Goal: Task Accomplishment & Management: Complete application form

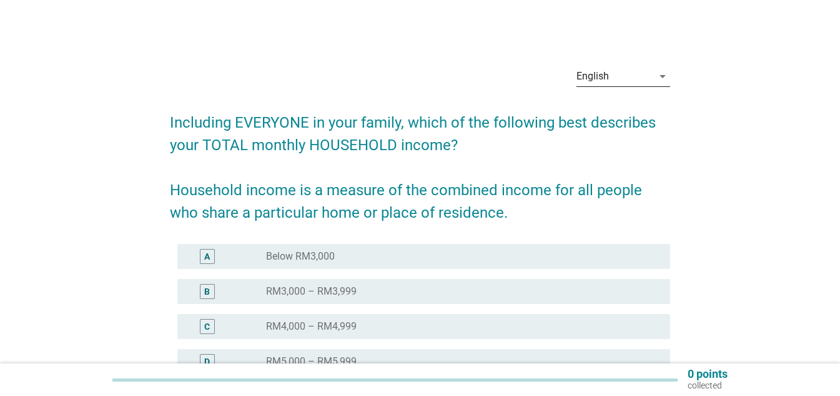
click at [615, 80] on div "English" at bounding box center [615, 76] width 76 height 20
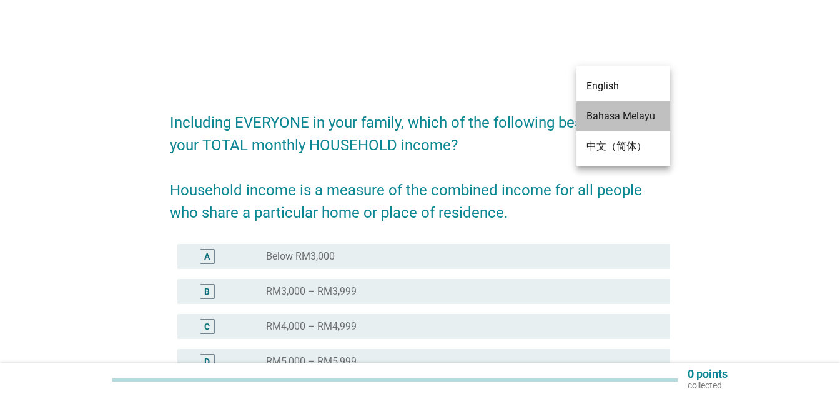
click at [637, 115] on div "Bahasa Melayu" at bounding box center [624, 116] width 74 height 15
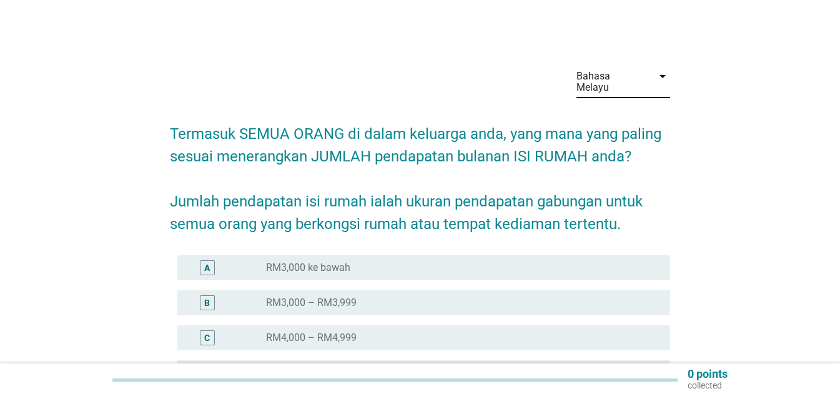
scroll to position [125, 0]
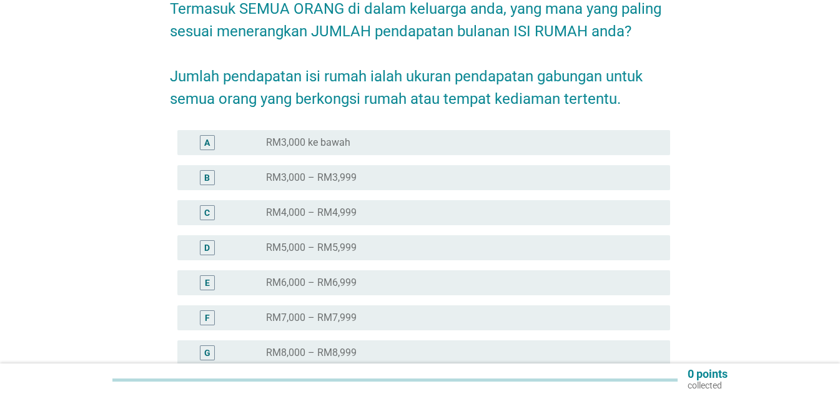
click at [354, 276] on label "RM6,000 – RM6,999" at bounding box center [311, 282] width 91 height 12
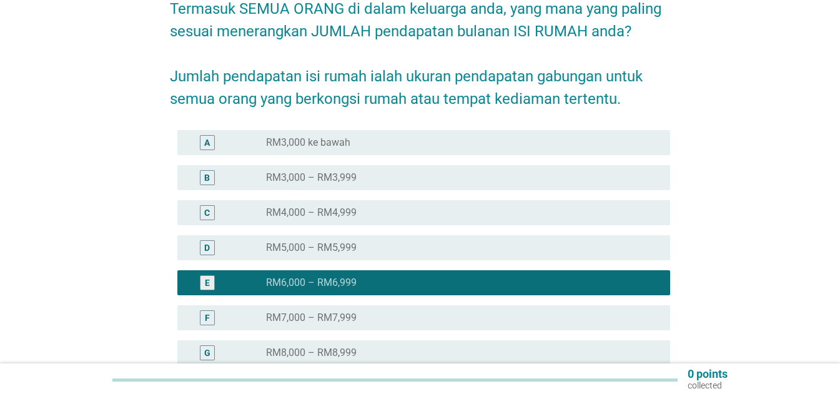
scroll to position [312, 0]
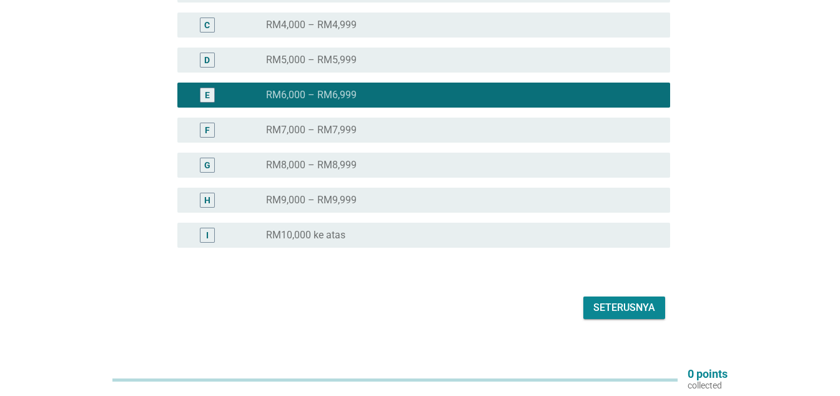
click at [617, 300] on div "Seterusnya" at bounding box center [625, 307] width 62 height 15
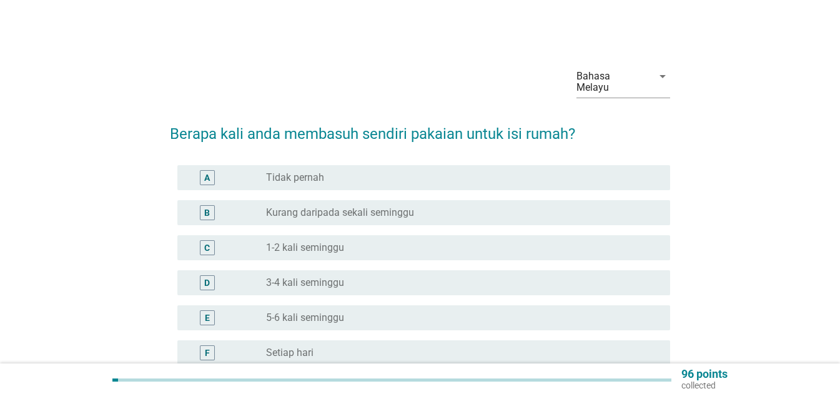
click at [316, 276] on label "3-4 kali seminggu" at bounding box center [305, 282] width 78 height 12
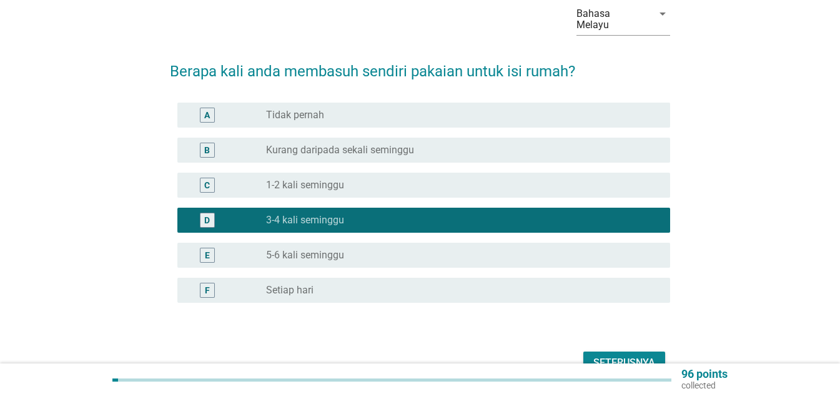
scroll to position [122, 0]
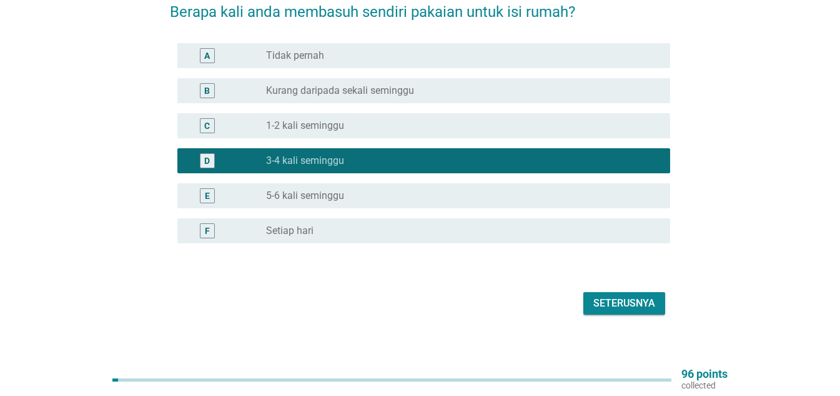
click at [630, 296] on div "Seterusnya" at bounding box center [625, 303] width 62 height 15
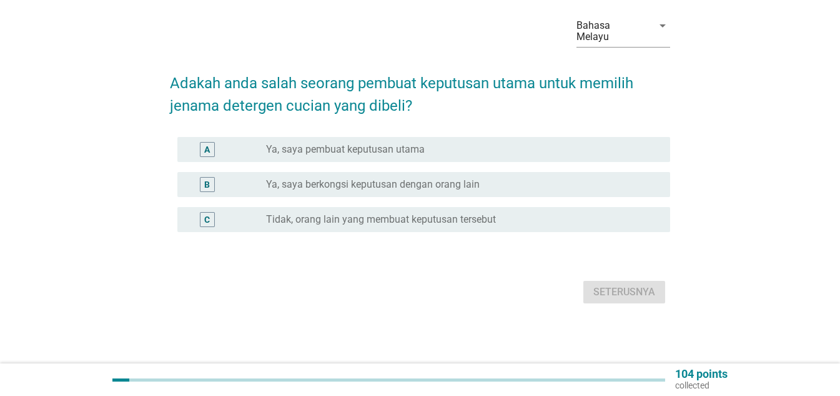
scroll to position [0, 0]
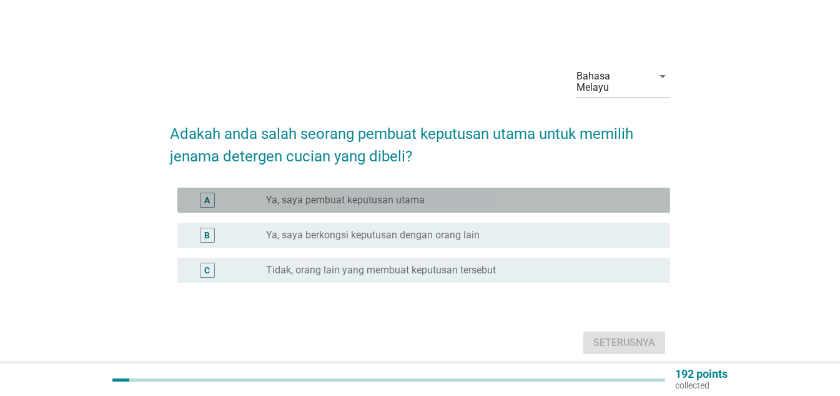
click at [381, 194] on label "Ya, saya pembuat keputusan utama" at bounding box center [345, 200] width 159 height 12
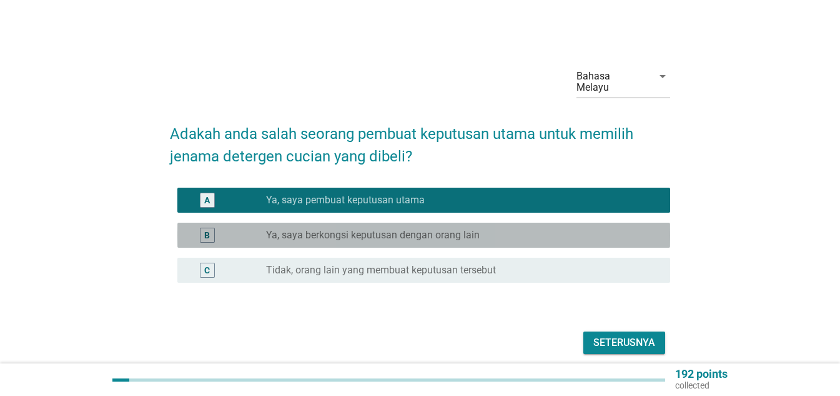
click at [381, 229] on label "Ya, saya berkongsi keputusan dengan orang lain" at bounding box center [373, 235] width 214 height 12
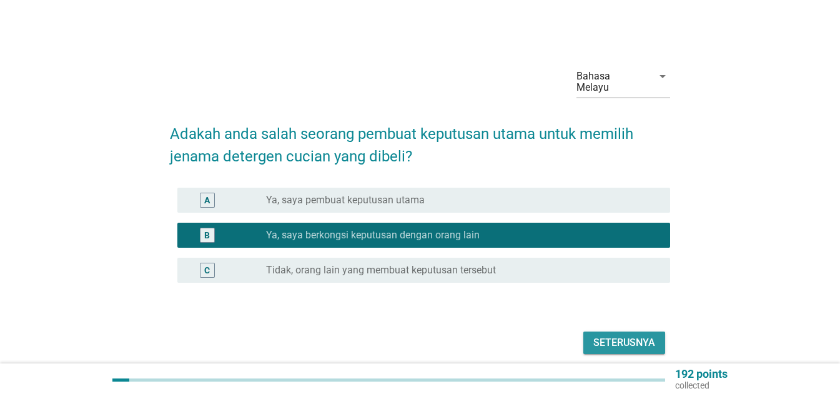
click at [619, 335] on div "Seterusnya" at bounding box center [625, 342] width 62 height 15
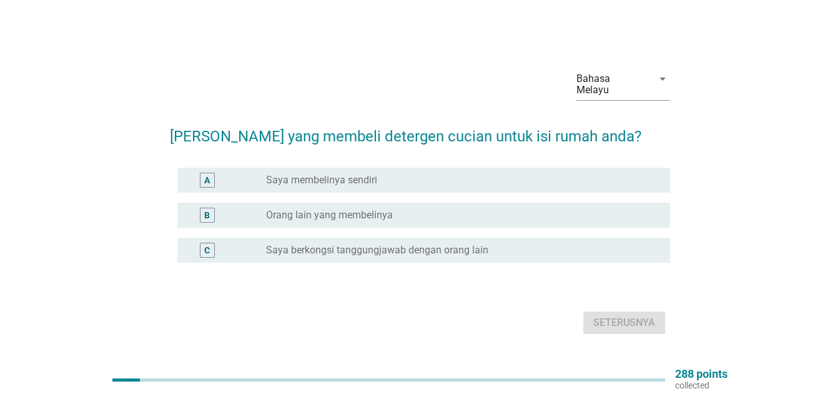
click at [365, 209] on label "Orang lain yang membelinya" at bounding box center [329, 215] width 127 height 12
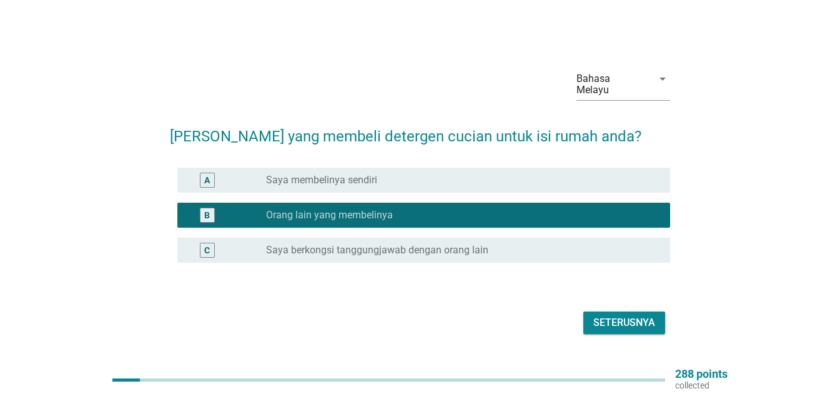
click at [368, 176] on label "Saya membelinya sendiri" at bounding box center [321, 180] width 111 height 12
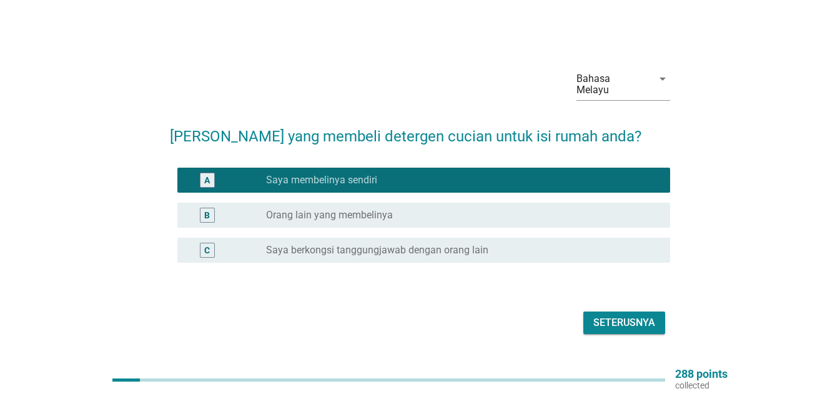
click at [598, 315] on div "Seterusnya" at bounding box center [625, 322] width 62 height 15
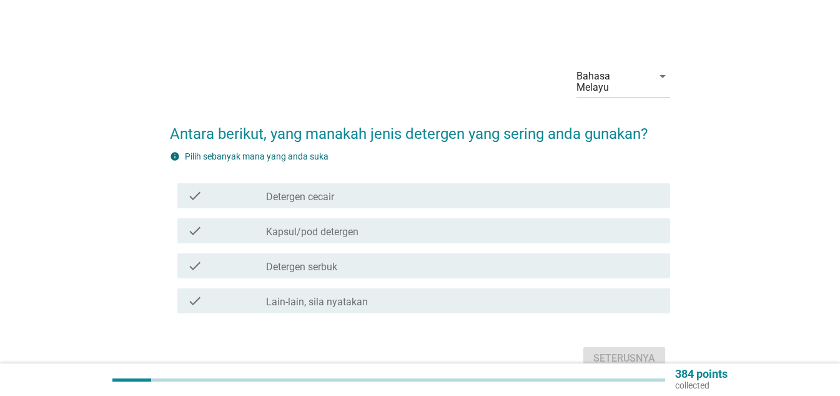
click at [367, 191] on div "check_box_outline_blank Detergen cecair" at bounding box center [463, 195] width 394 height 15
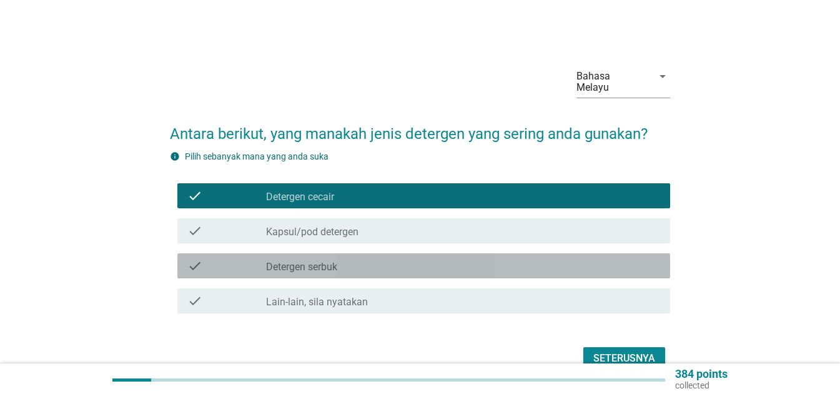
click at [366, 258] on div "check_box_outline_blank Detergen serbuk" at bounding box center [463, 265] width 394 height 15
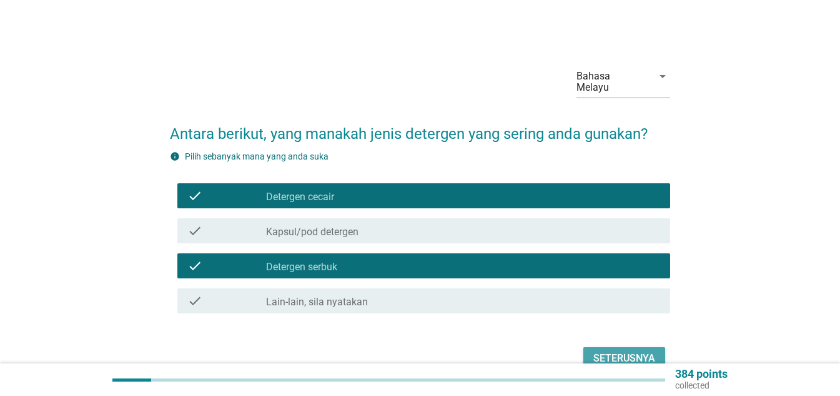
click at [621, 351] on div "Seterusnya" at bounding box center [625, 358] width 62 height 15
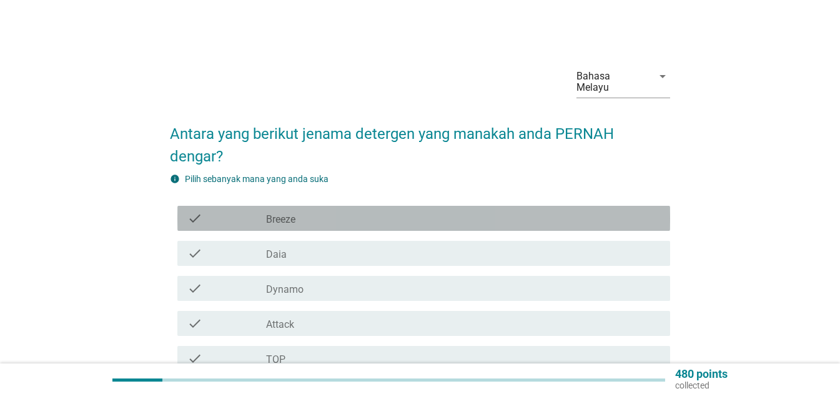
click at [374, 211] on div "check_box_outline_blank Breeze" at bounding box center [463, 218] width 394 height 15
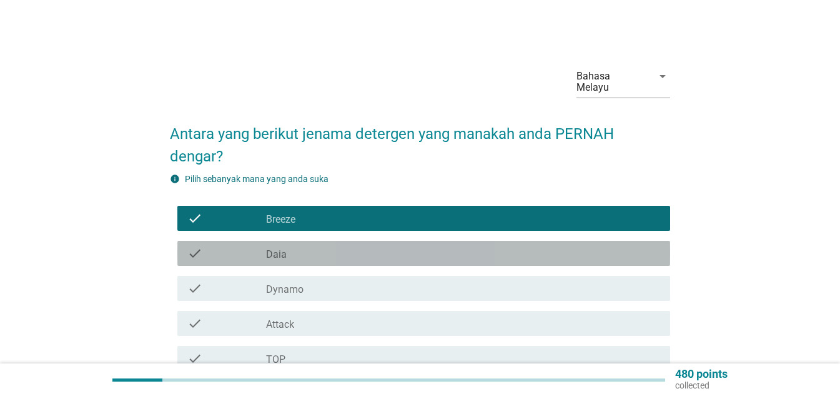
click at [369, 246] on div "check_box_outline_blank Daia" at bounding box center [463, 253] width 394 height 15
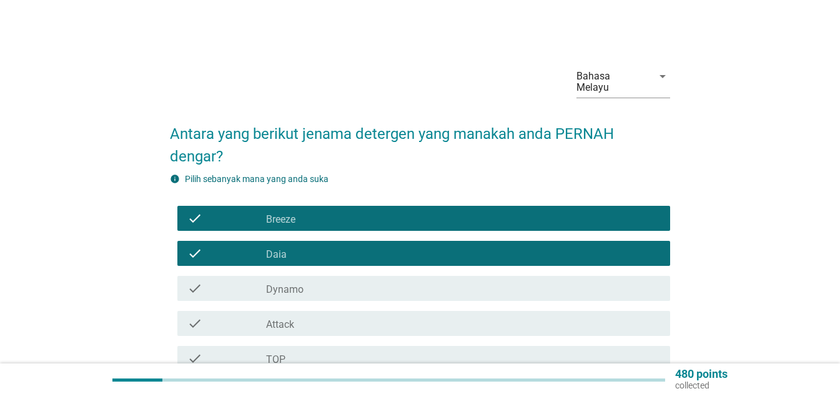
click at [366, 256] on div "check check_box_outline_blank Daia" at bounding box center [420, 253] width 500 height 35
click at [357, 281] on div "check_box_outline_blank Dynamo" at bounding box center [463, 288] width 394 height 15
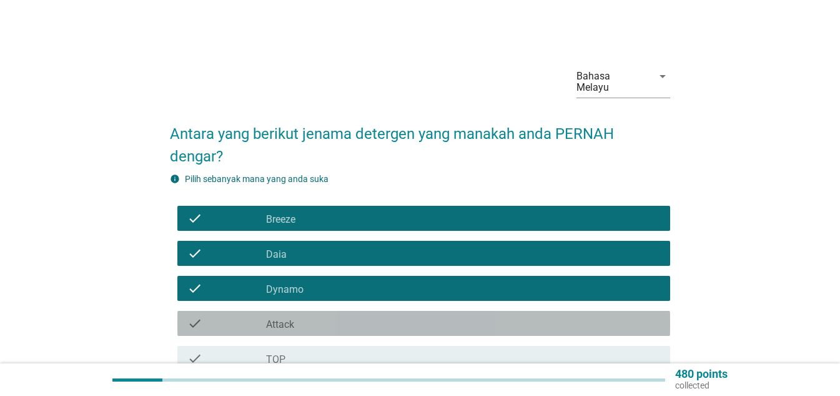
click at [354, 311] on div "check check_box_outline_blank Attack" at bounding box center [423, 323] width 493 height 25
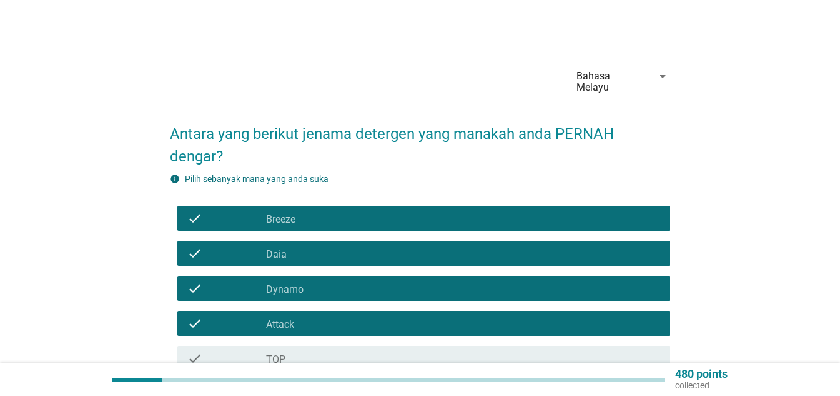
scroll to position [62, 0]
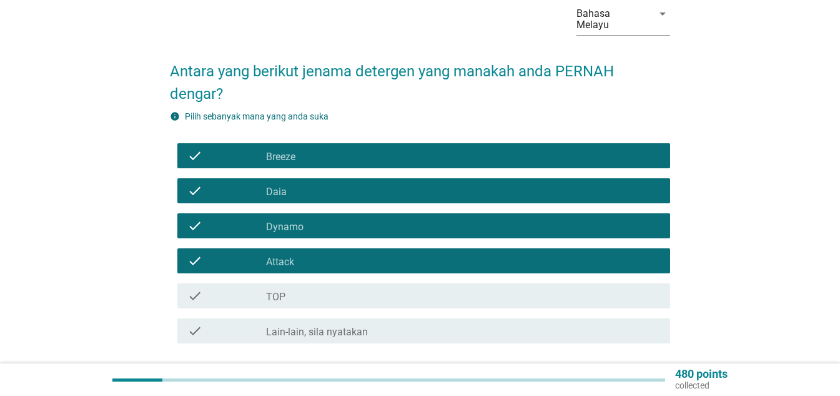
click at [356, 288] on div "check_box_outline_blank TOP" at bounding box center [463, 295] width 394 height 15
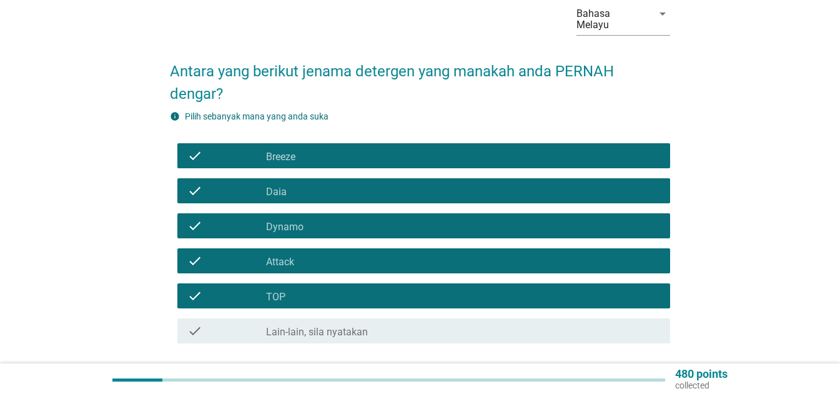
scroll to position [147, 0]
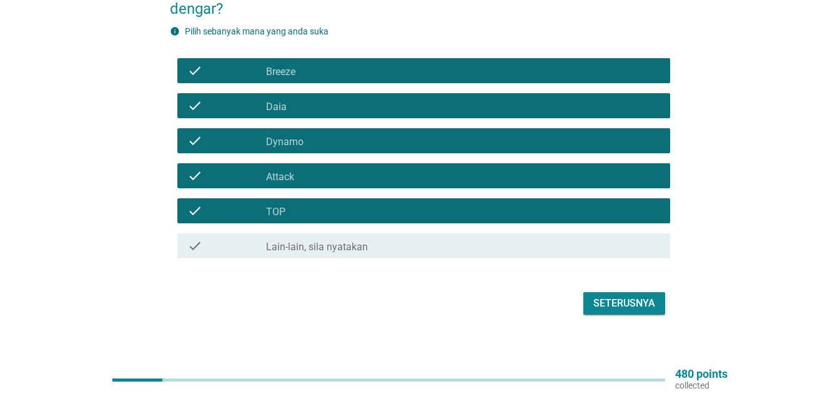
click at [399, 240] on div "check_box Lain-lain, sila nyatakan" at bounding box center [463, 245] width 394 height 15
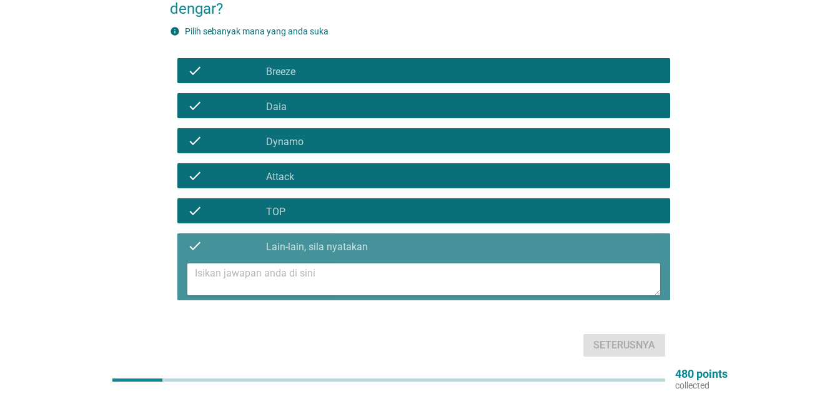
click at [359, 266] on textarea at bounding box center [427, 279] width 465 height 32
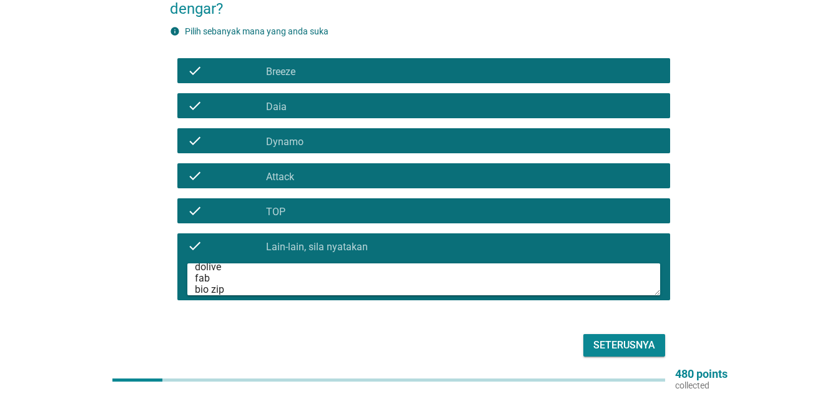
scroll to position [17, 0]
type textarea "dolive fab bio zip kuat harimau"
click at [612, 337] on div "Seterusnya" at bounding box center [625, 344] width 62 height 15
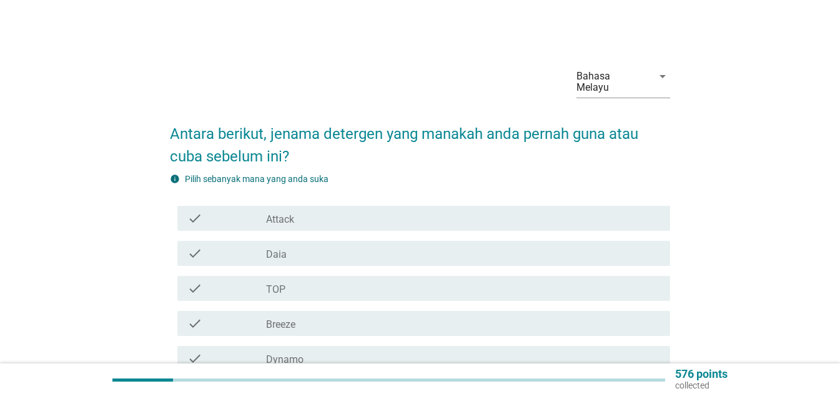
click at [392, 211] on div "check_box_outline_blank Attack" at bounding box center [463, 218] width 394 height 15
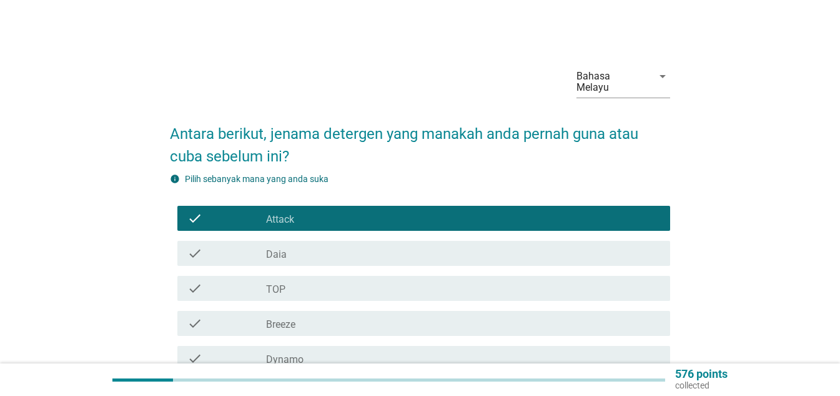
click at [386, 241] on div "check check_box_outline_blank Daia" at bounding box center [423, 253] width 493 height 25
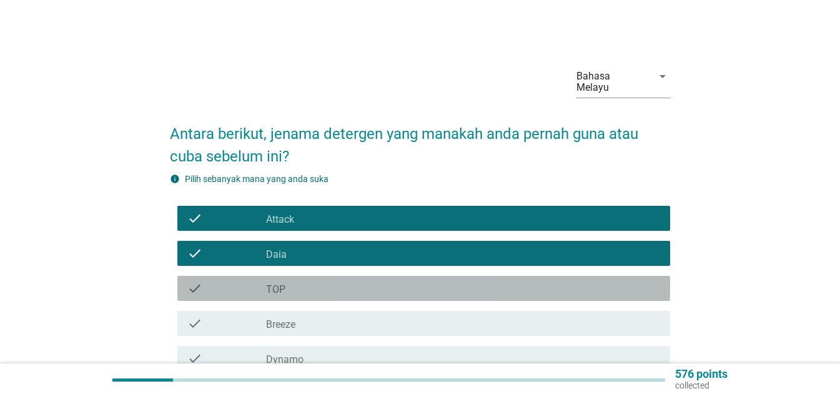
click at [378, 281] on div "check_box_outline_blank TOP" at bounding box center [463, 288] width 394 height 15
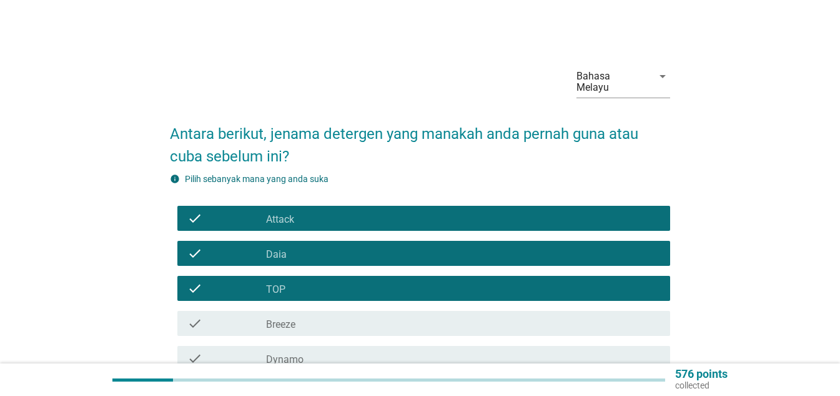
click at [376, 316] on div "check_box_outline_blank Breeze" at bounding box center [463, 323] width 394 height 15
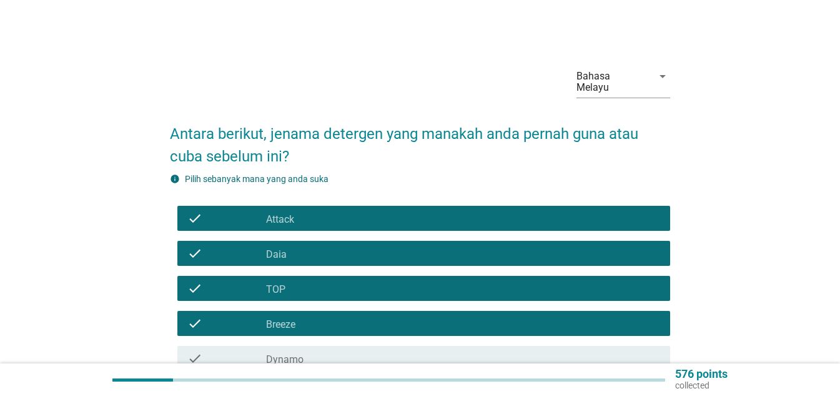
scroll to position [125, 0]
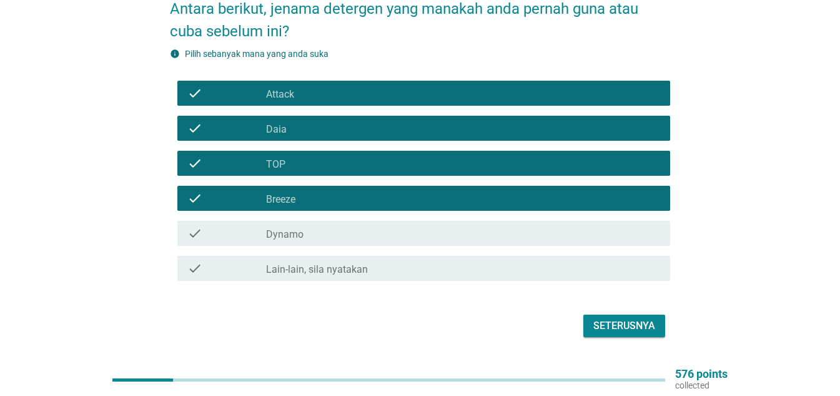
click at [357, 226] on div "check_box_outline_blank Dynamo" at bounding box center [463, 233] width 394 height 15
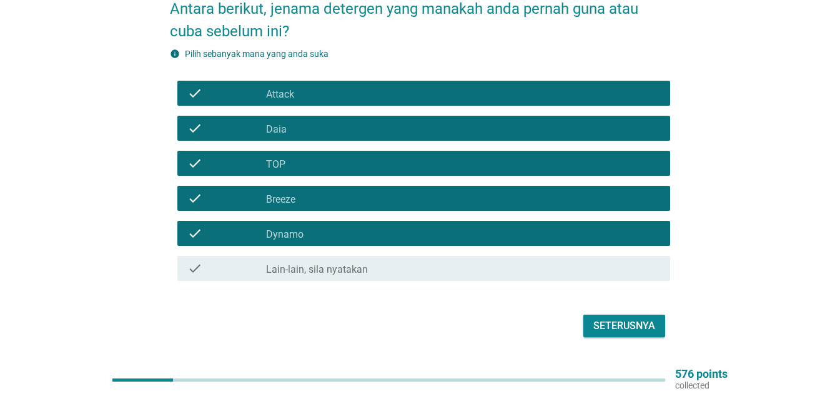
click at [371, 261] on div "check_box Lain-lain, sila nyatakan" at bounding box center [463, 268] width 394 height 15
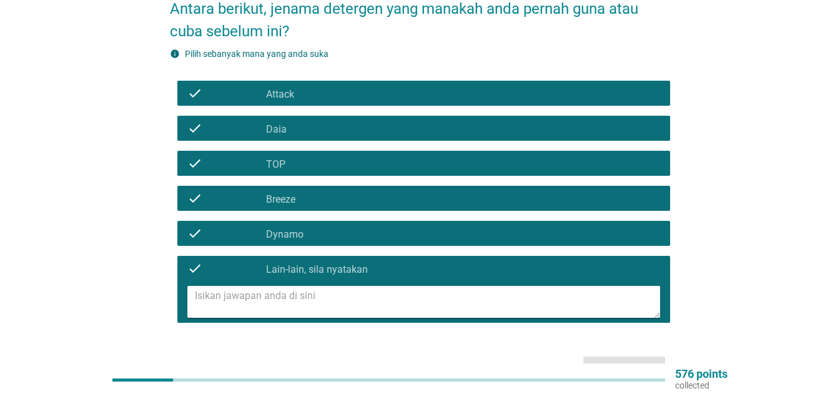
click at [358, 286] on textarea at bounding box center [427, 302] width 465 height 32
type textarea "dolive fab kuat harimau"
click at [619, 360] on div "Seterusnya" at bounding box center [625, 367] width 62 height 15
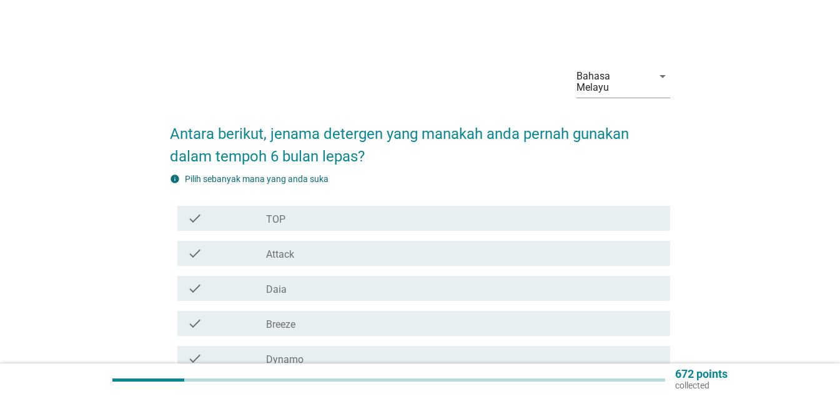
click at [339, 212] on div "check_box TOP" at bounding box center [463, 218] width 394 height 15
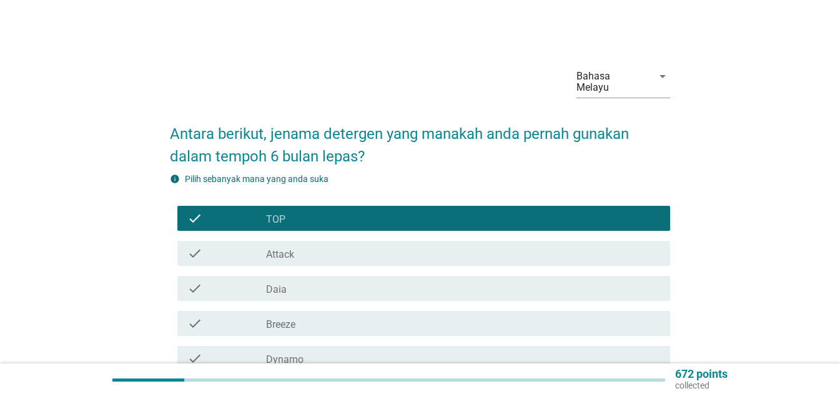
click at [321, 246] on div "check_box Attack" at bounding box center [463, 253] width 394 height 15
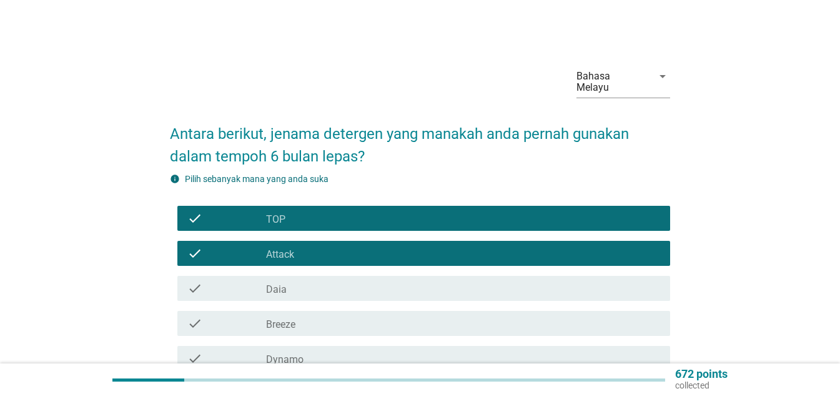
scroll to position [62, 0]
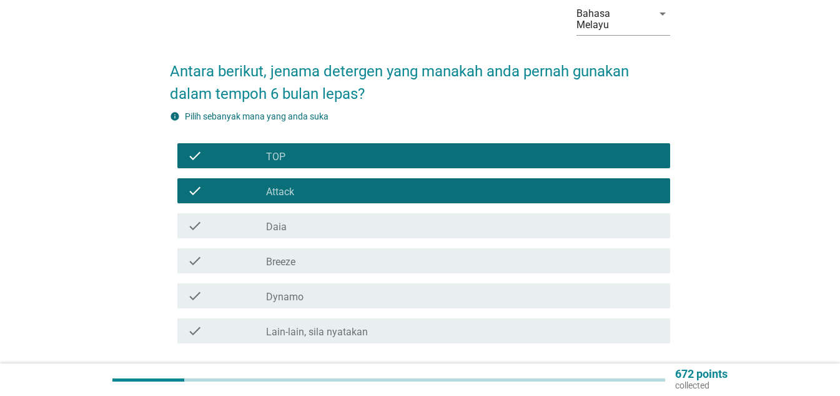
click at [321, 253] on div "check_box_outline_blank Breeze" at bounding box center [463, 260] width 394 height 15
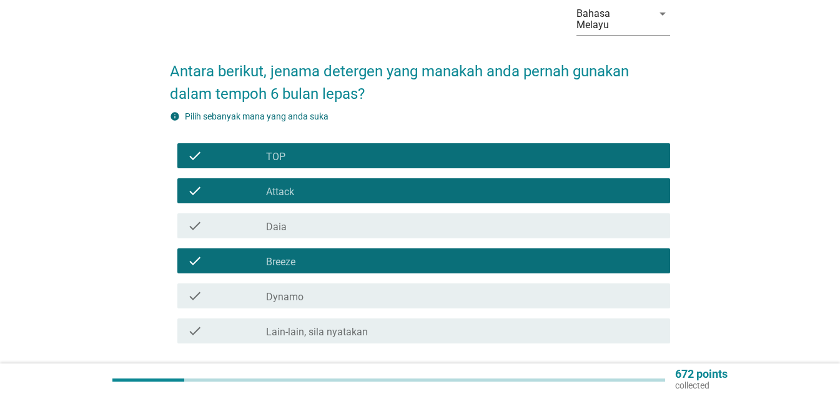
click at [329, 288] on div "check_box_outline_blank Dynamo" at bounding box center [463, 295] width 394 height 15
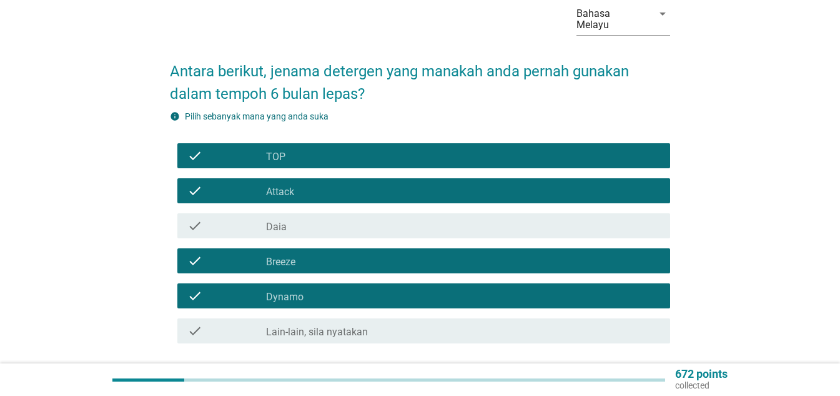
scroll to position [147, 0]
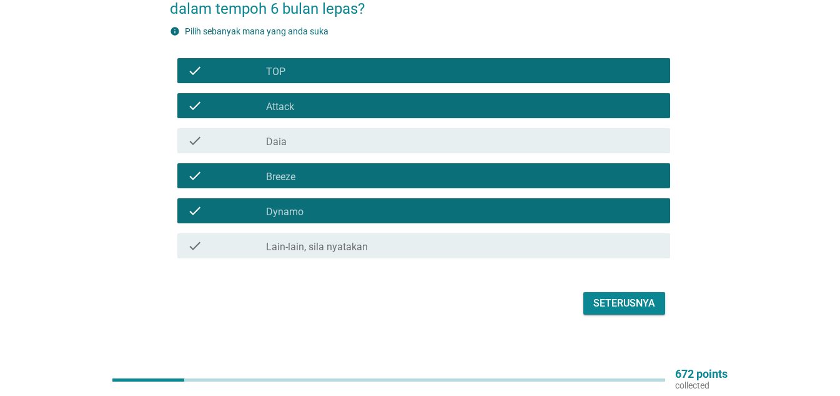
click at [619, 297] on div "Seterusnya" at bounding box center [625, 303] width 62 height 15
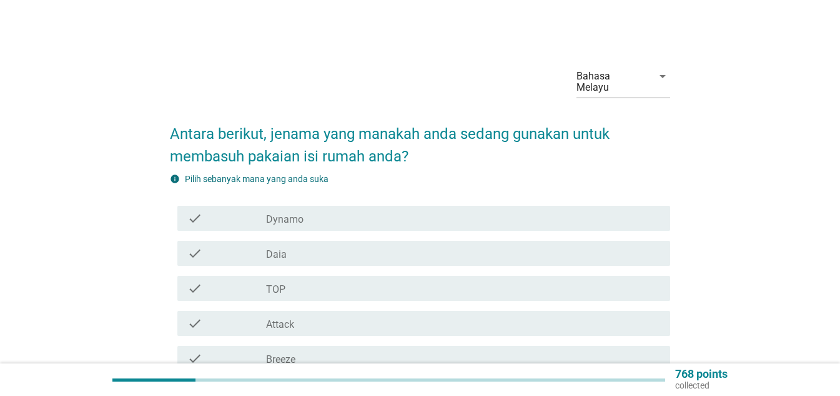
click at [310, 316] on div "check_box Attack" at bounding box center [463, 323] width 394 height 15
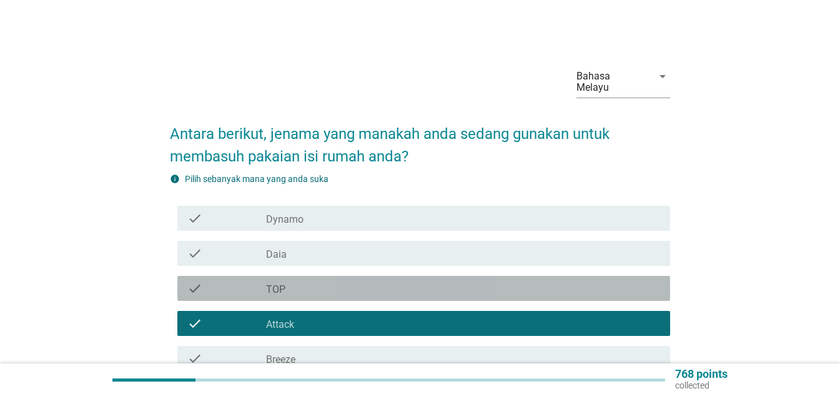
click at [300, 281] on div "check_box TOP" at bounding box center [463, 288] width 394 height 15
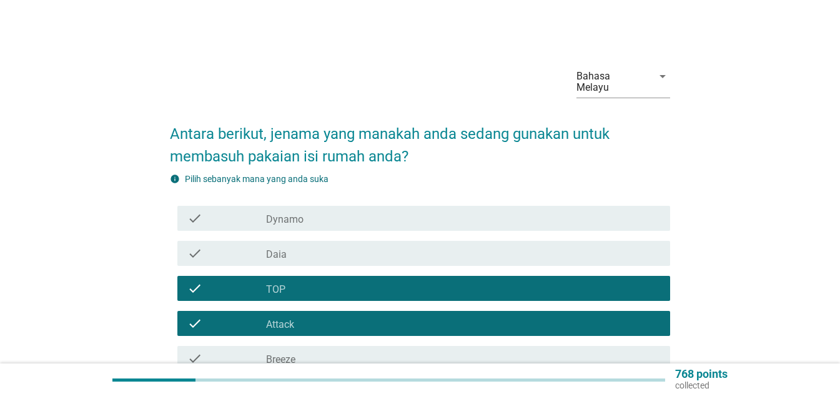
click at [312, 281] on div "check_box TOP" at bounding box center [463, 288] width 394 height 15
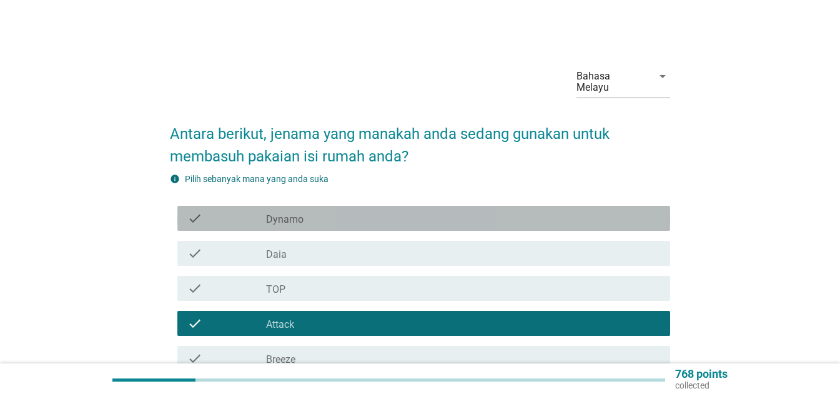
click at [314, 211] on div "check_box Dynamo" at bounding box center [463, 218] width 394 height 15
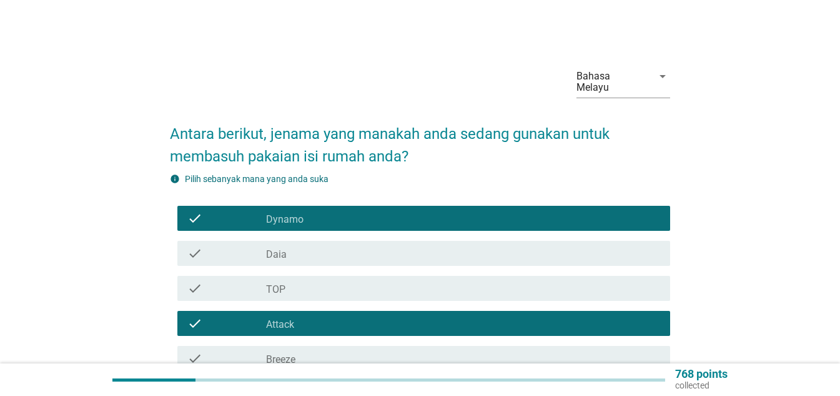
scroll to position [62, 0]
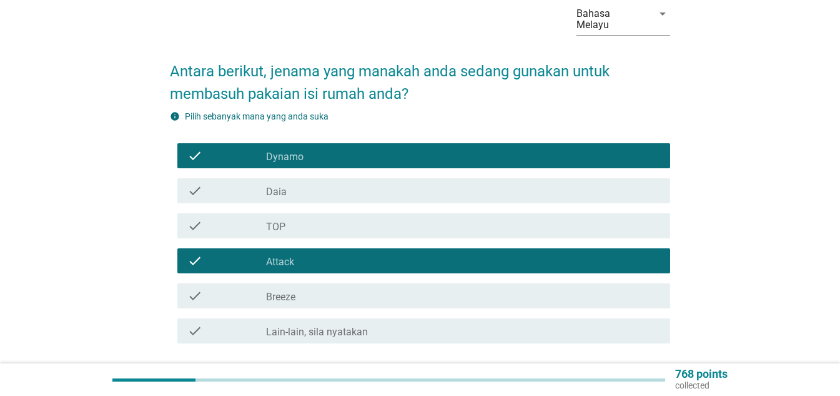
click at [330, 288] on div "check_box Breeze" at bounding box center [463, 295] width 394 height 15
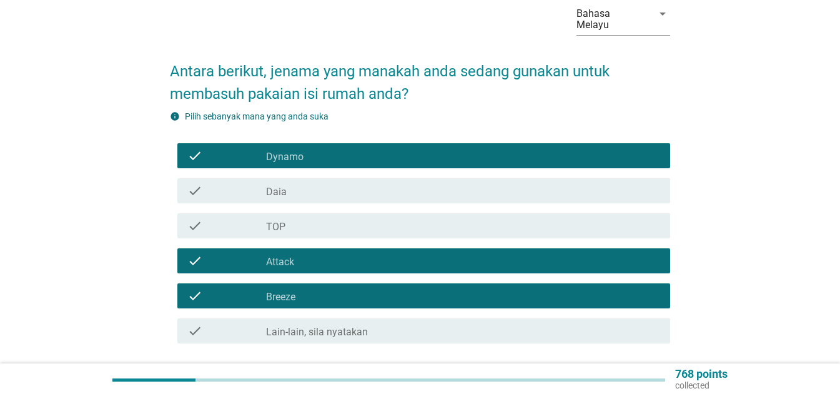
scroll to position [125, 0]
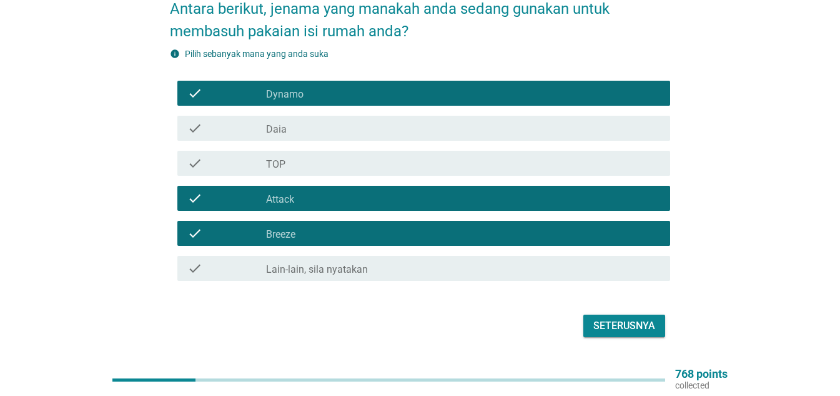
click at [611, 318] on div "Seterusnya" at bounding box center [625, 325] width 62 height 15
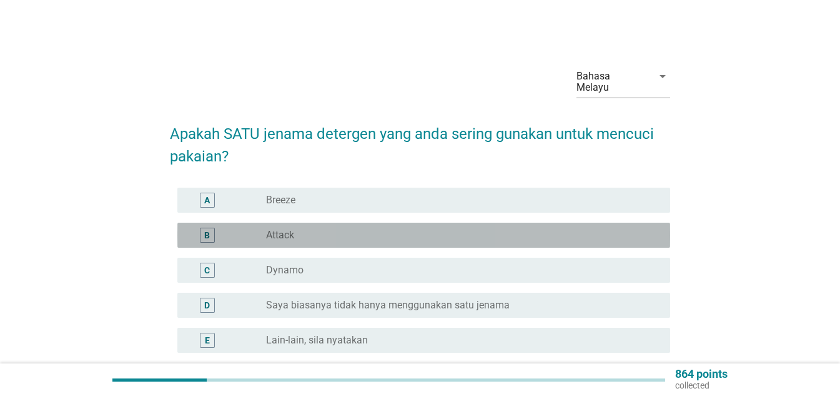
click at [308, 229] on div "radio_button_unchecked Attack" at bounding box center [458, 235] width 384 height 12
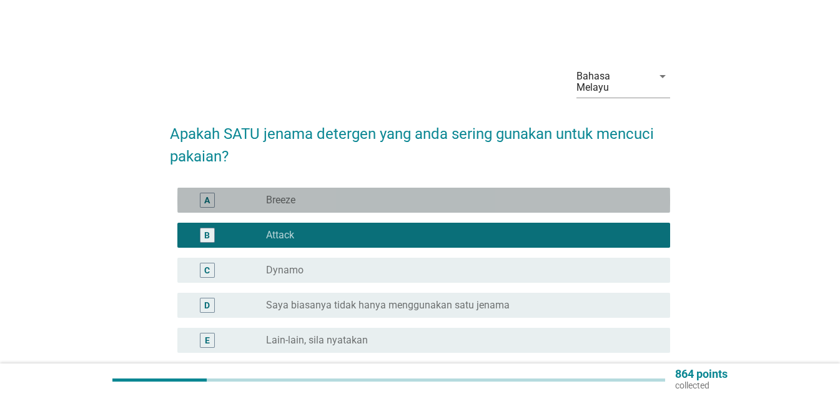
click at [357, 200] on div "A radio_button_unchecked Breeze" at bounding box center [423, 199] width 493 height 25
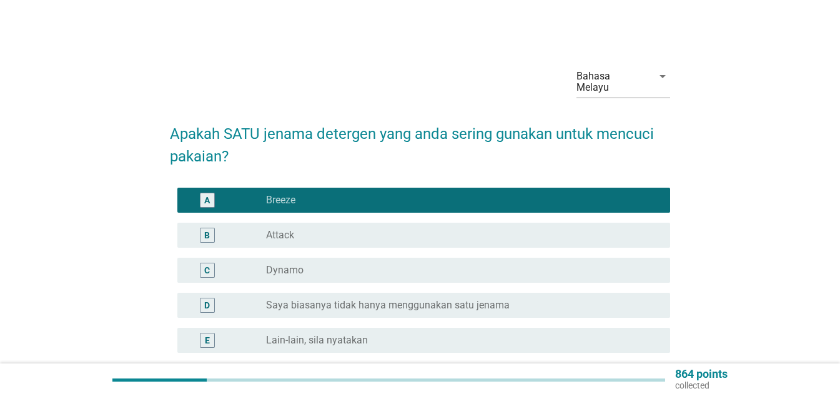
click at [342, 232] on div "B radio_button_unchecked Attack" at bounding box center [423, 234] width 493 height 25
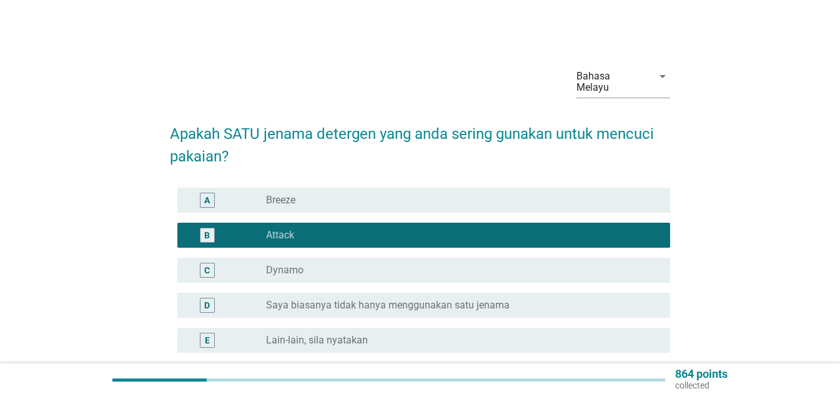
scroll to position [109, 0]
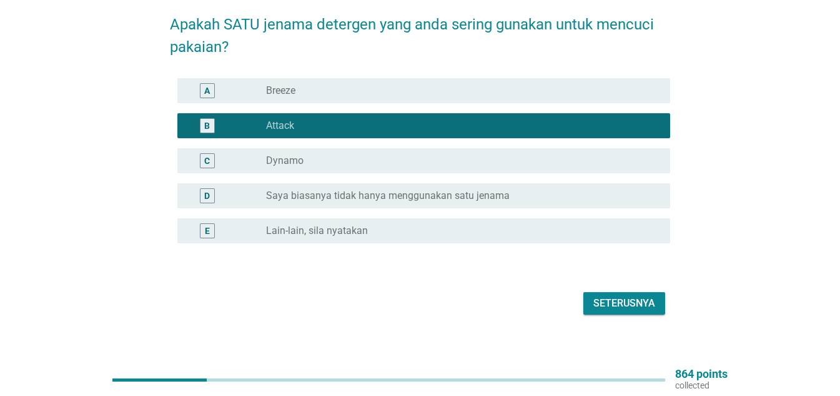
click at [609, 297] on div "Seterusnya" at bounding box center [625, 303] width 62 height 15
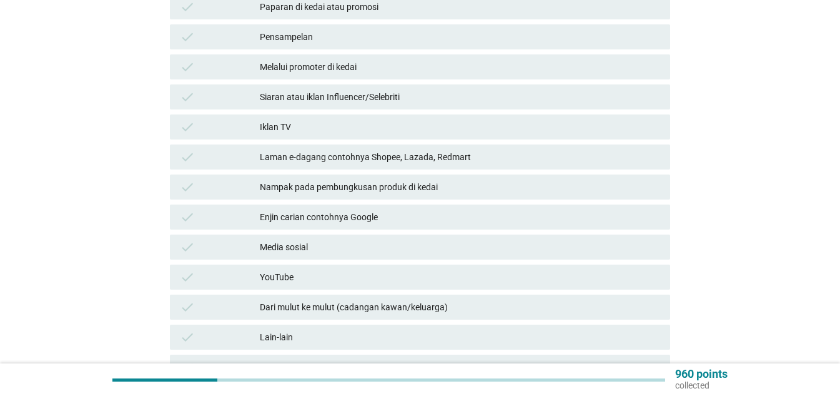
scroll to position [312, 0]
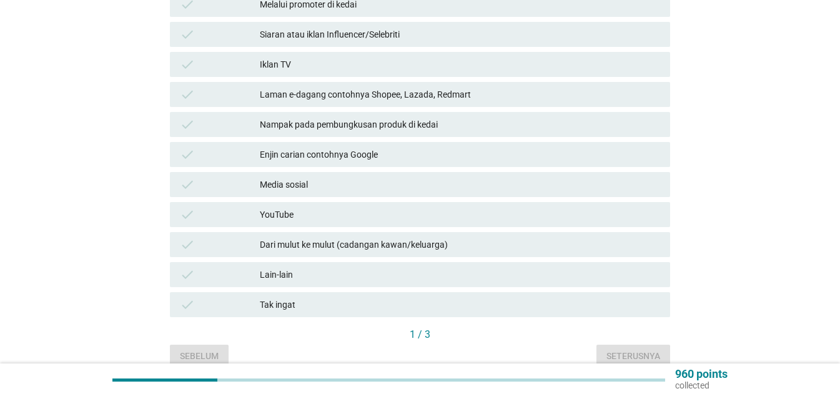
click at [331, 237] on div "Dari mulut ke mulut (cadangan kawan/keluarga)" at bounding box center [460, 244] width 401 height 15
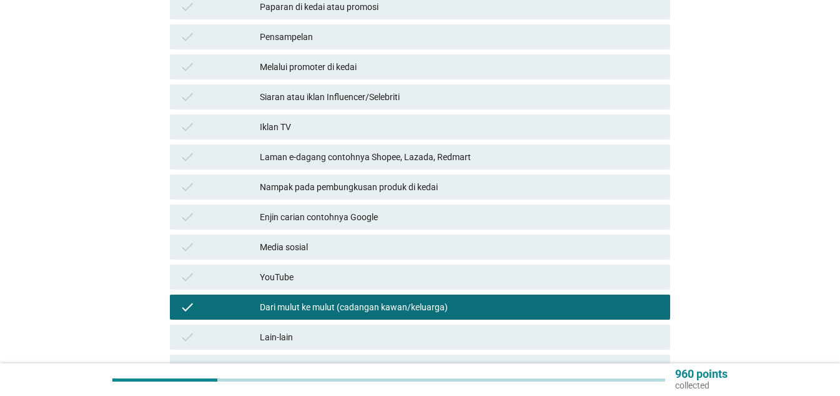
scroll to position [187, 0]
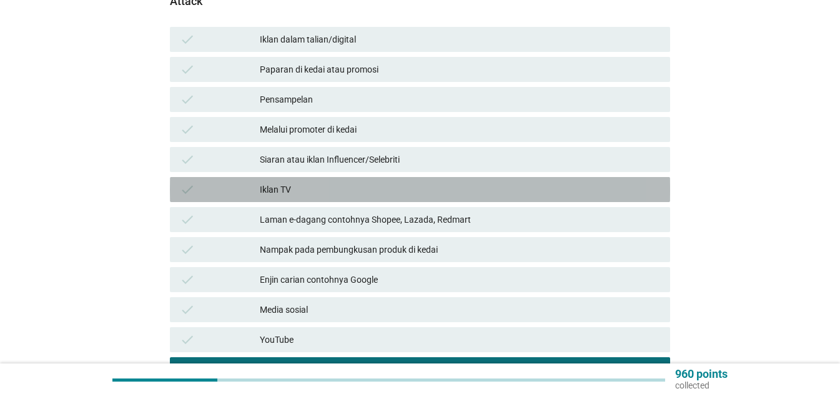
click at [292, 182] on div "Iklan TV" at bounding box center [460, 189] width 401 height 15
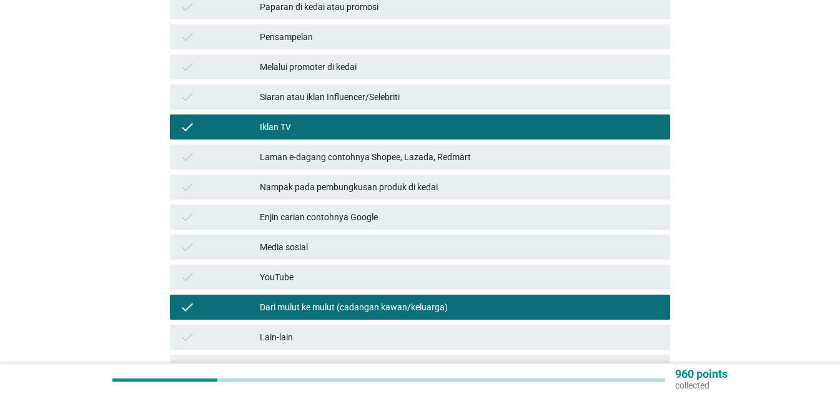
scroll to position [312, 0]
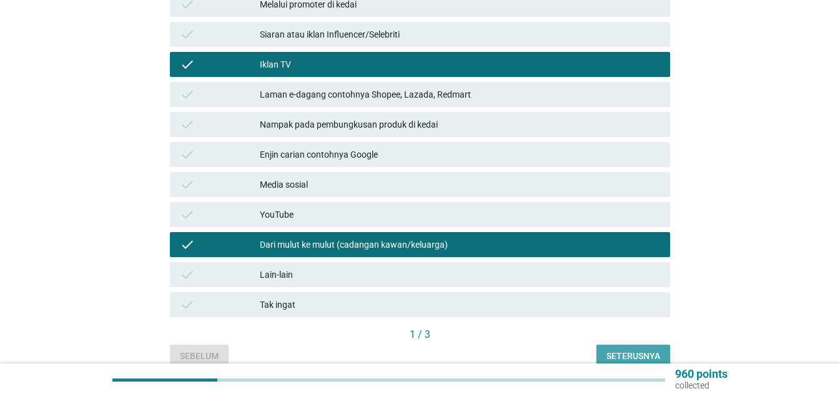
click at [615, 349] on div "Seterusnya" at bounding box center [634, 355] width 54 height 13
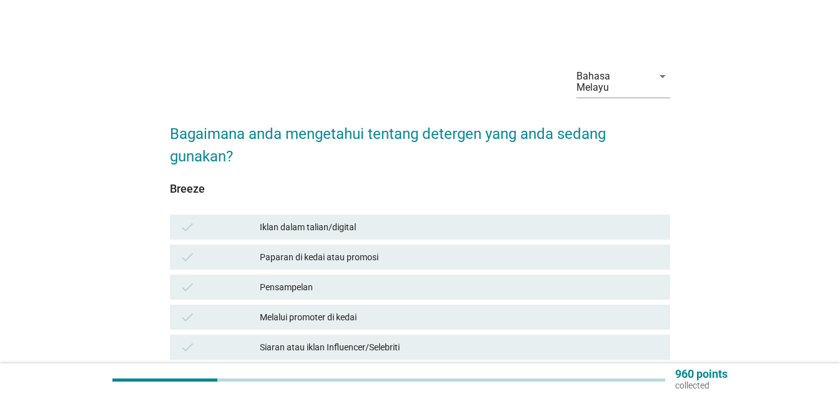
scroll to position [62, 0]
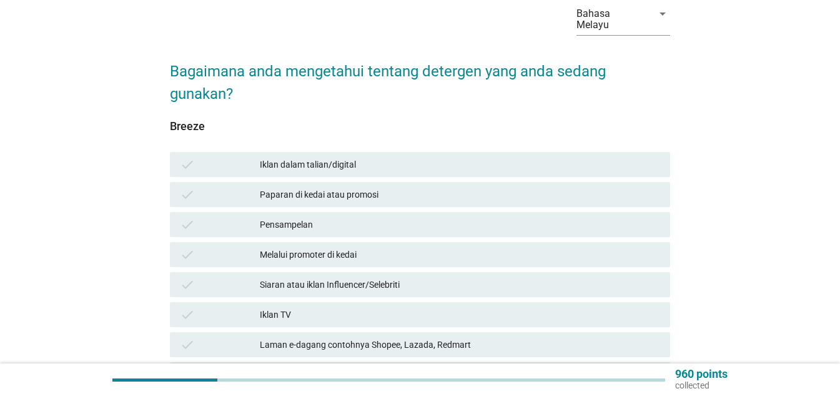
click at [349, 157] on div "Iklan dalam talian/digital" at bounding box center [460, 164] width 401 height 15
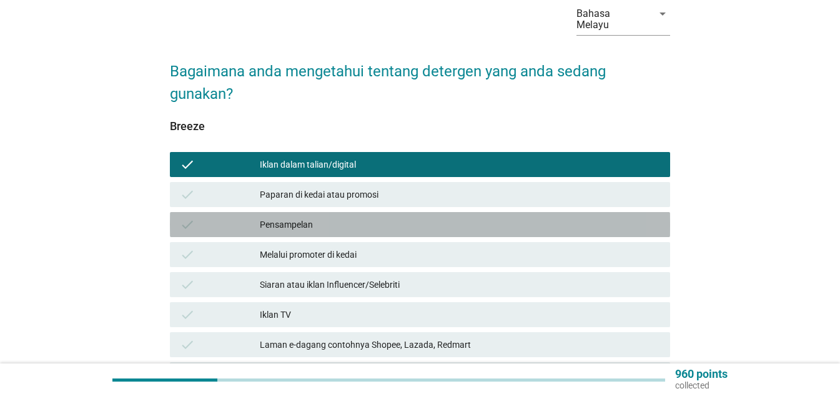
click at [325, 221] on div "check Pensampelan" at bounding box center [420, 224] width 500 height 25
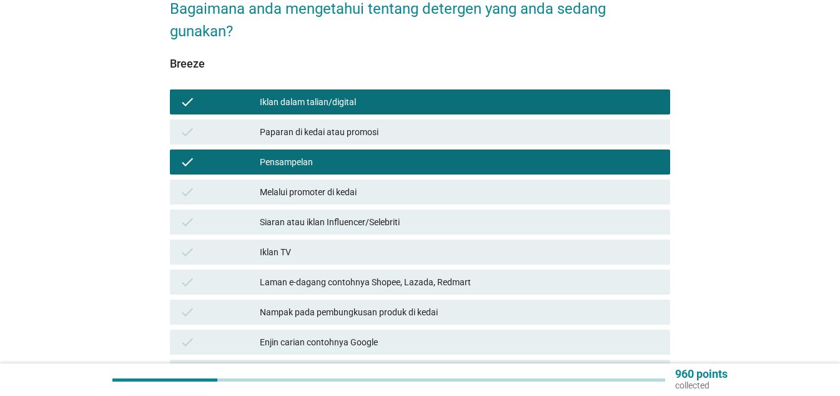
scroll to position [187, 0]
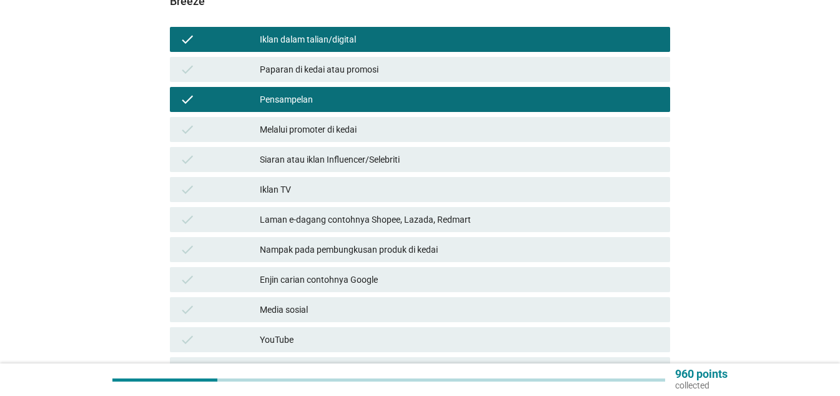
click at [318, 362] on div "Dari mulut ke mulut (cadangan kawan/keluarga)" at bounding box center [460, 369] width 401 height 15
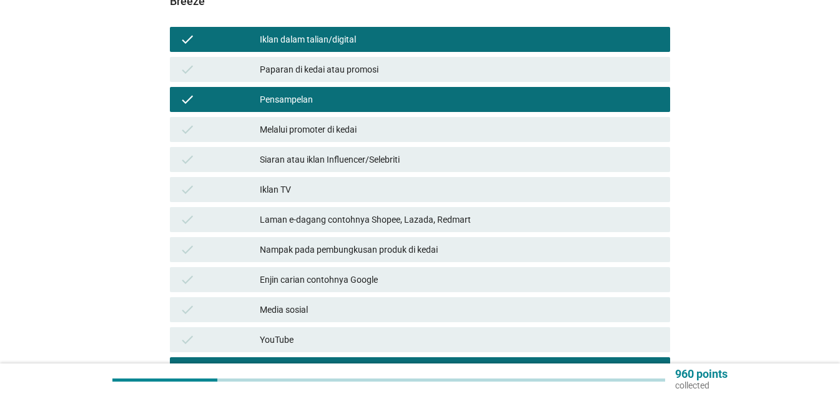
scroll to position [312, 0]
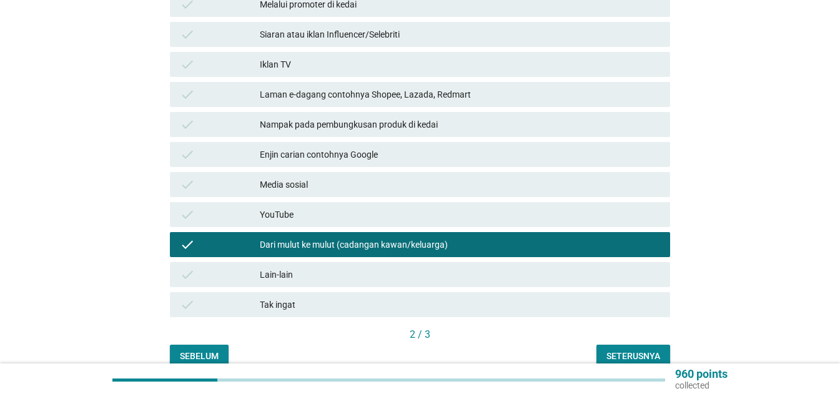
click at [634, 349] on div "Seterusnya" at bounding box center [634, 355] width 54 height 13
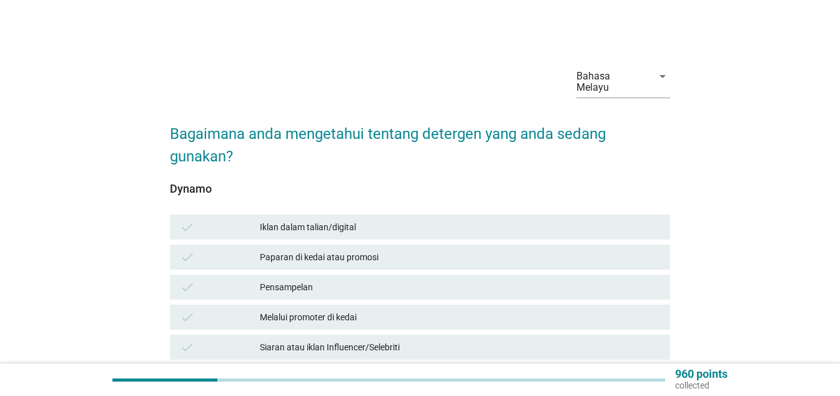
scroll to position [62, 0]
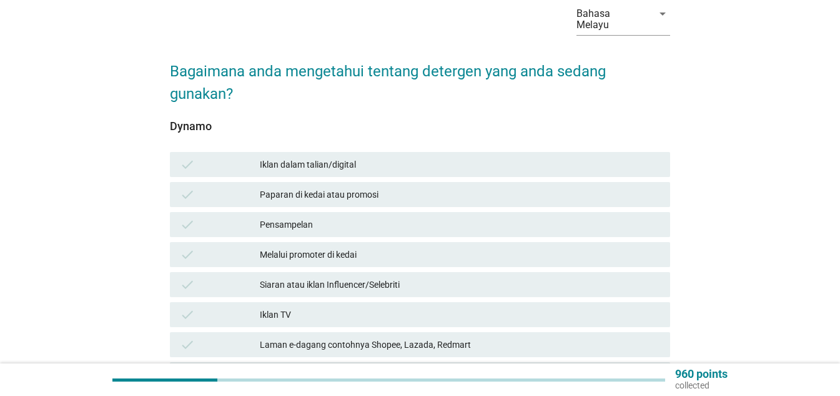
click at [291, 307] on div "Iklan TV" at bounding box center [460, 314] width 401 height 15
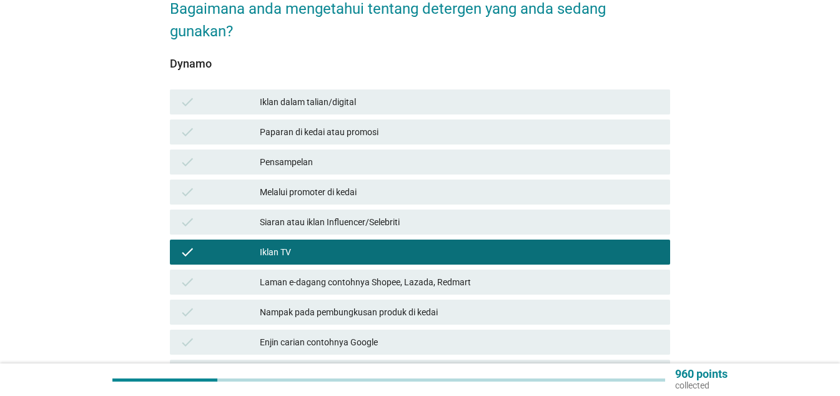
scroll to position [250, 0]
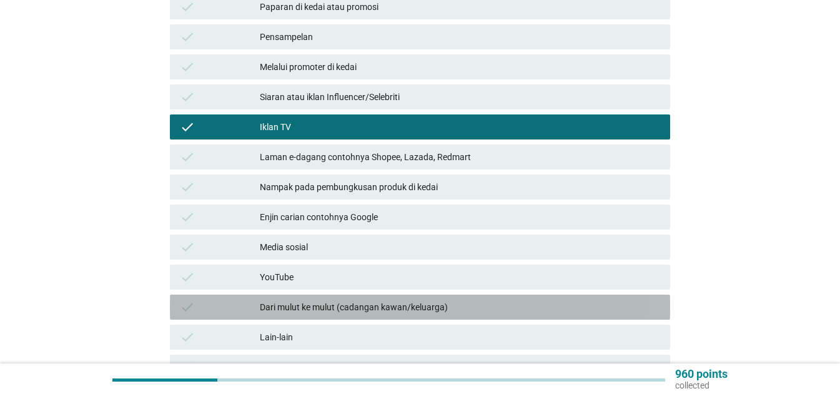
click at [325, 299] on div "Dari mulut ke mulut (cadangan kawan/keluarga)" at bounding box center [460, 306] width 401 height 15
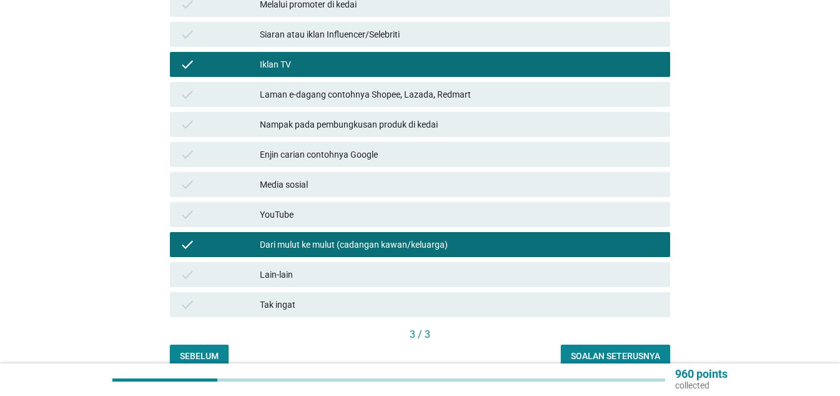
scroll to position [361, 0]
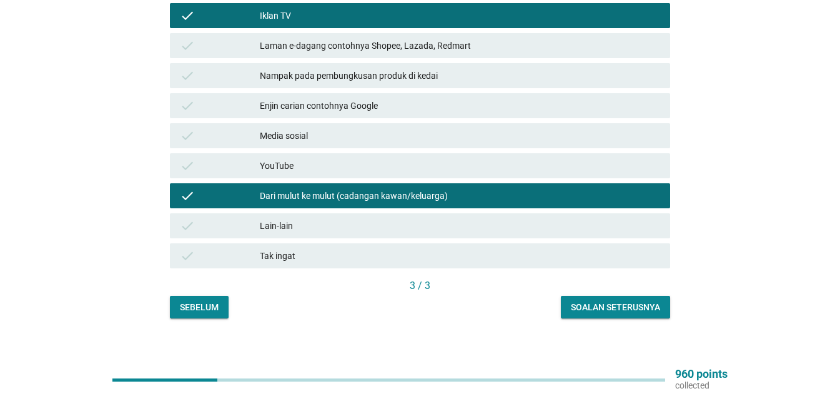
click at [590, 296] on button "Soalan seterusnya" at bounding box center [615, 307] width 109 height 22
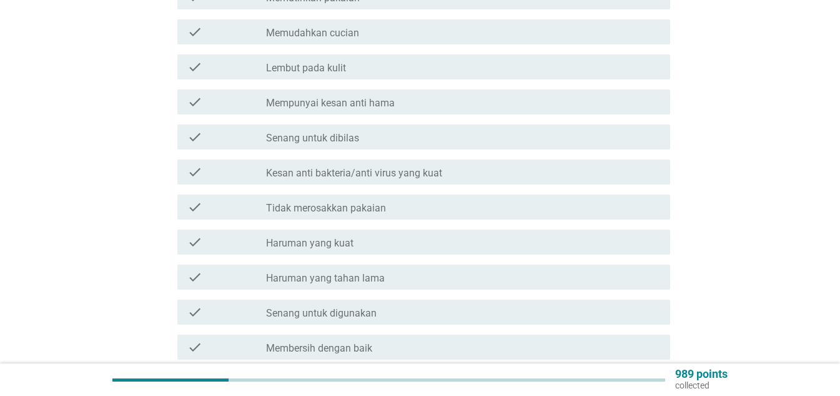
scroll to position [0, 0]
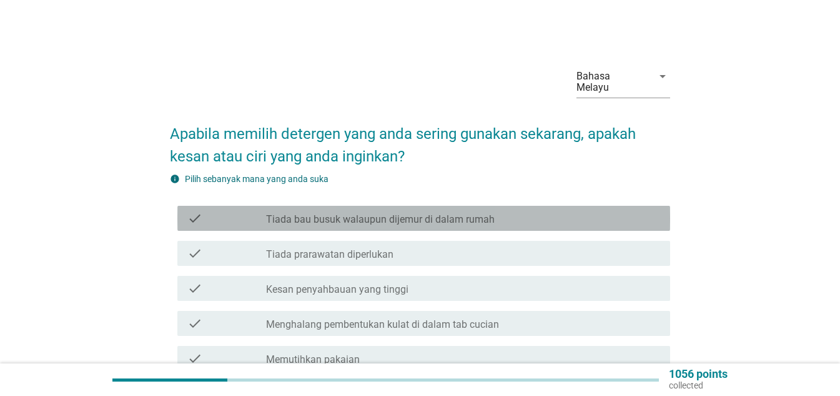
click at [359, 213] on label "Tiada bau busuk walaupun dijemur di dalam rumah" at bounding box center [380, 219] width 229 height 12
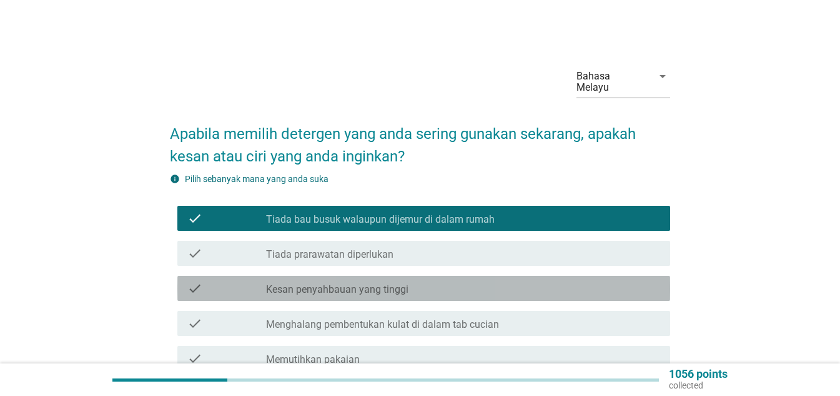
click at [366, 283] on label "Kesan penyahbauan yang tinggi" at bounding box center [337, 289] width 142 height 12
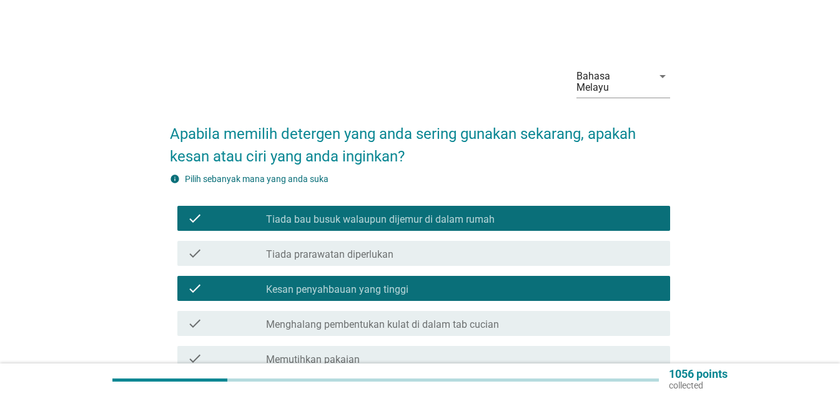
scroll to position [62, 0]
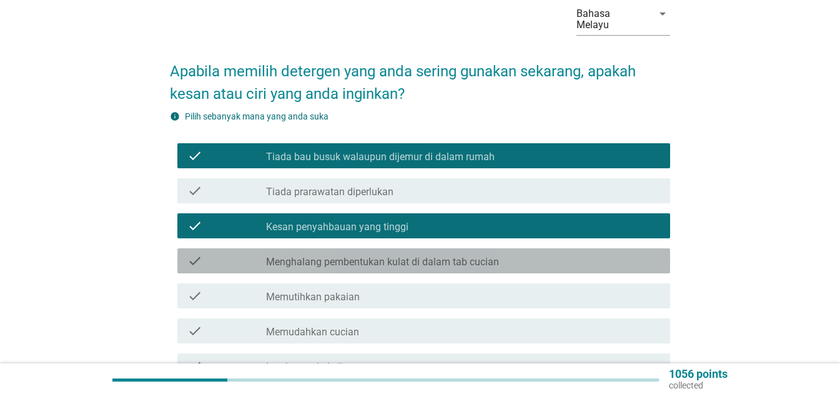
click at [366, 256] on label "Menghalang pembentukan kulat di dalam tab cucian" at bounding box center [382, 262] width 233 height 12
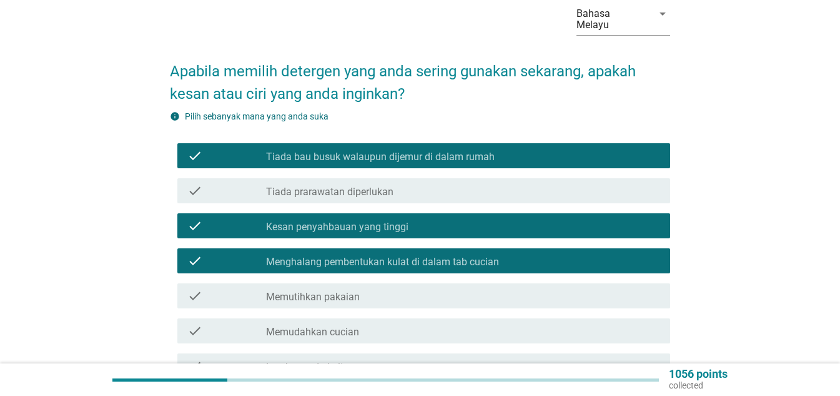
scroll to position [187, 0]
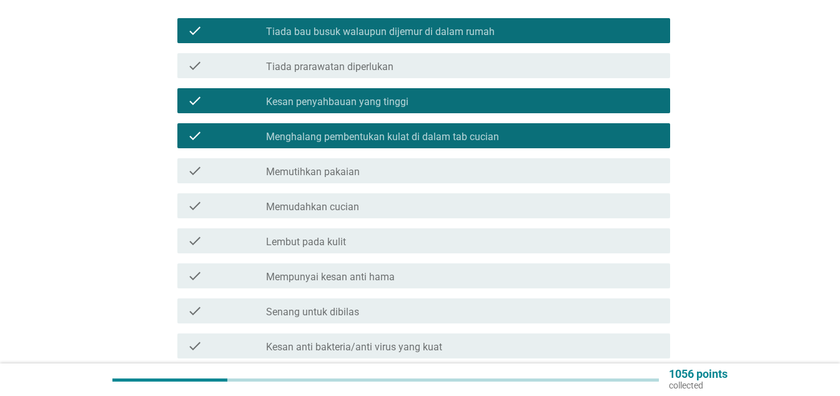
click at [337, 166] on label "Memutihkan pakaian" at bounding box center [313, 172] width 94 height 12
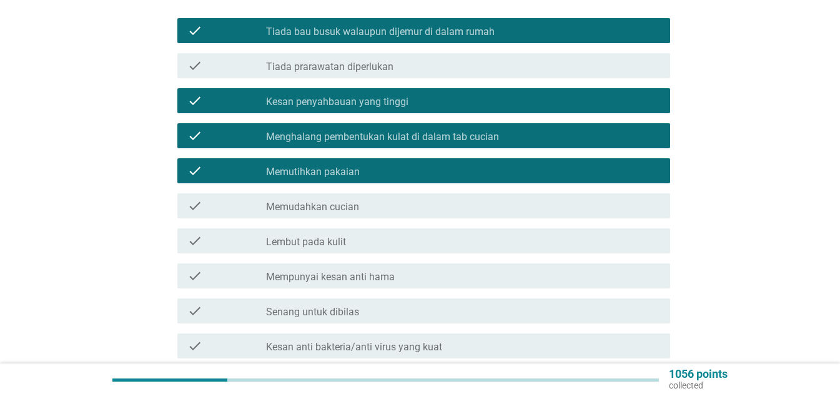
click at [347, 233] on div "check_box_outline_blank Lembut pada kulit" at bounding box center [463, 240] width 394 height 15
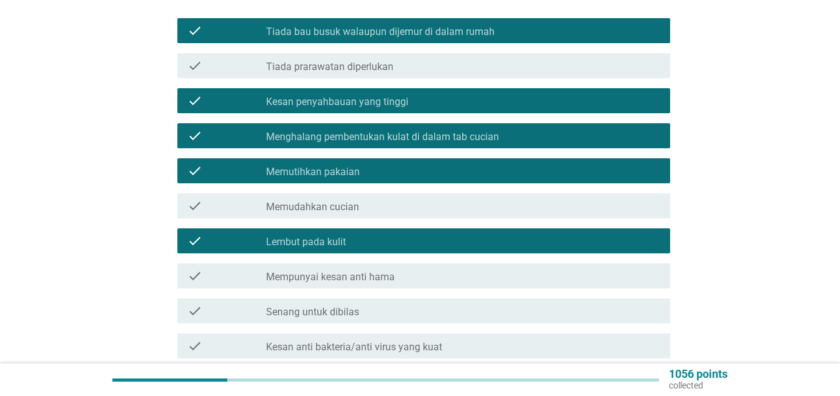
scroll to position [250, 0]
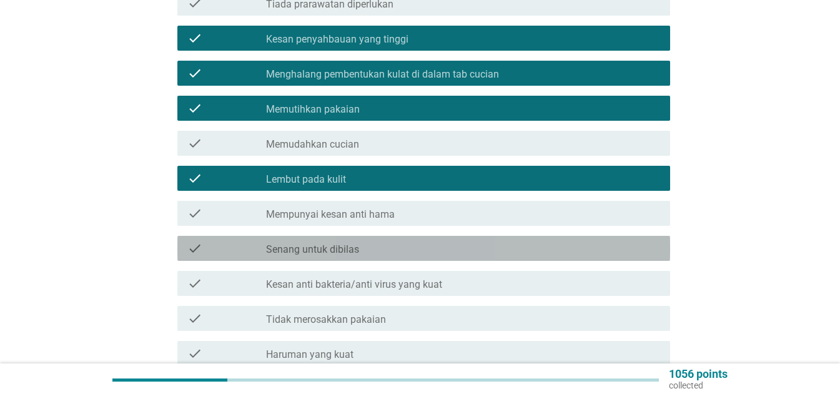
click at [357, 243] on label "Senang untuk dibilas" at bounding box center [312, 249] width 93 height 12
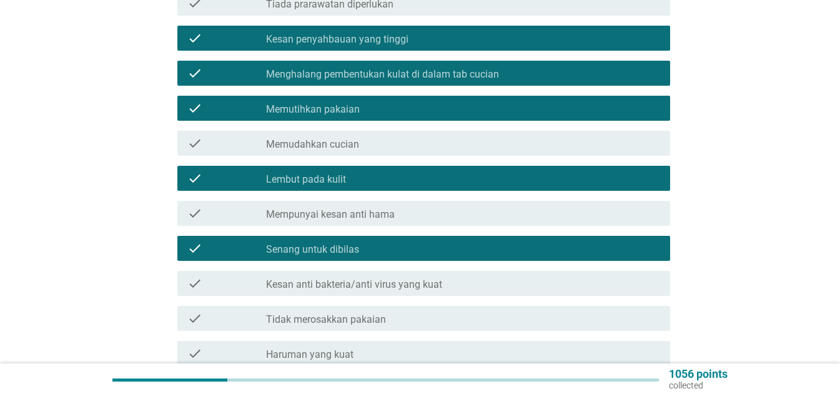
scroll to position [312, 0]
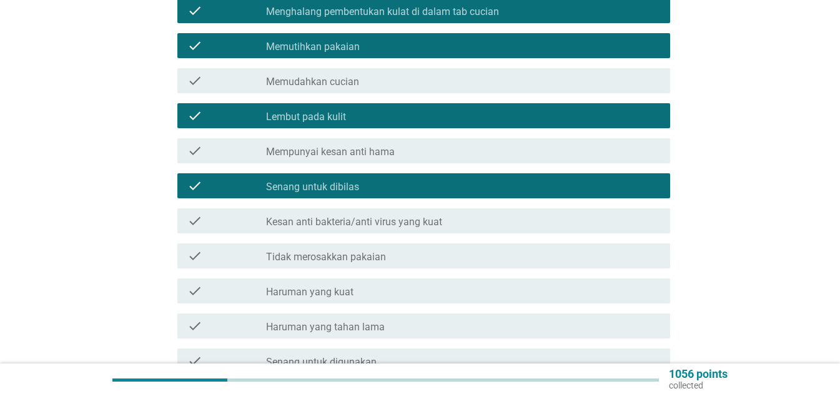
click at [371, 283] on div "check_box_outline_blank [PERSON_NAME] yang kuat" at bounding box center [463, 290] width 394 height 15
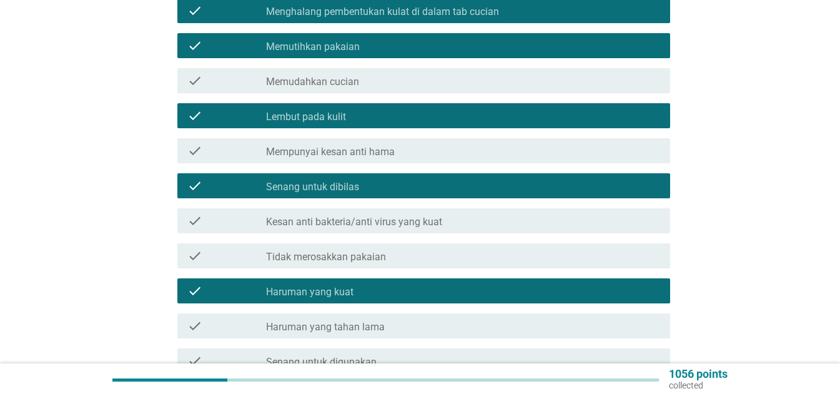
scroll to position [375, 0]
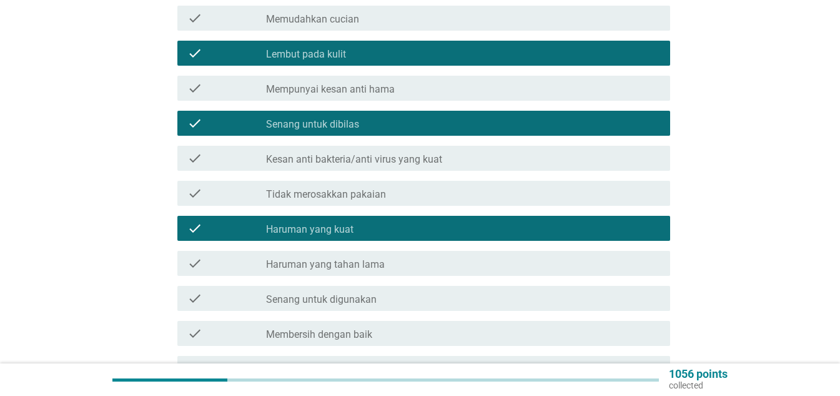
click at [360, 260] on div "check check_box_outline_blank Haruman yang tahan lama" at bounding box center [423, 263] width 493 height 25
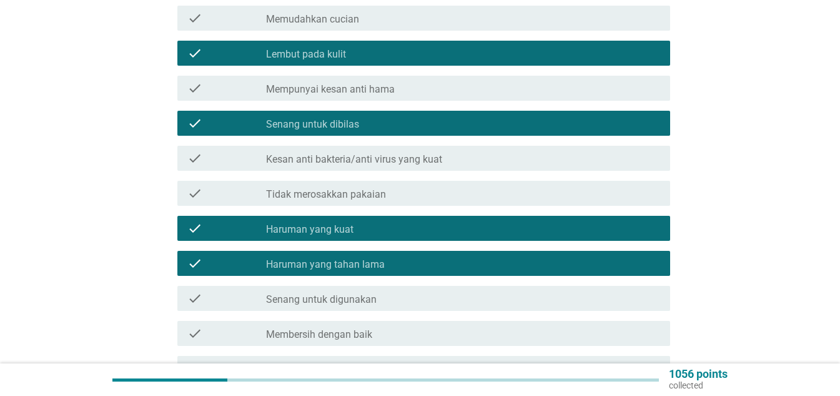
scroll to position [437, 0]
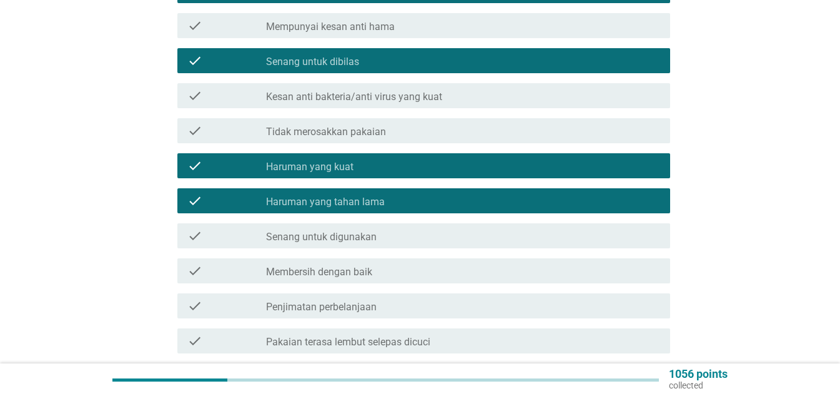
click at [367, 231] on label "Senang untuk digunakan" at bounding box center [321, 237] width 111 height 12
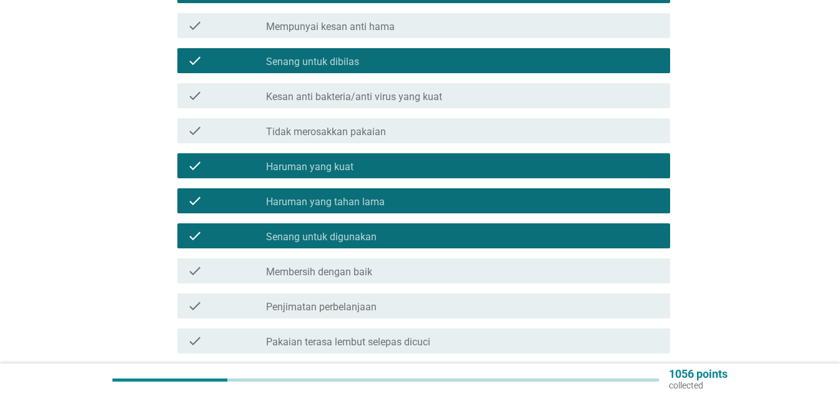
click at [380, 263] on div "check_box_outline_blank Membersih dengan baik" at bounding box center [463, 270] width 394 height 15
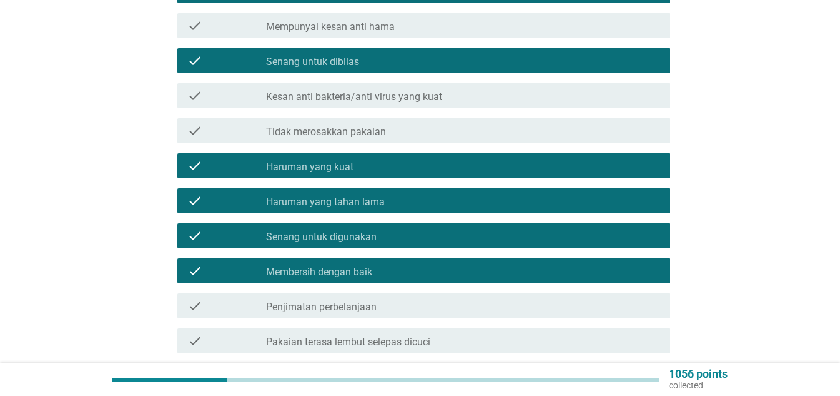
scroll to position [500, 0]
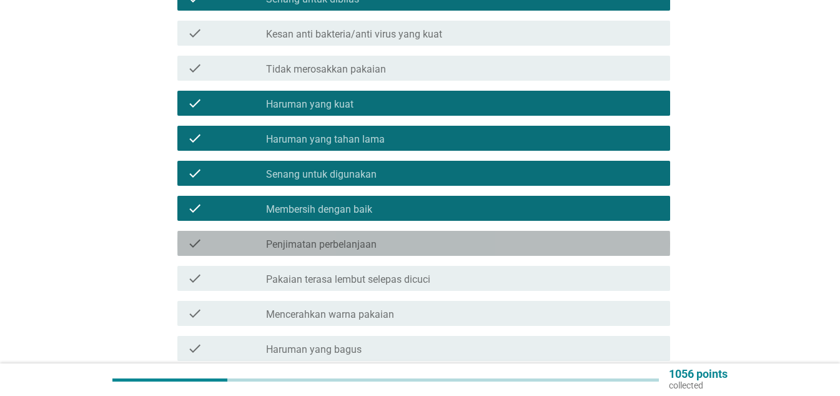
click at [363, 238] on label "Penjimatan perbelanjaan" at bounding box center [321, 244] width 111 height 12
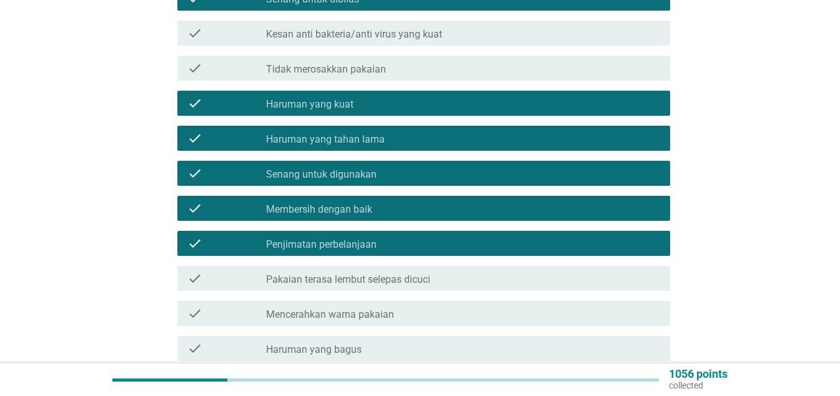
click at [382, 273] on label "Pakaian terasa lembut selepas dicuci" at bounding box center [348, 279] width 164 height 12
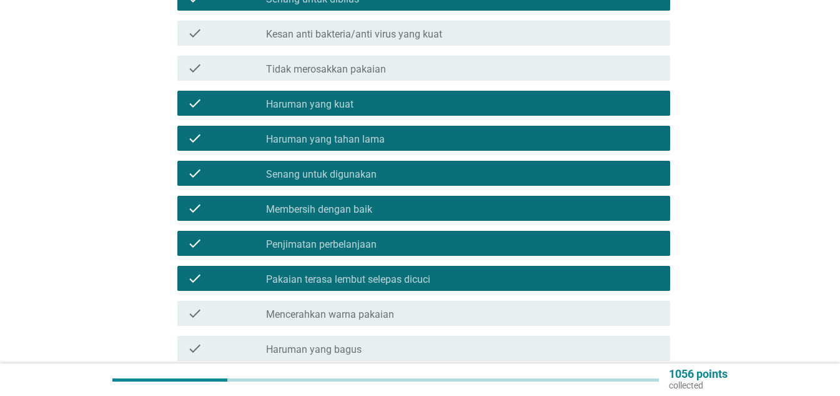
scroll to position [562, 0]
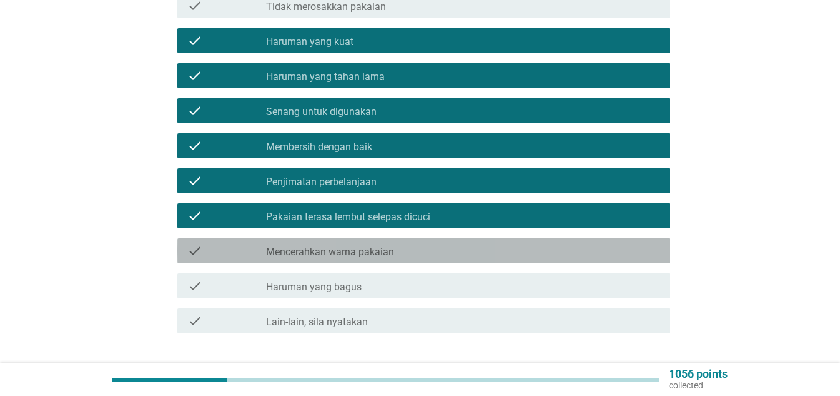
click at [367, 246] on label "Mencerahkan warna pakaian" at bounding box center [330, 252] width 128 height 12
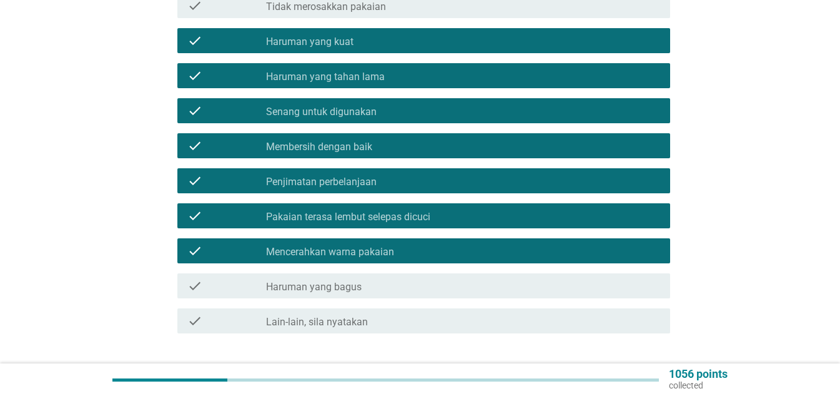
scroll to position [637, 0]
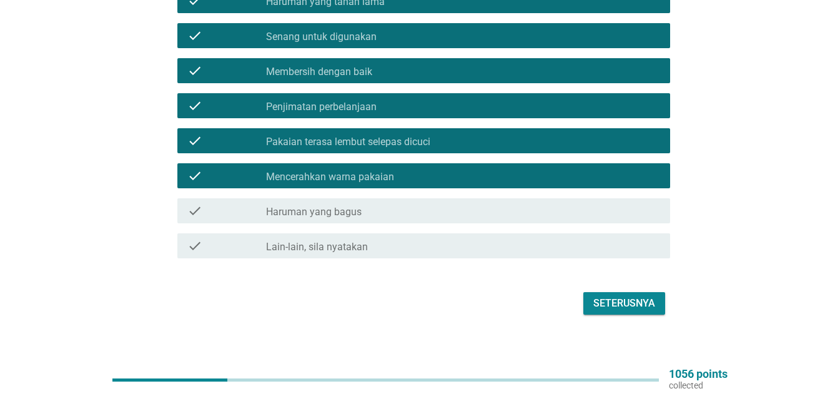
click at [592, 292] on button "Seterusnya" at bounding box center [625, 303] width 82 height 22
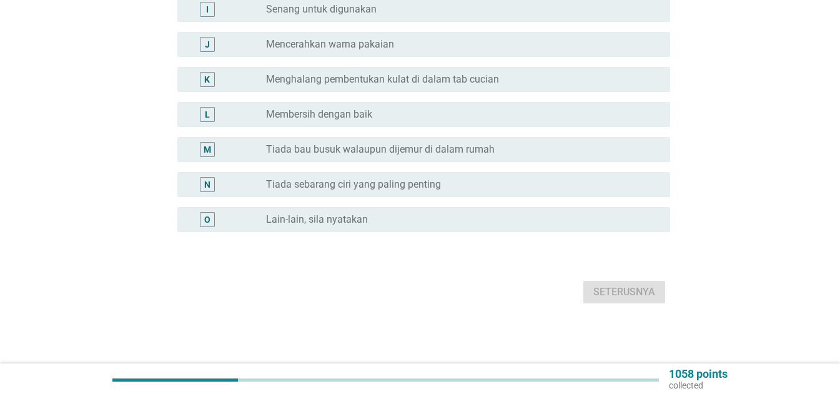
scroll to position [0, 0]
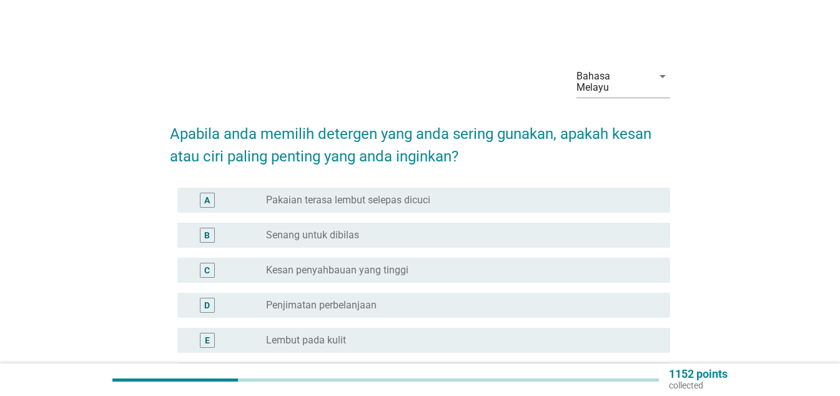
click at [346, 194] on label "Pakaian terasa lembut selepas dicuci" at bounding box center [348, 200] width 164 height 12
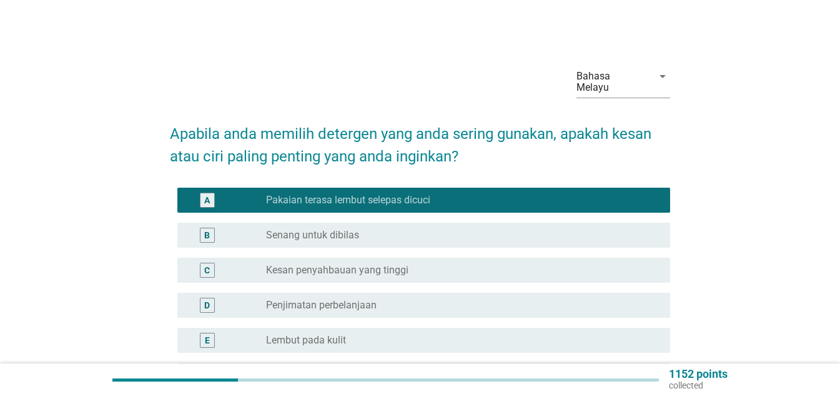
click at [345, 229] on label "Senang untuk dibilas" at bounding box center [312, 235] width 93 height 12
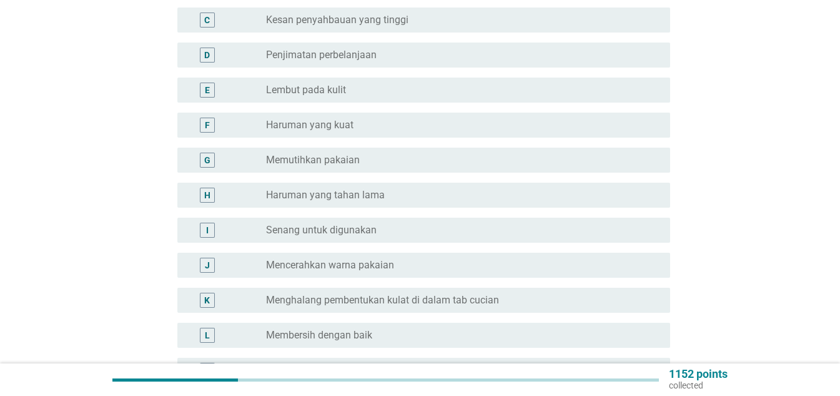
scroll to position [312, 0]
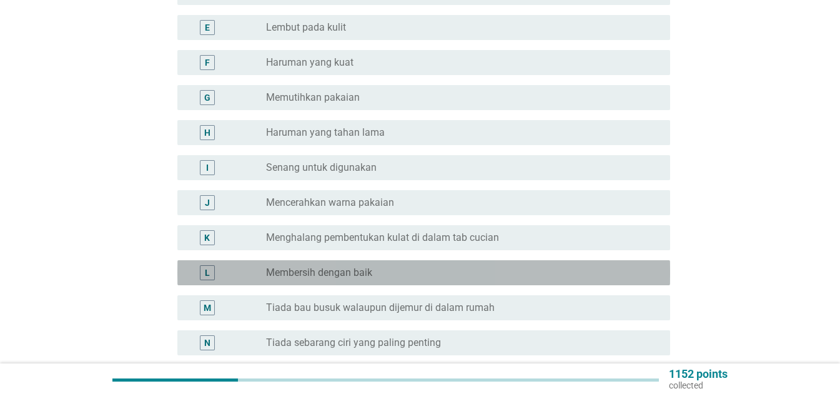
click at [353, 266] on label "Membersih dengan baik" at bounding box center [319, 272] width 106 height 12
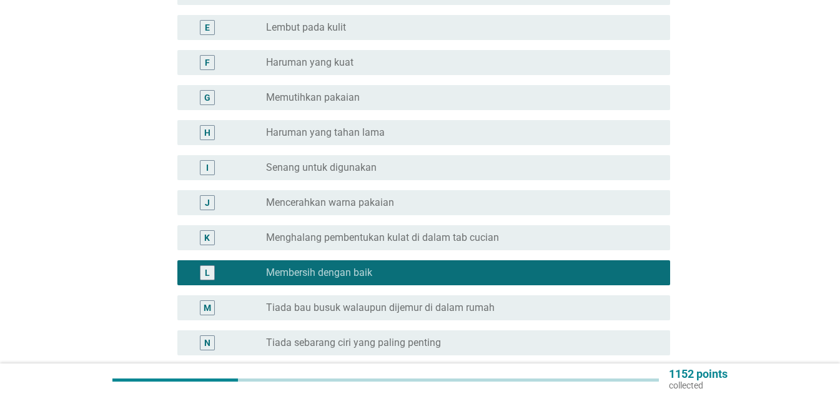
scroll to position [459, 0]
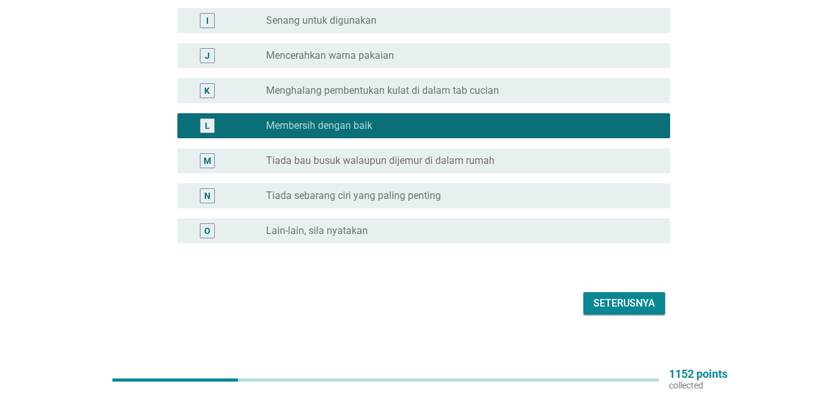
click at [612, 296] on div "Seterusnya" at bounding box center [625, 303] width 62 height 15
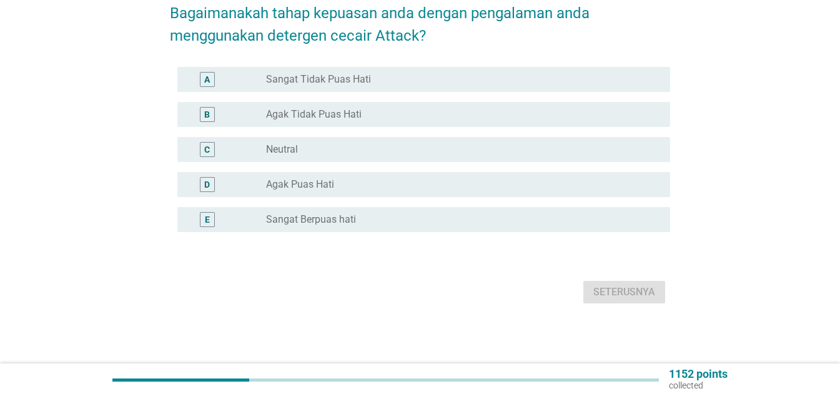
scroll to position [0, 0]
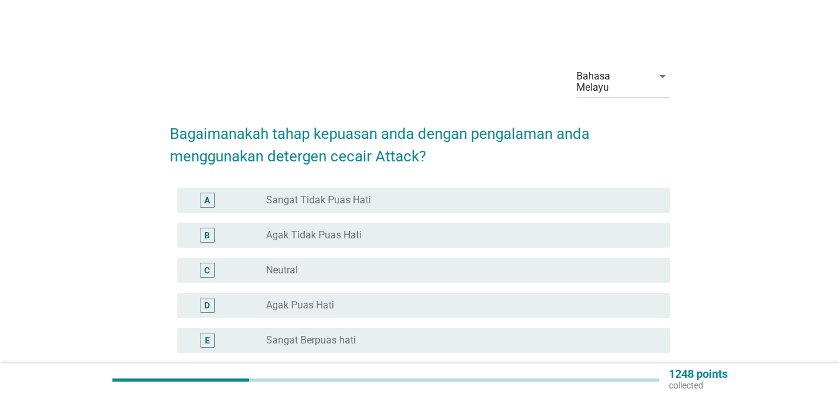
click at [336, 194] on label "Sangat Tidak Puas Hati" at bounding box center [318, 200] width 105 height 12
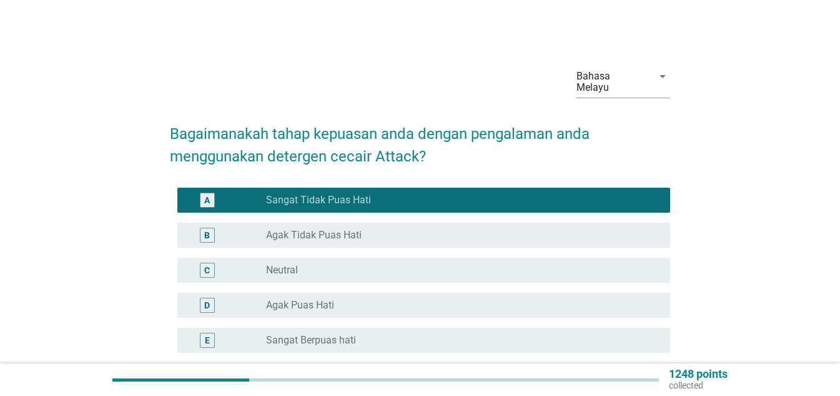
scroll to position [109, 0]
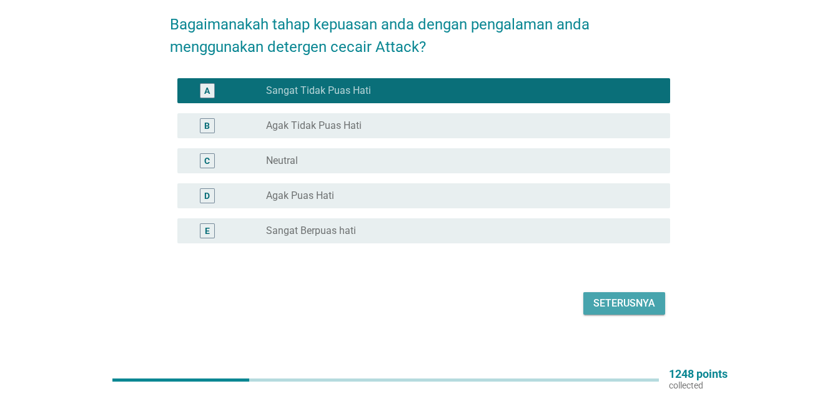
click at [607, 296] on div "Seterusnya" at bounding box center [625, 303] width 62 height 15
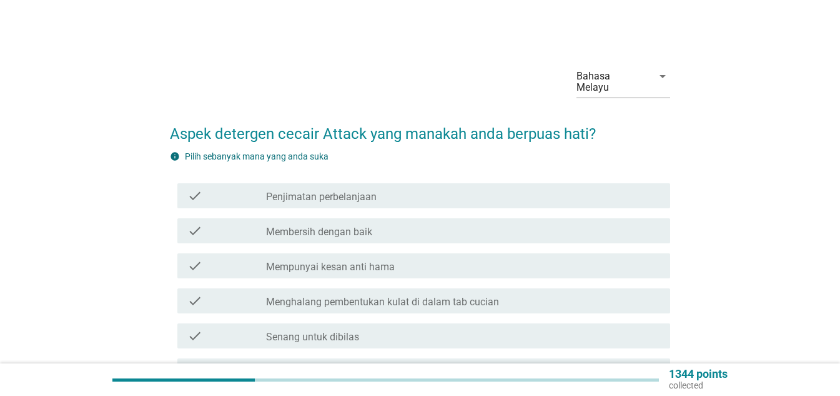
click at [352, 191] on label "Penjimatan perbelanjaan" at bounding box center [321, 197] width 111 height 12
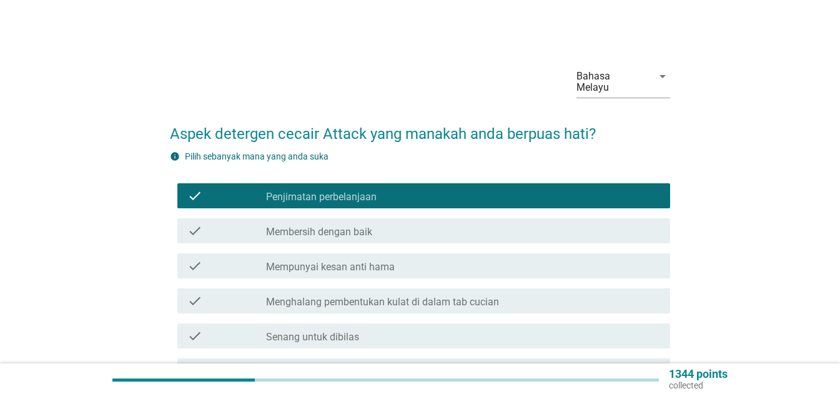
click at [351, 226] on label "Membersih dengan baik" at bounding box center [319, 232] width 106 height 12
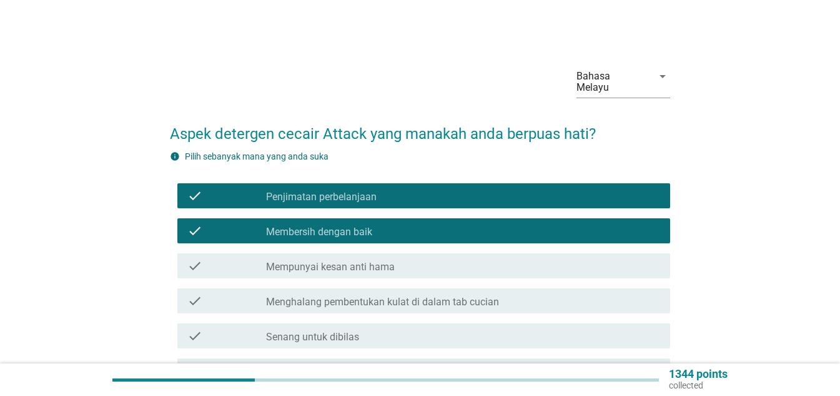
click at [385, 293] on div "check_box_outline_blank Menghalang pembentukan kulat di dalam tab cucian" at bounding box center [463, 300] width 394 height 15
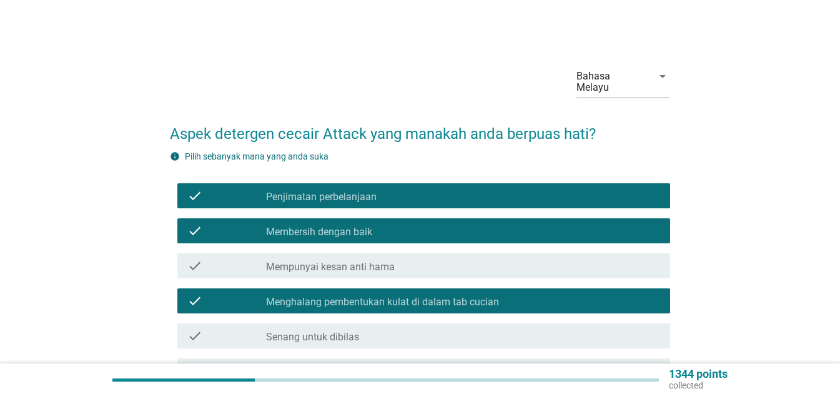
scroll to position [62, 0]
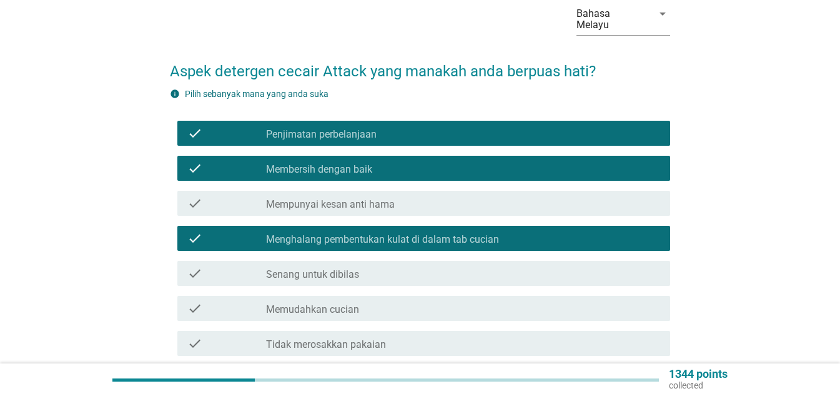
click at [346, 268] on label "Senang untuk dibilas" at bounding box center [312, 274] width 93 height 12
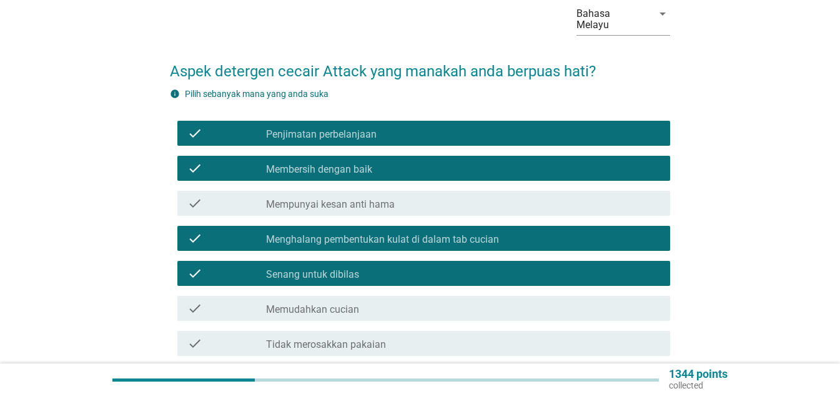
scroll to position [125, 0]
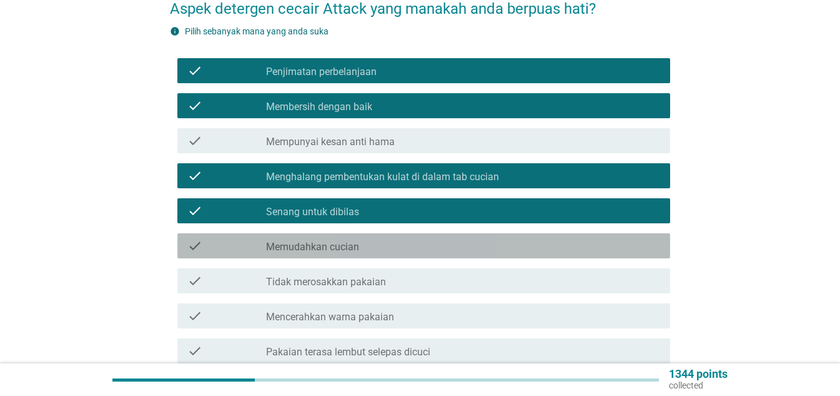
click at [321, 241] on label "Memudahkan cucian" at bounding box center [312, 247] width 93 height 12
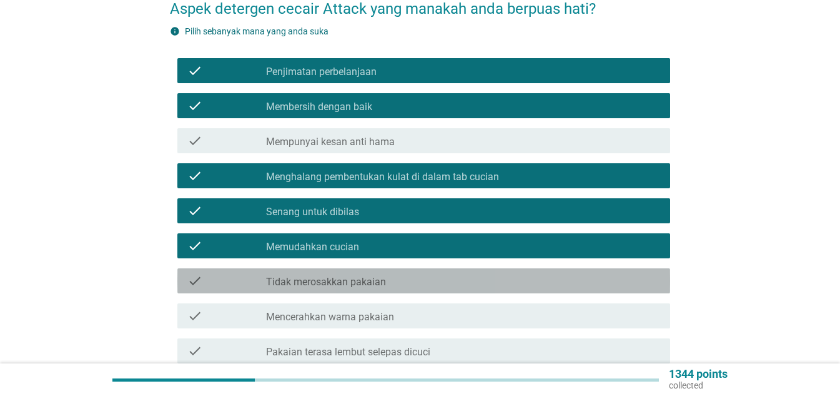
click at [333, 276] on label "Tidak merosakkan pakaian" at bounding box center [326, 282] width 120 height 12
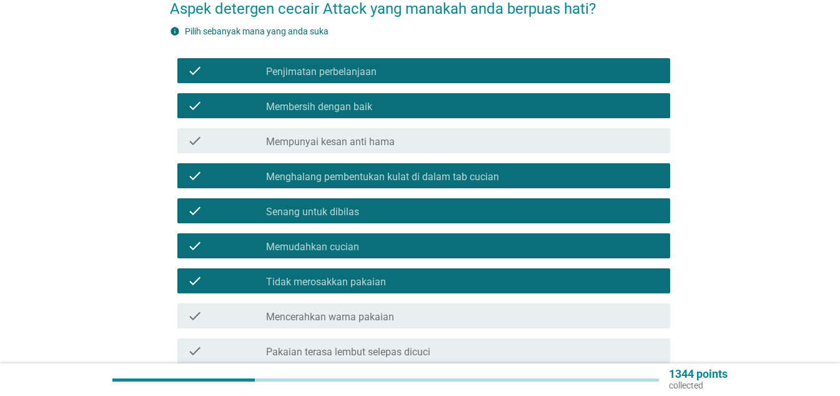
click at [350, 311] on label "Mencerahkan warna pakaian" at bounding box center [330, 317] width 128 height 12
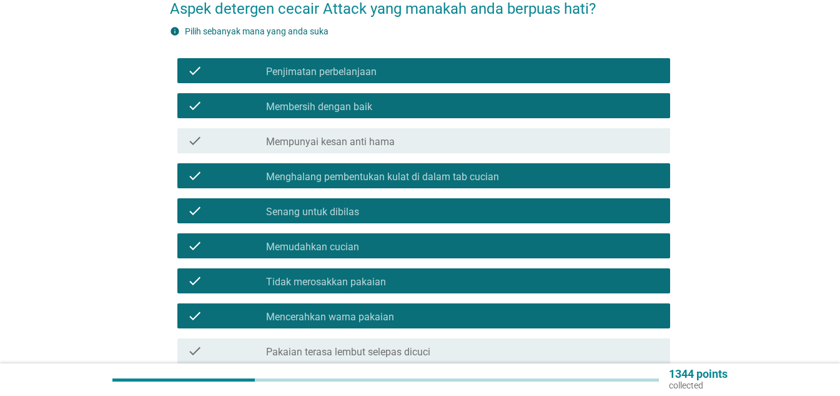
scroll to position [187, 0]
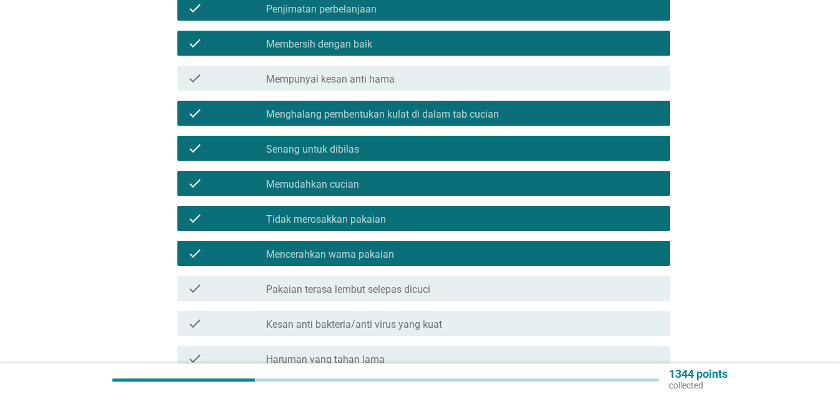
click at [349, 283] on label "Pakaian terasa lembut selepas dicuci" at bounding box center [348, 289] width 164 height 12
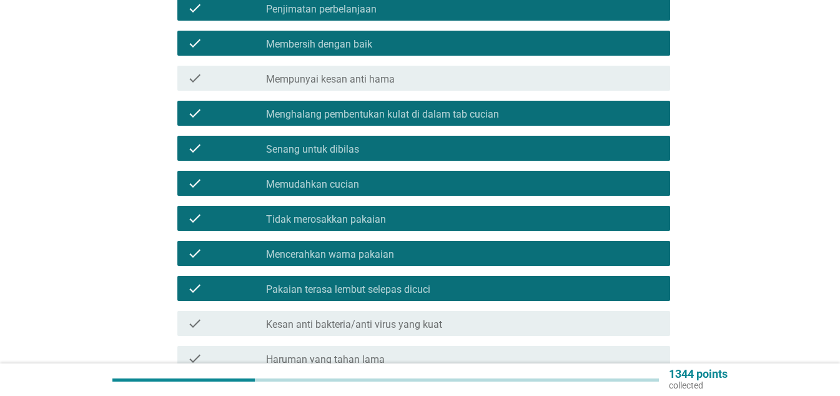
scroll to position [312, 0]
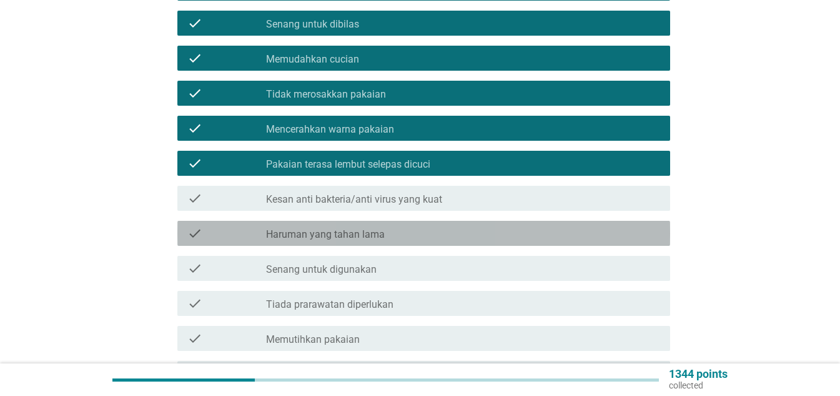
click at [324, 228] on label "Haruman yang tahan lama" at bounding box center [325, 234] width 119 height 12
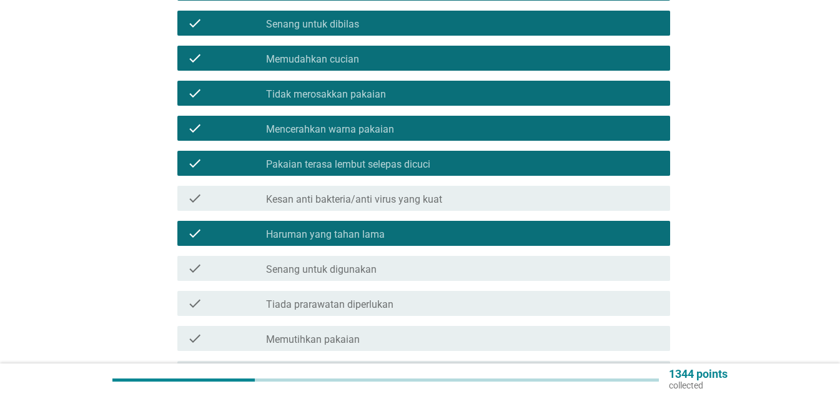
scroll to position [375, 0]
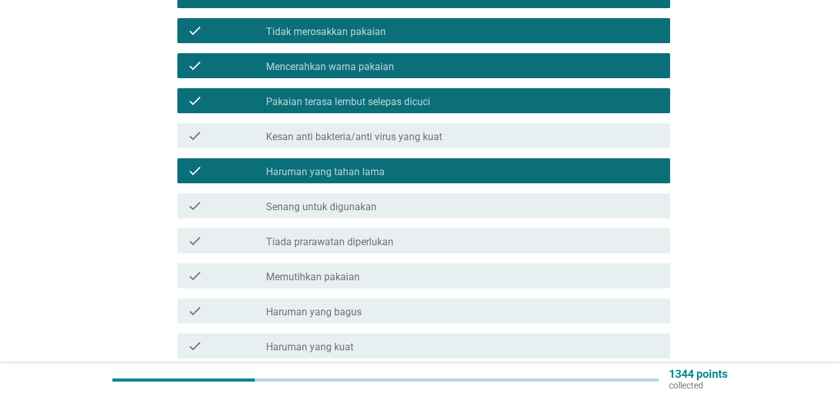
click at [333, 271] on label "Memutihkan pakaian" at bounding box center [313, 277] width 94 height 12
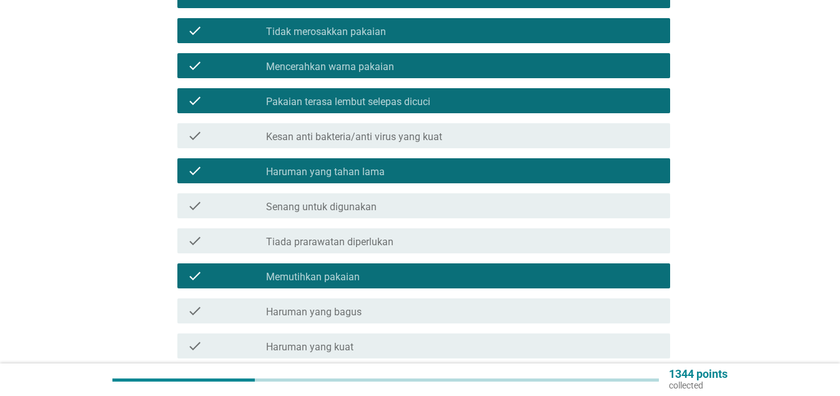
click at [361, 303] on div "check_box_outline_blank [PERSON_NAME] yang bagus" at bounding box center [463, 310] width 394 height 15
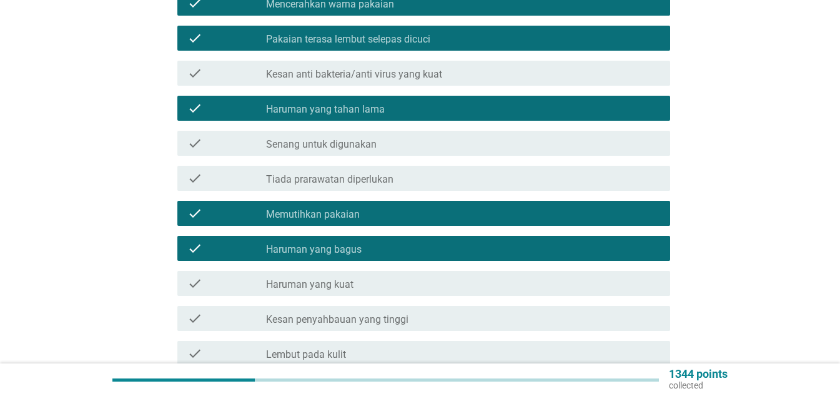
scroll to position [500, 0]
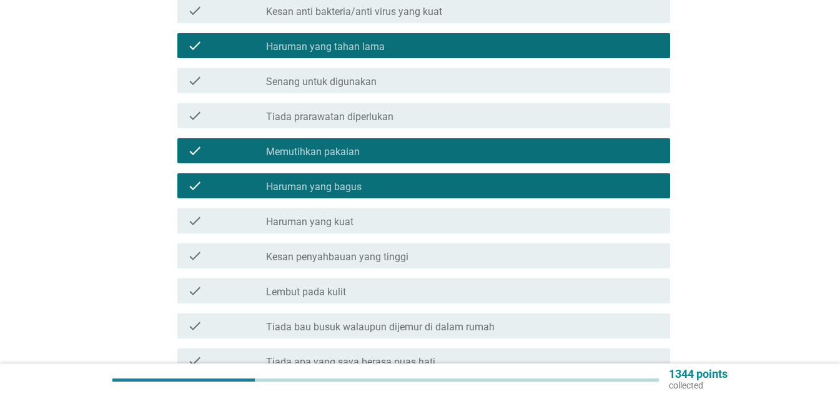
click at [357, 283] on div "check_box_outline_blank Lembut pada kulit" at bounding box center [463, 290] width 394 height 15
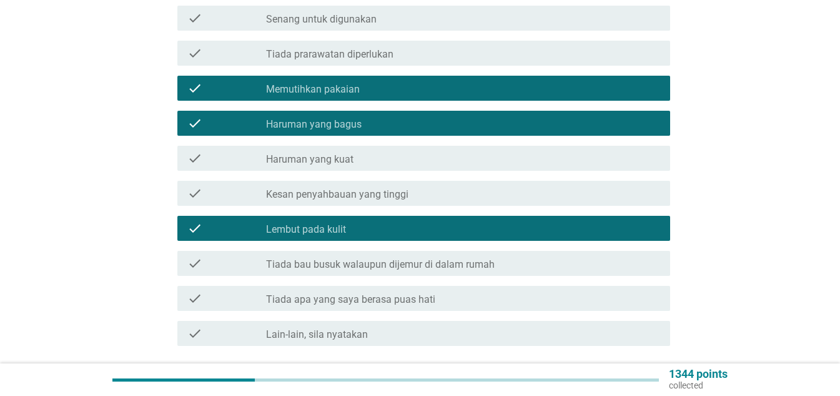
scroll to position [625, 0]
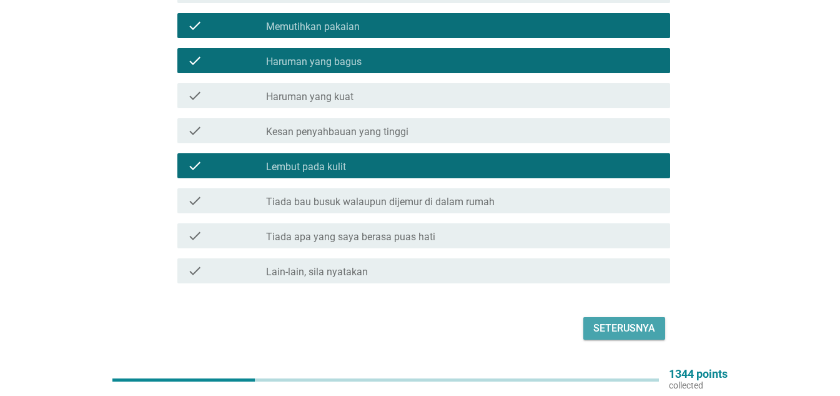
click at [632, 321] on div "Seterusnya" at bounding box center [625, 328] width 62 height 15
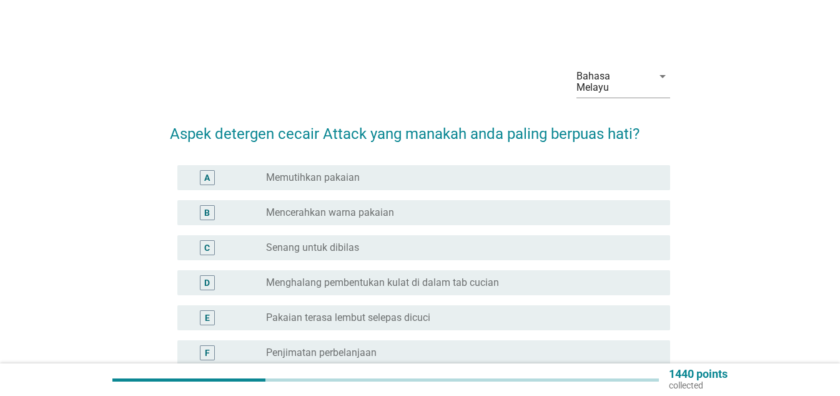
click at [380, 171] on div "radio_button_unchecked Memutihkan pakaian" at bounding box center [458, 177] width 384 height 12
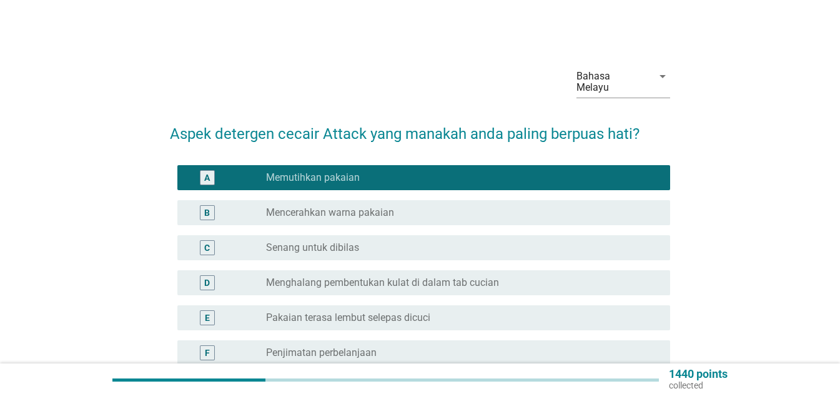
click at [372, 206] on label "Mencerahkan warna pakaian" at bounding box center [330, 212] width 128 height 12
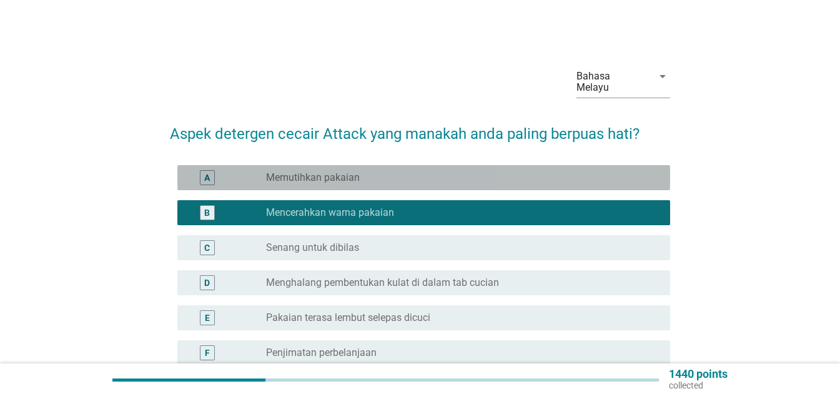
click at [362, 176] on div "A radio_button_unchecked Memutihkan pakaian" at bounding box center [423, 177] width 493 height 25
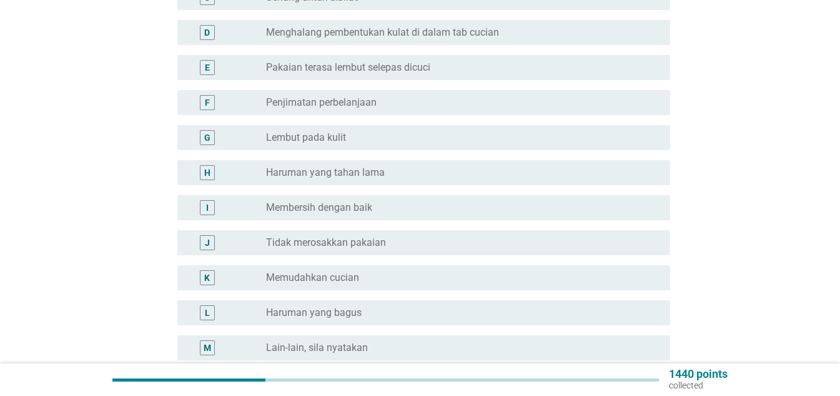
scroll to position [125, 0]
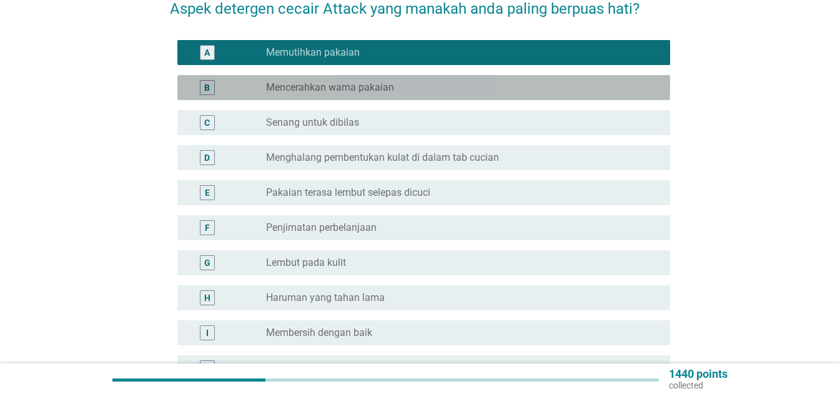
click at [301, 82] on label "Mencerahkan warna pakaian" at bounding box center [330, 87] width 128 height 12
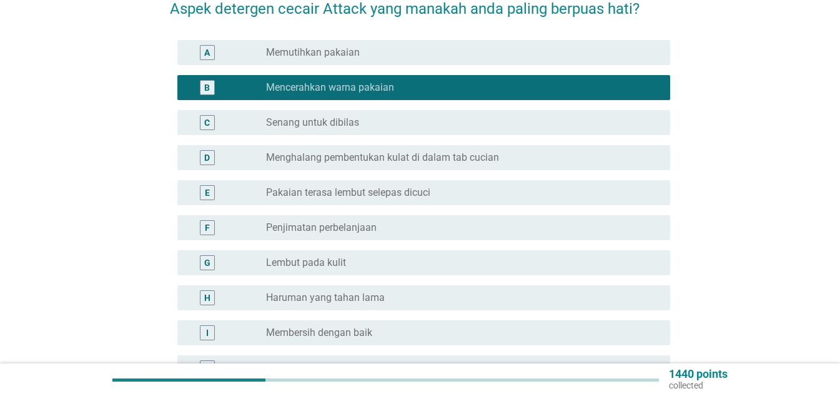
scroll to position [312, 0]
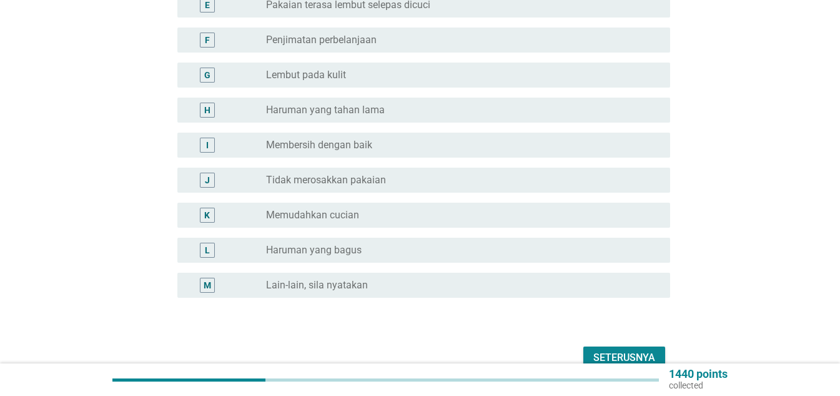
click at [612, 350] on div "Seterusnya" at bounding box center [625, 357] width 62 height 15
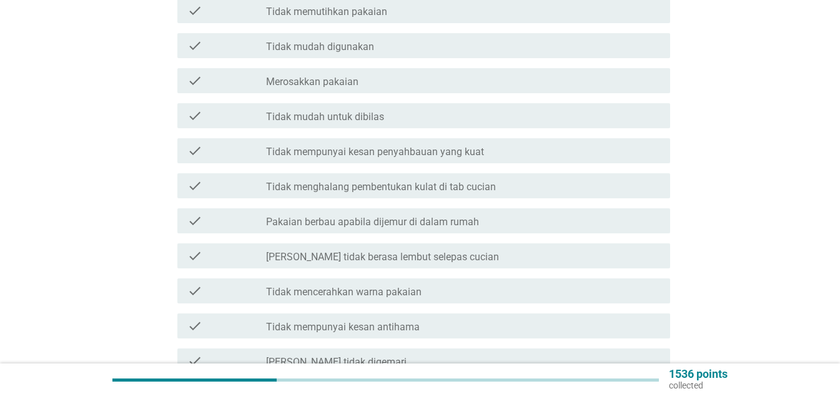
click at [386, 321] on label "Tidak mempunyai kesan antihama" at bounding box center [343, 327] width 154 height 12
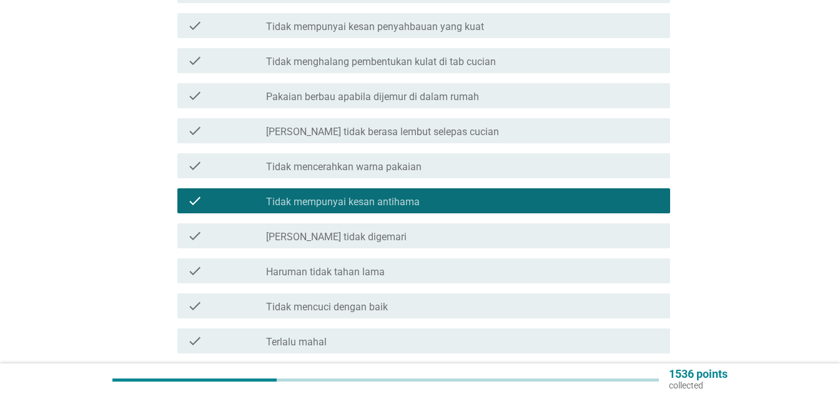
scroll to position [562, 0]
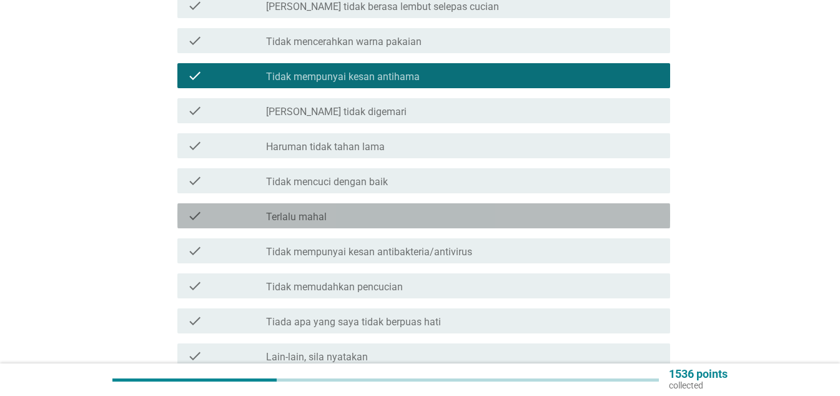
click at [340, 208] on div "check_box_outline_blank Terlalu mahal" at bounding box center [463, 215] width 394 height 15
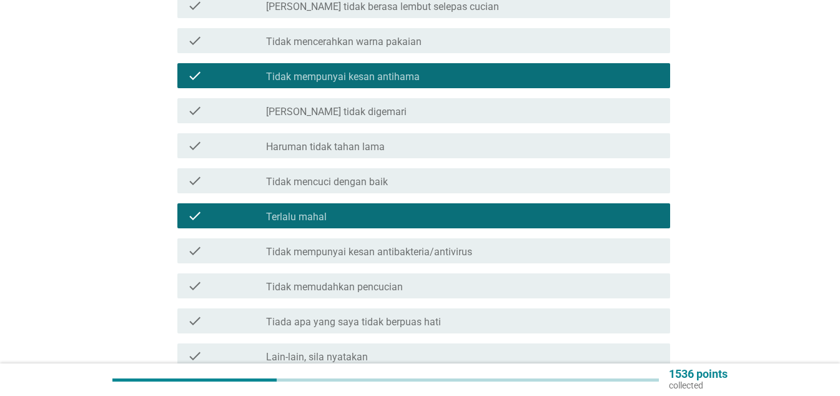
scroll to position [672, 0]
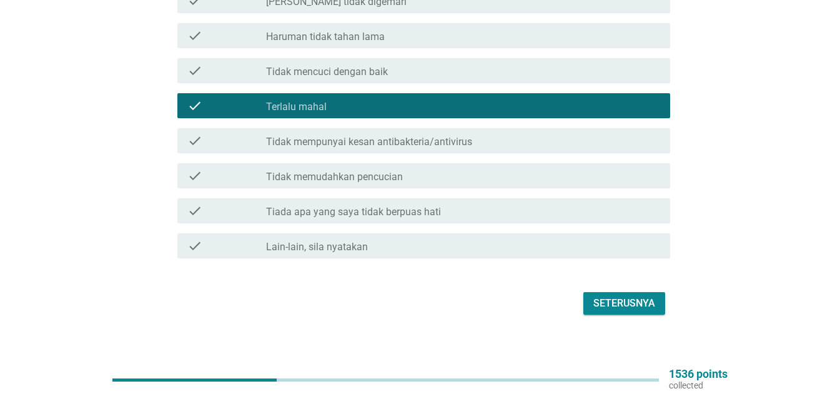
click at [605, 296] on div "Seterusnya" at bounding box center [625, 303] width 62 height 15
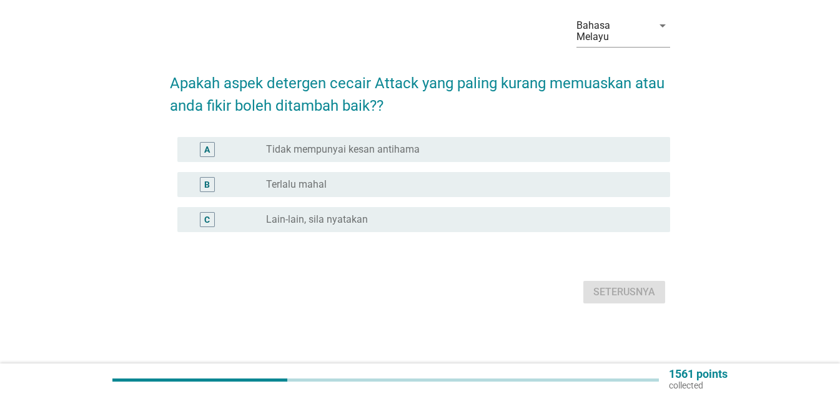
scroll to position [0, 0]
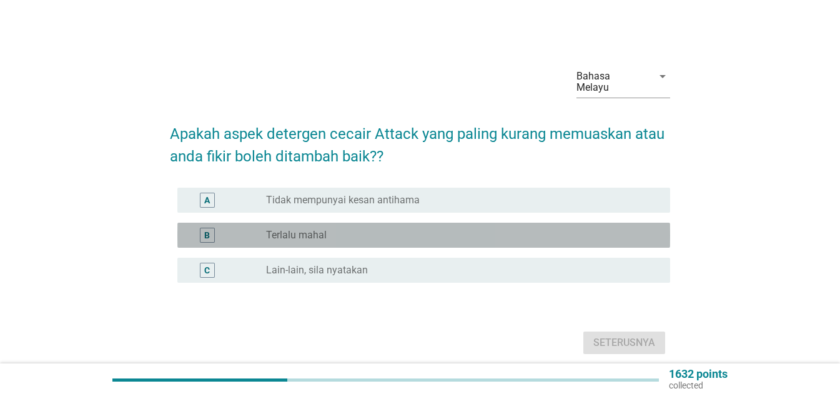
click at [370, 229] on div "radio_button_unchecked Terlalu mahal" at bounding box center [458, 235] width 384 height 12
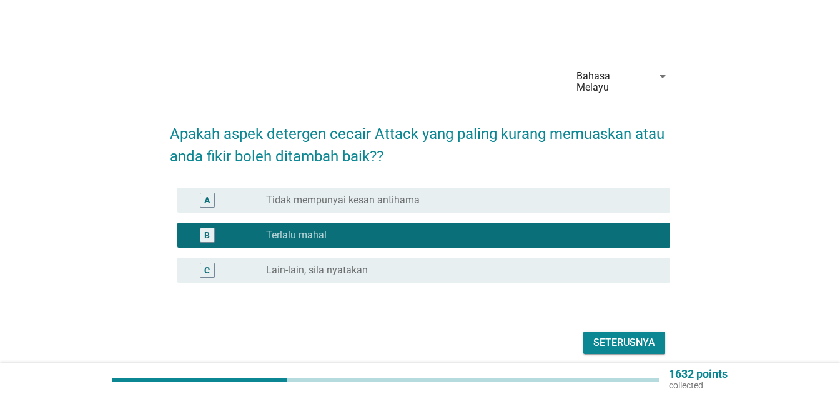
click at [597, 335] on div "Seterusnya" at bounding box center [625, 342] width 62 height 15
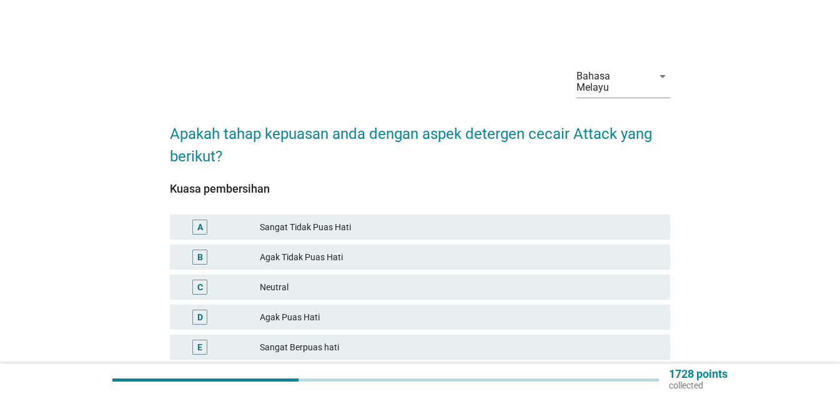
click at [361, 220] on div "Sangat Tidak Puas Hati" at bounding box center [460, 226] width 401 height 15
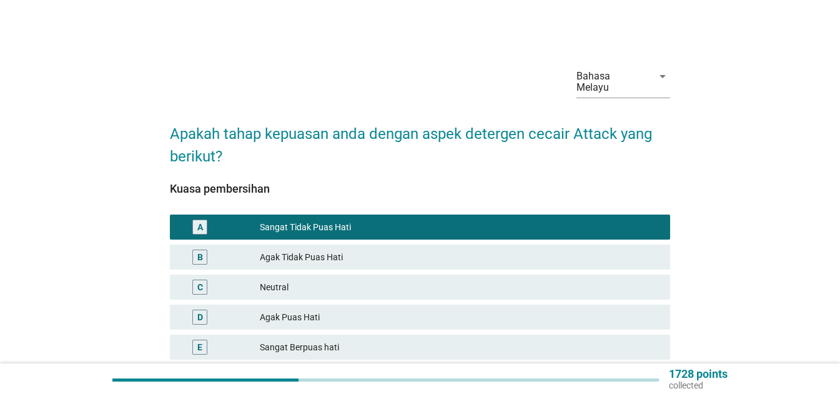
scroll to position [91, 0]
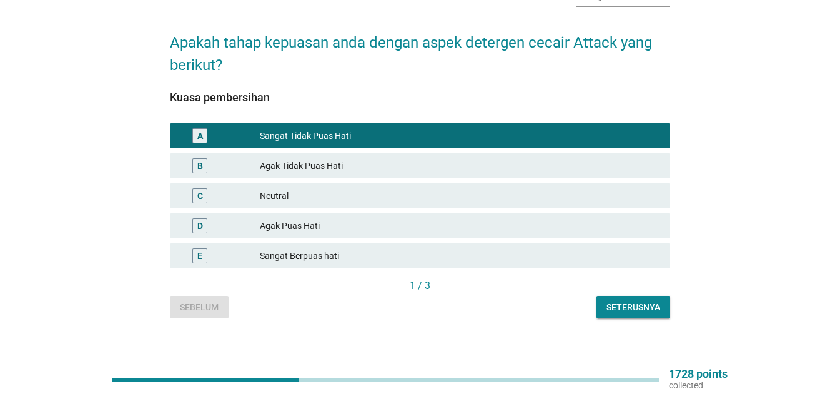
click at [644, 302] on div "Seterusnya" at bounding box center [634, 307] width 54 height 13
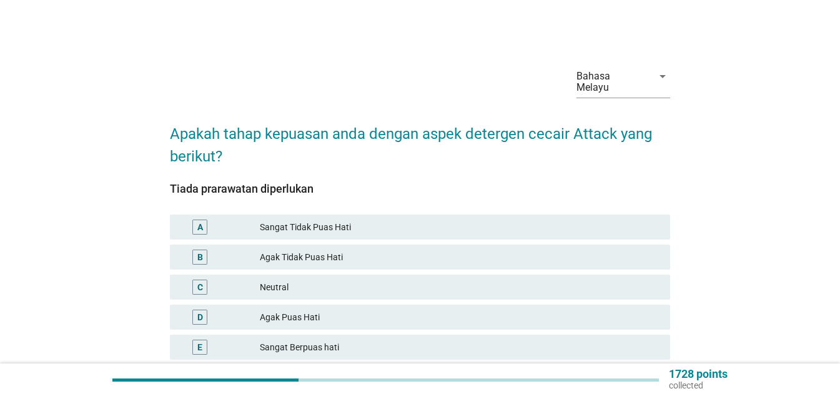
click at [342, 249] on div "Agak Tidak Puas Hati" at bounding box center [460, 256] width 401 height 15
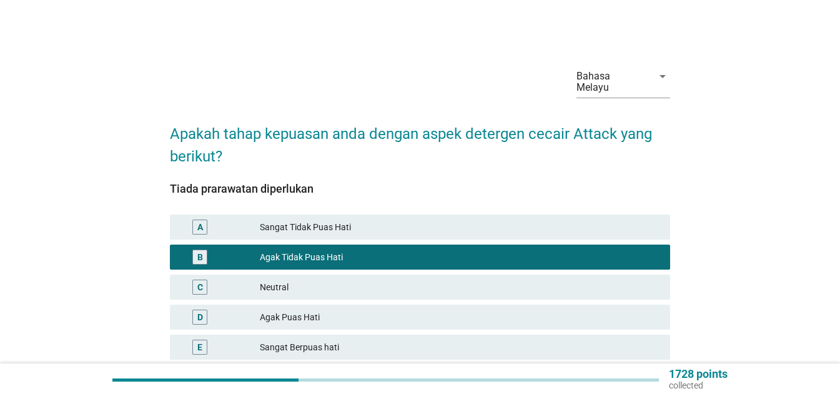
scroll to position [91, 0]
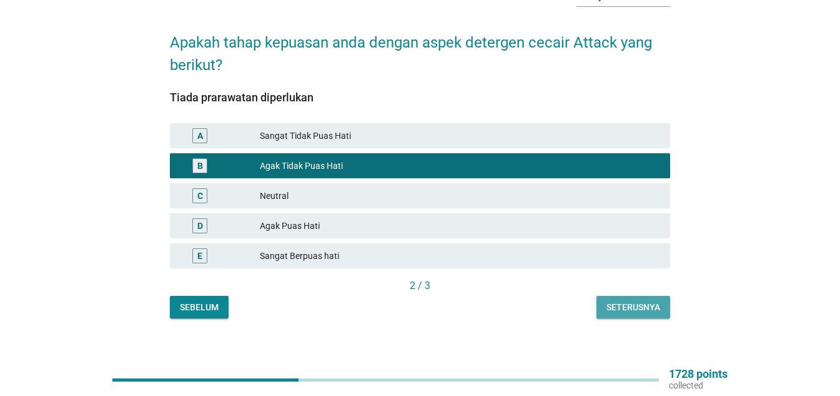
click at [611, 296] on button "Seterusnya" at bounding box center [634, 307] width 74 height 22
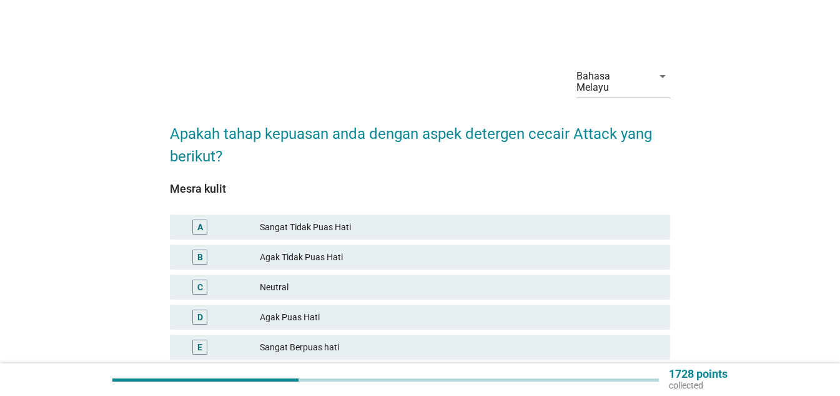
click at [337, 222] on div "Sangat Tidak Puas Hati" at bounding box center [460, 226] width 401 height 15
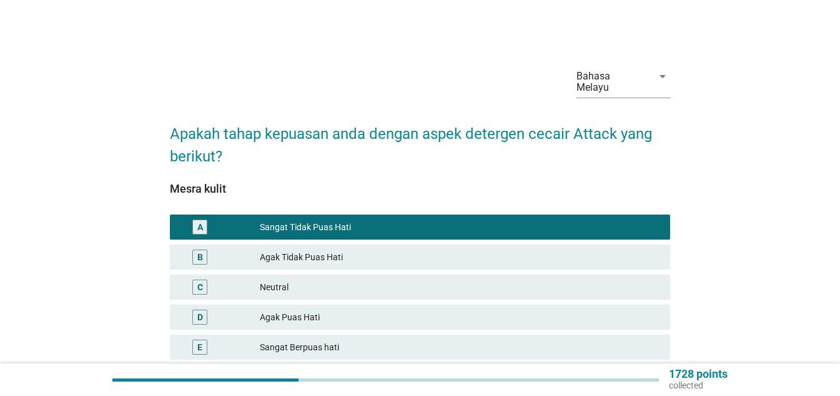
scroll to position [91, 0]
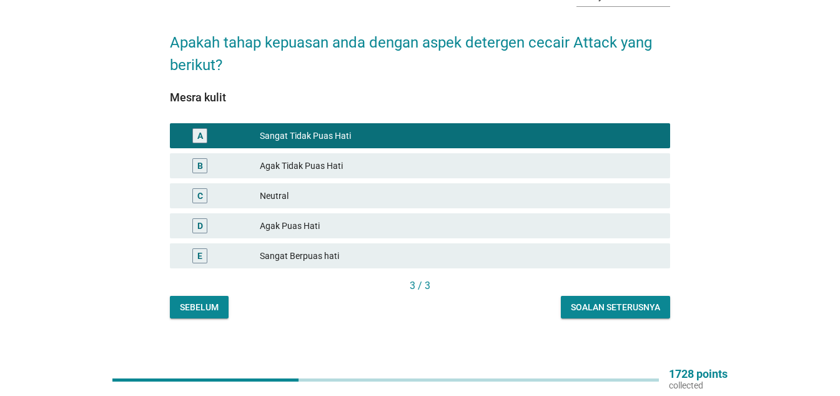
click at [607, 303] on button "Soalan seterusnya" at bounding box center [615, 307] width 109 height 22
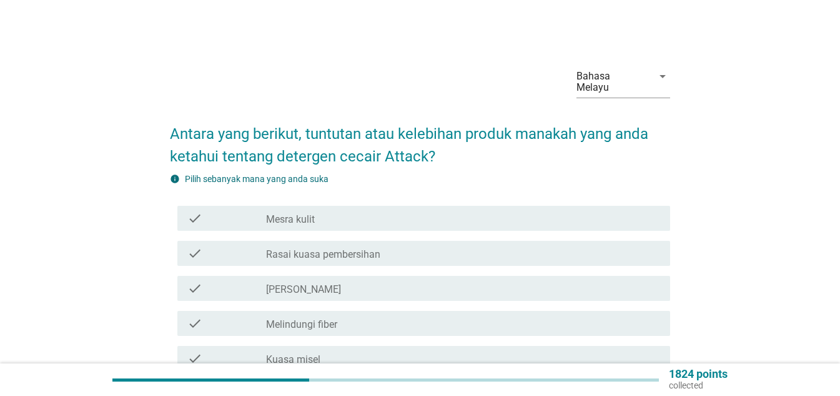
click at [382, 211] on div "check_box_outline_blank Mesra kulit" at bounding box center [463, 218] width 394 height 15
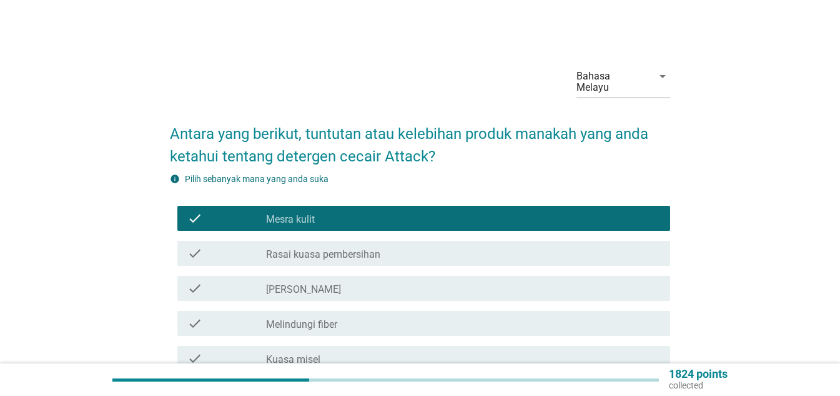
scroll to position [62, 0]
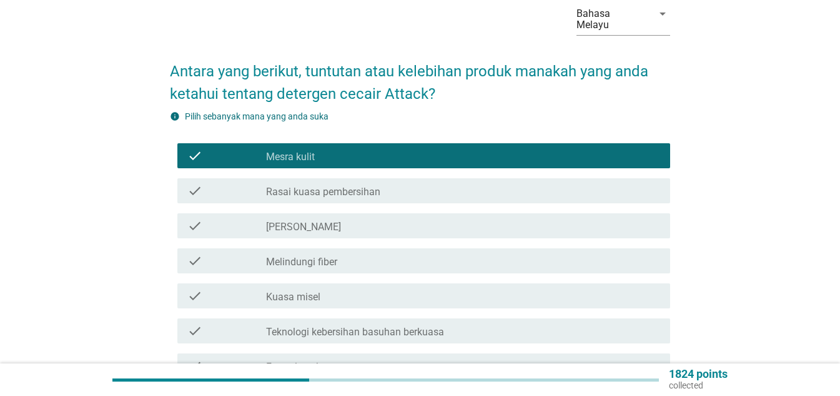
click at [370, 186] on label "Rasai kuasa pembersihan" at bounding box center [323, 192] width 114 height 12
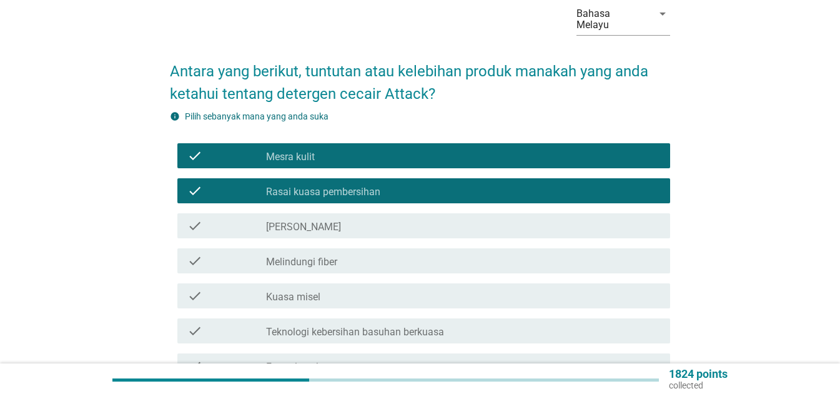
click at [346, 221] on div "check_box_outline_blank [PERSON_NAME]" at bounding box center [463, 225] width 394 height 15
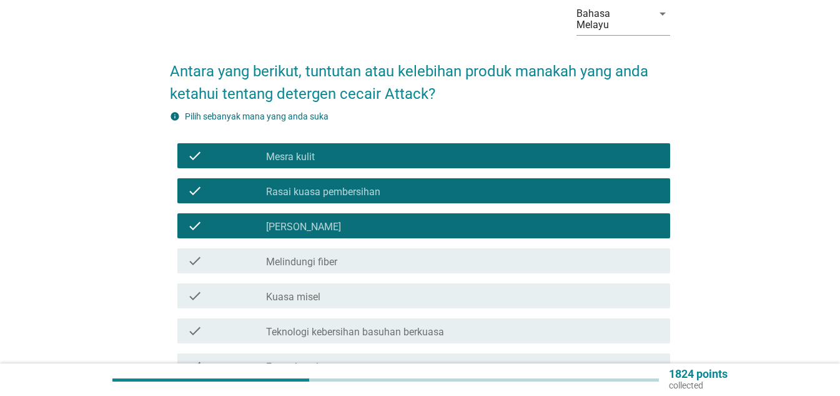
click at [347, 253] on div "check_box_outline_blank Melindungi fiber" at bounding box center [463, 260] width 394 height 15
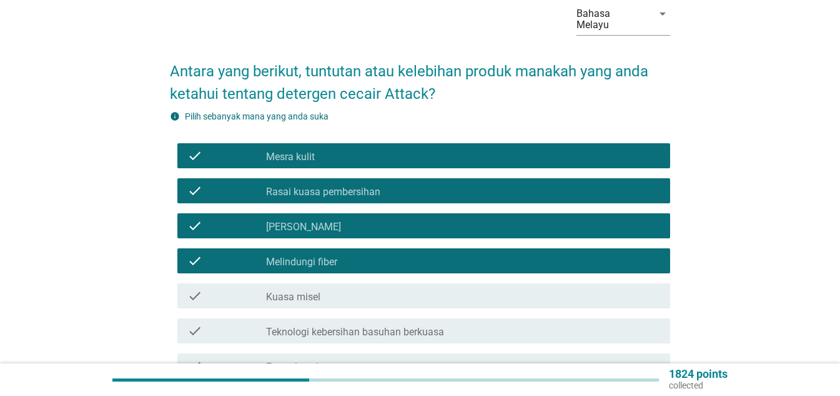
scroll to position [125, 0]
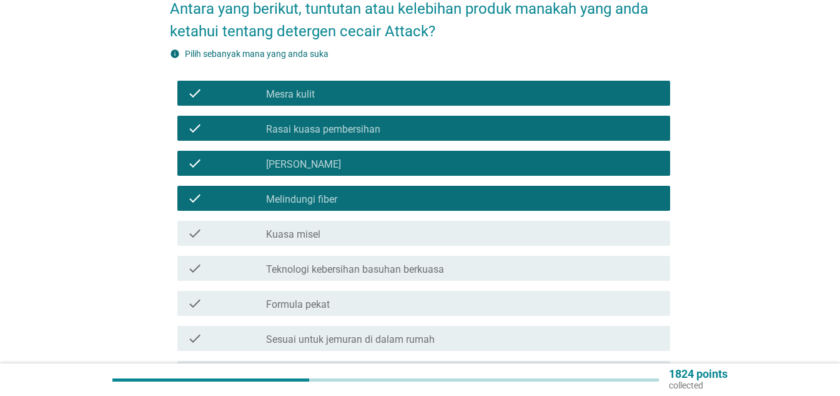
click at [359, 263] on label "Teknologi kebersihan basuhan berkuasa" at bounding box center [355, 269] width 178 height 12
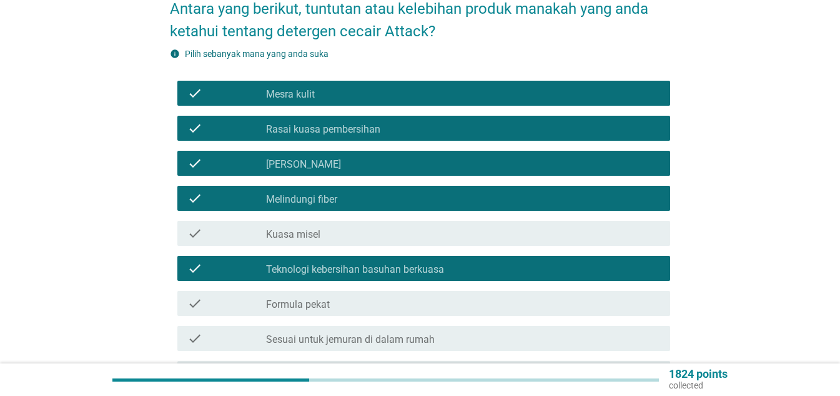
scroll to position [187, 0]
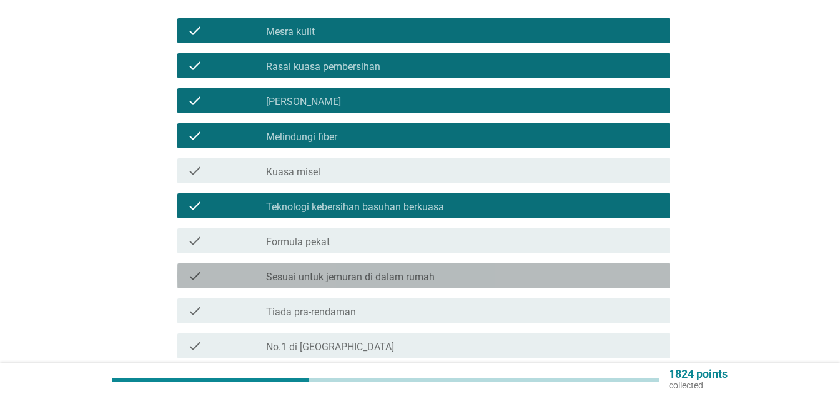
click at [366, 271] on label "Sesuai untuk jemuran di dalam rumah" at bounding box center [350, 277] width 169 height 12
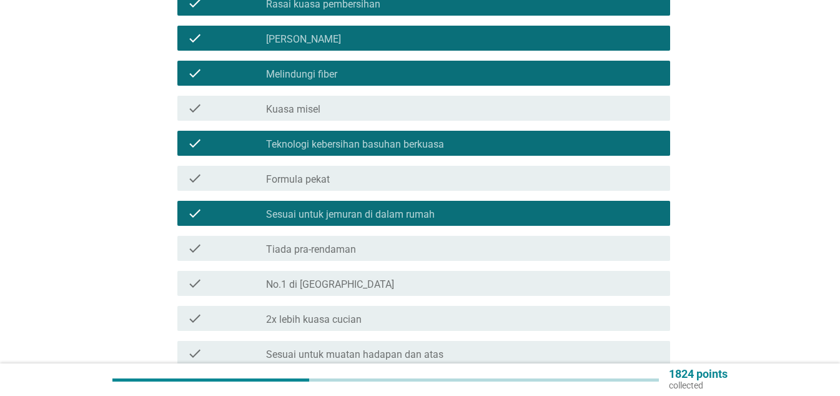
scroll to position [312, 0]
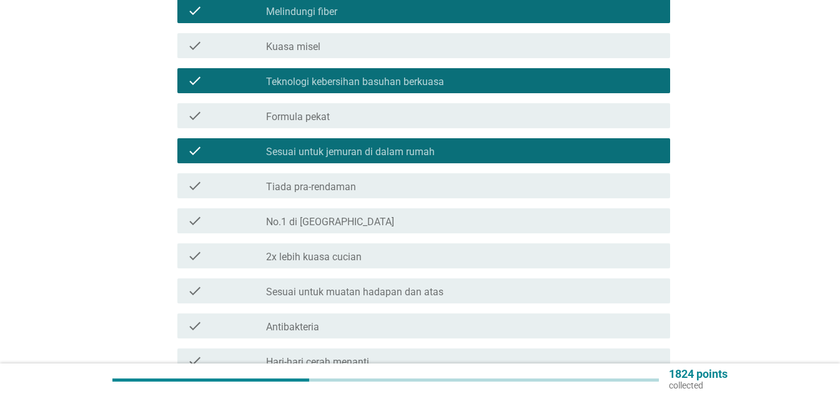
click at [375, 286] on label "Sesuai untuk muatan hadapan dan atas" at bounding box center [354, 292] width 177 height 12
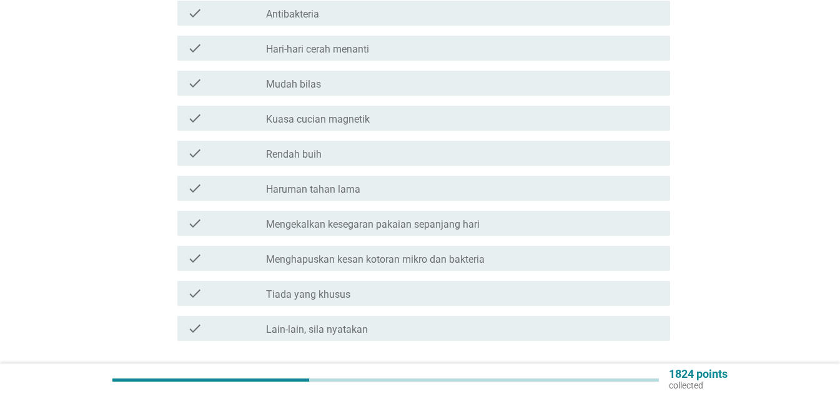
scroll to position [687, 0]
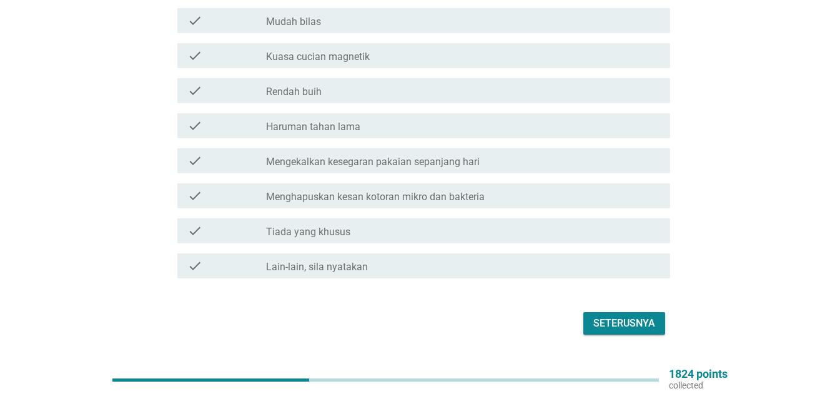
click at [600, 316] on div "Seterusnya" at bounding box center [625, 323] width 62 height 15
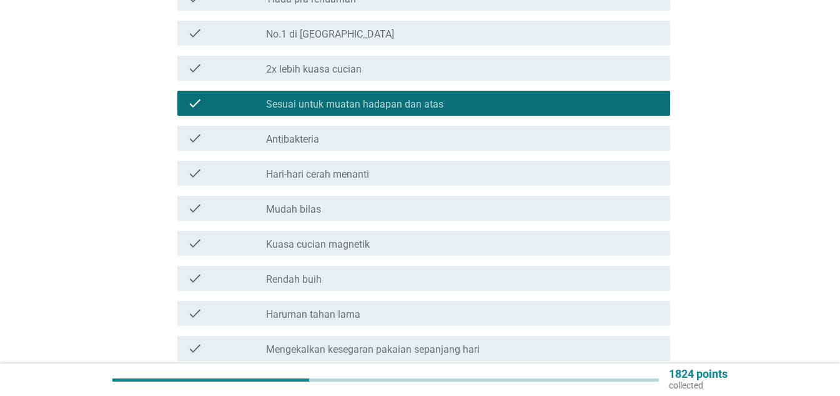
scroll to position [625, 0]
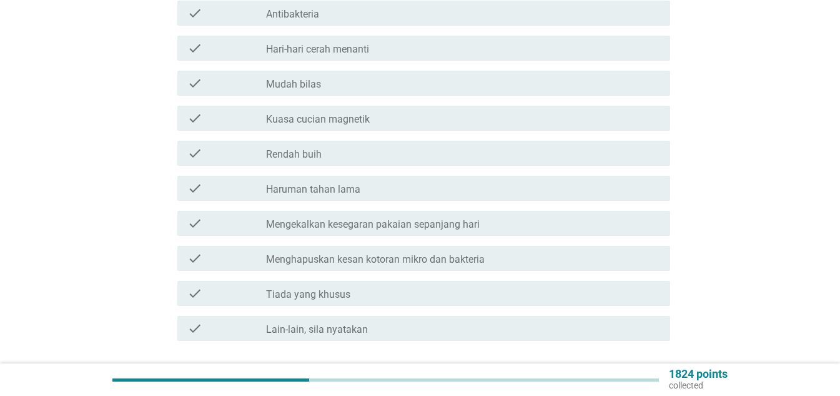
click at [366, 218] on label "Mengekalkan kesegaran pakaian sepanjang hari" at bounding box center [373, 224] width 214 height 12
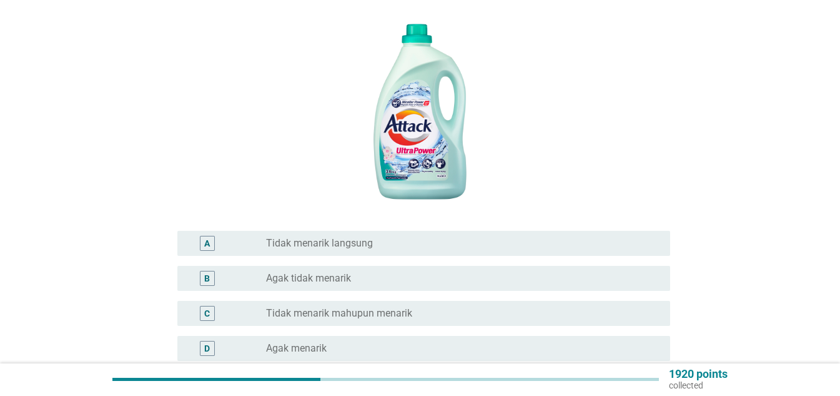
scroll to position [250, 0]
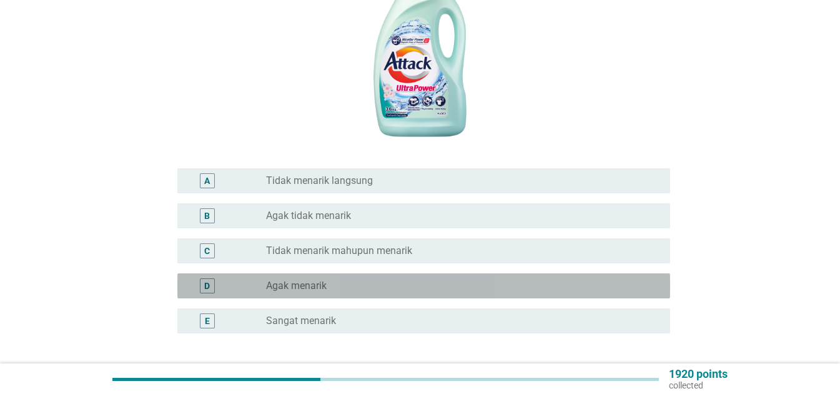
click at [365, 279] on div "radio_button_unchecked Agak menarik" at bounding box center [458, 285] width 384 height 12
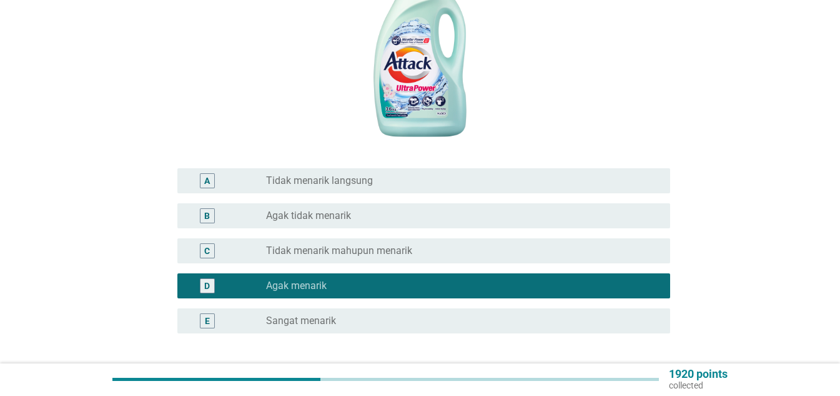
scroll to position [340, 0]
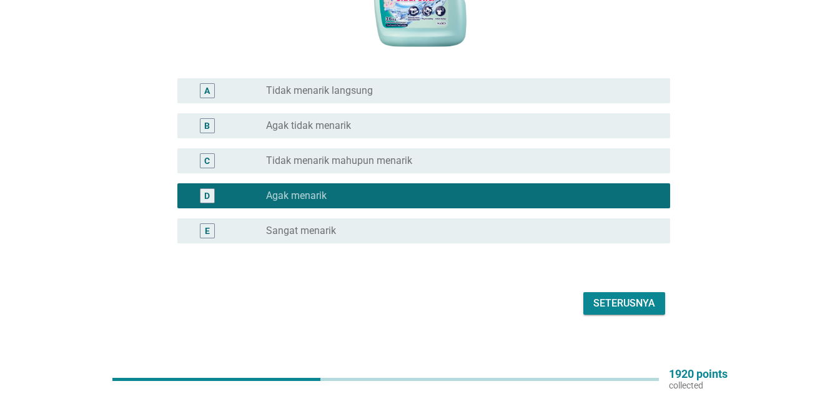
click at [596, 296] on div "Seterusnya" at bounding box center [625, 303] width 62 height 15
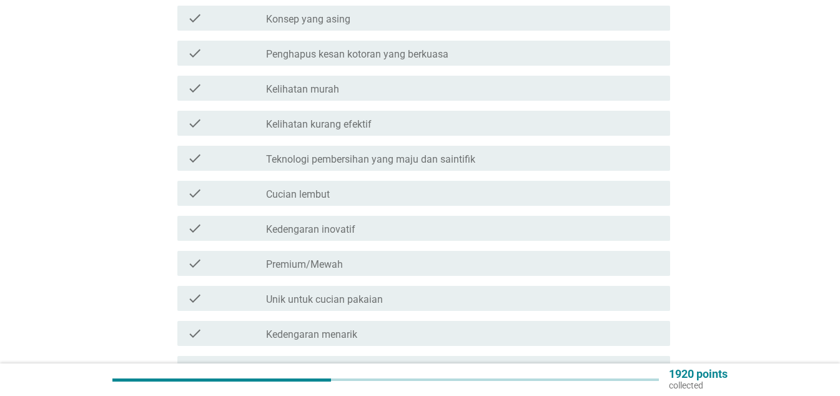
scroll to position [0, 0]
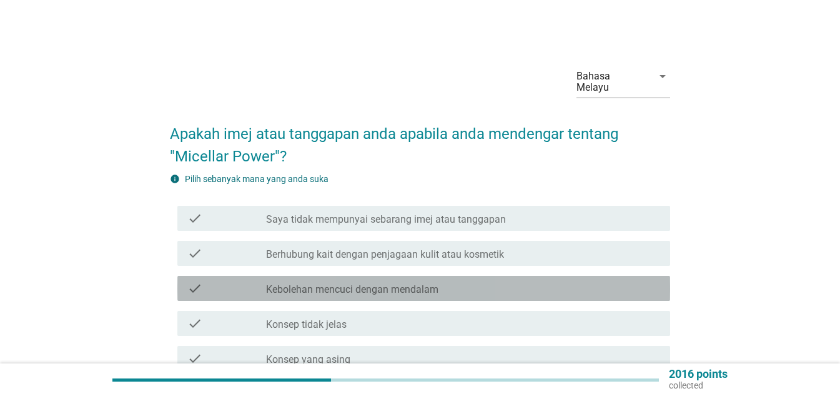
click at [341, 283] on label "Kebolehan mencuci dengan mendalam" at bounding box center [352, 289] width 172 height 12
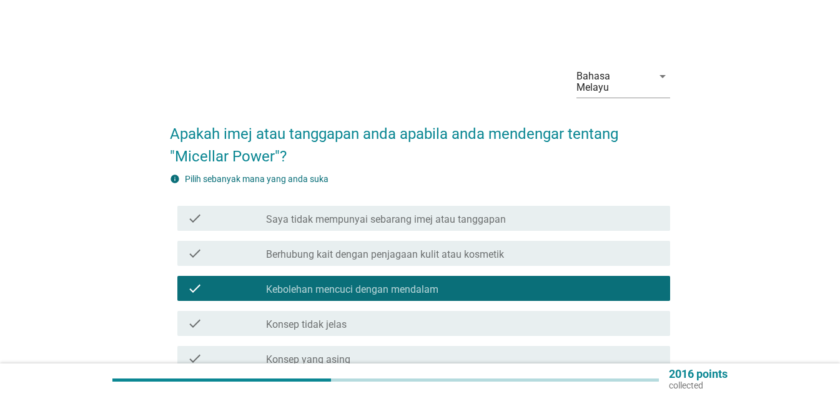
scroll to position [125, 0]
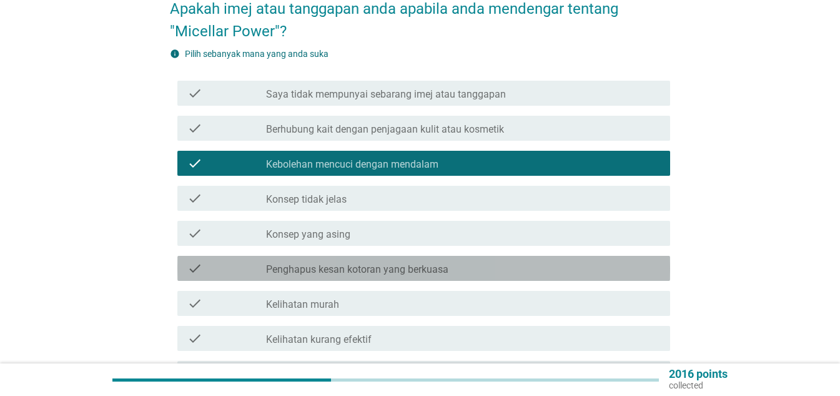
click at [324, 263] on label "Penghapus kesan kotoran yang berkuasa" at bounding box center [357, 269] width 182 height 12
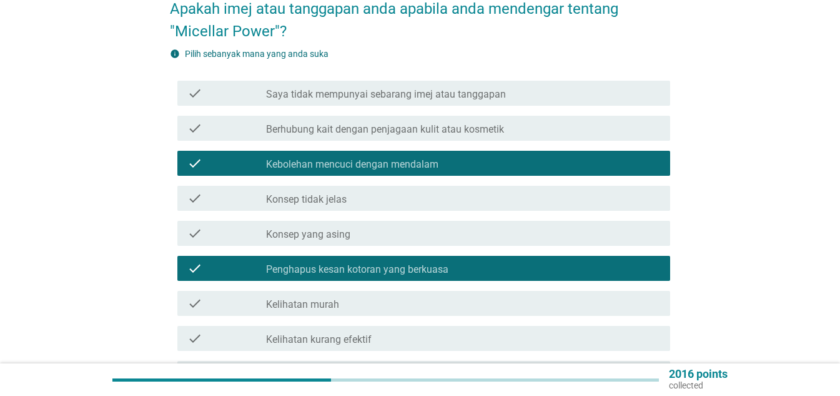
scroll to position [187, 0]
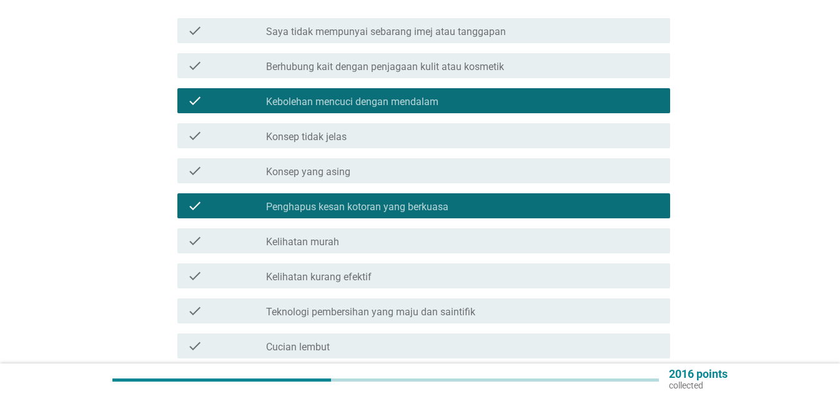
click at [347, 306] on label "Teknologi pembersihan yang maju dan saintifik" at bounding box center [370, 312] width 209 height 12
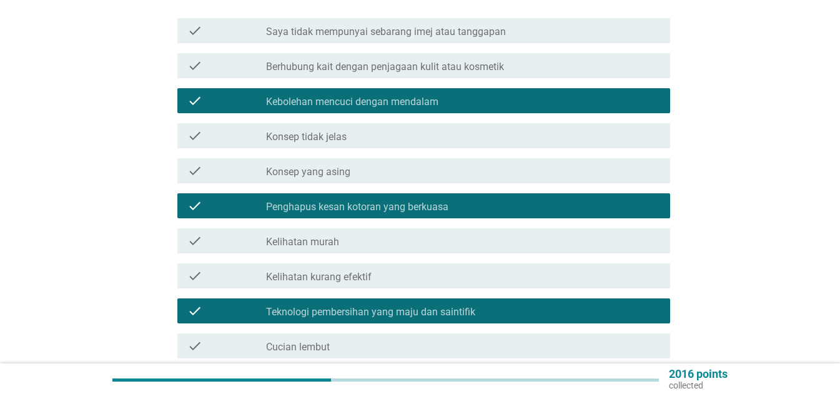
scroll to position [250, 0]
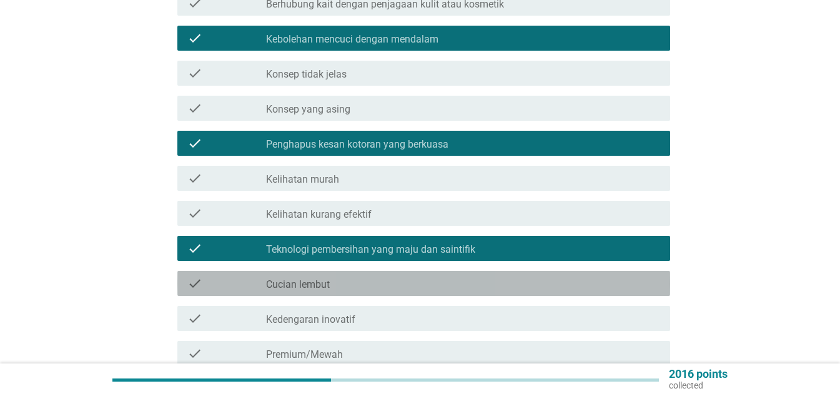
click at [339, 279] on div "check_box_outline_blank Cucian lembut" at bounding box center [463, 283] width 394 height 15
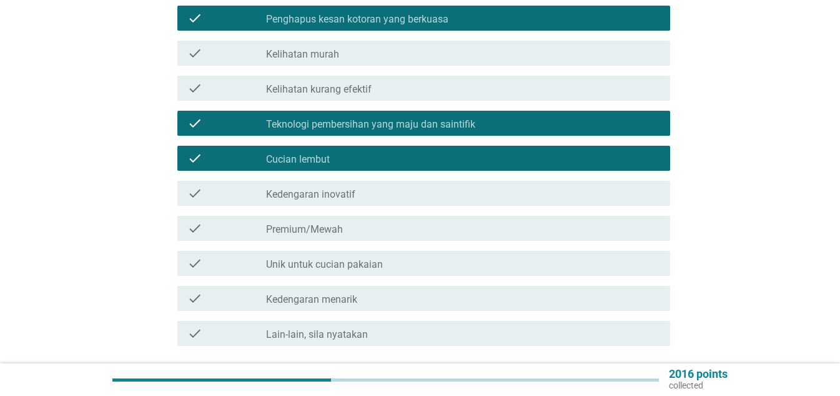
scroll to position [437, 0]
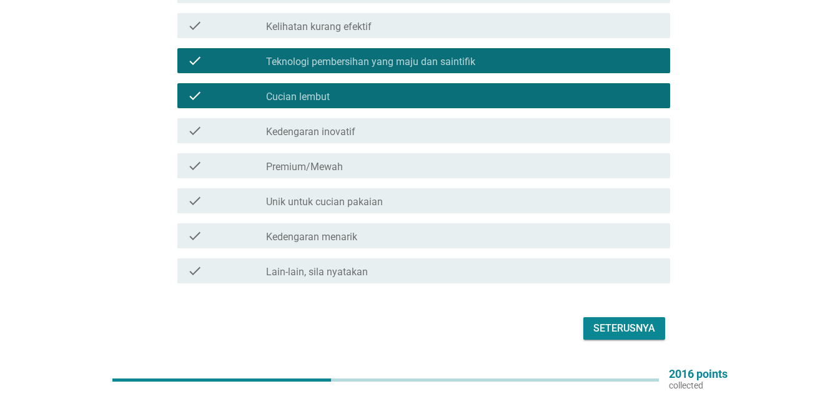
click at [338, 161] on label "Premium/Mewah" at bounding box center [304, 167] width 77 height 12
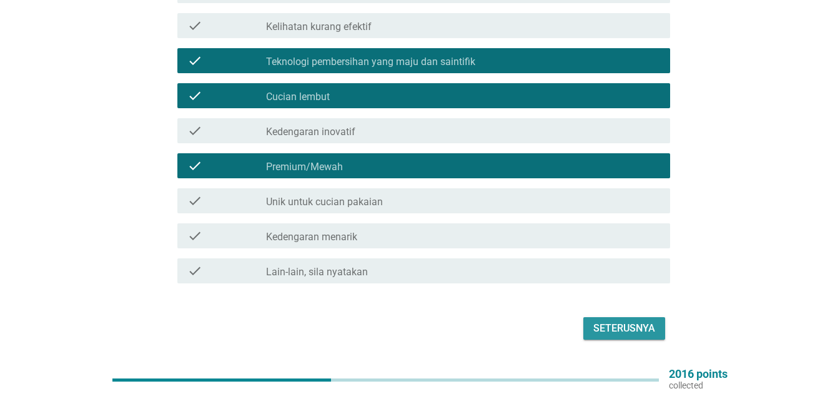
click at [600, 321] on div "Seterusnya" at bounding box center [625, 328] width 62 height 15
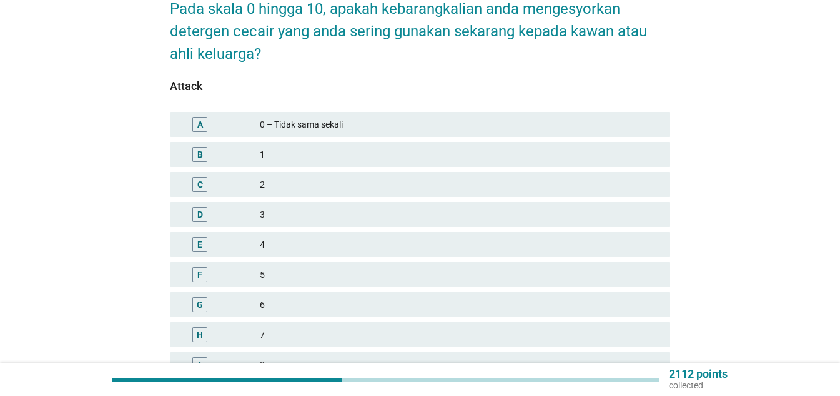
scroll to position [250, 0]
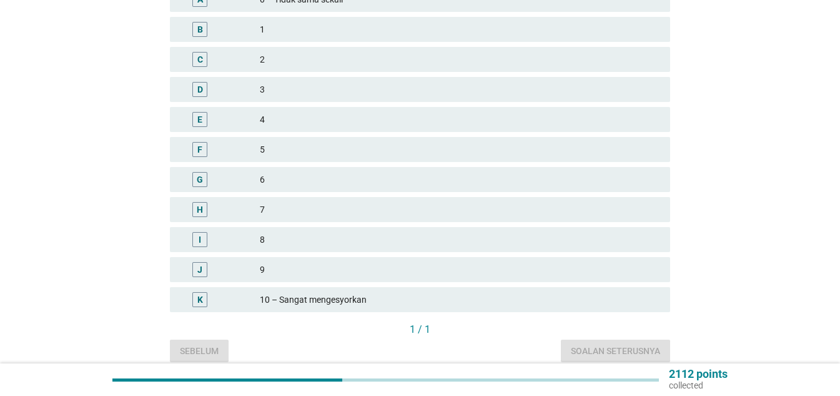
click at [314, 232] on div "8" at bounding box center [460, 239] width 401 height 15
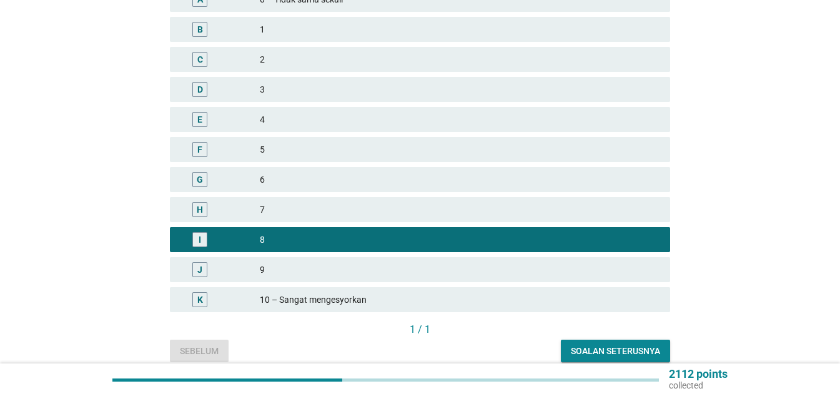
click at [330, 257] on div "J 9" at bounding box center [420, 269] width 500 height 25
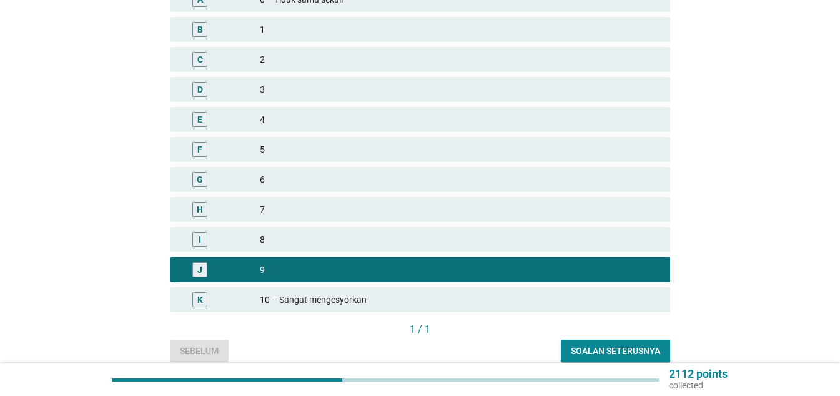
click at [602, 344] on div "Soalan seterusnya" at bounding box center [615, 350] width 89 height 13
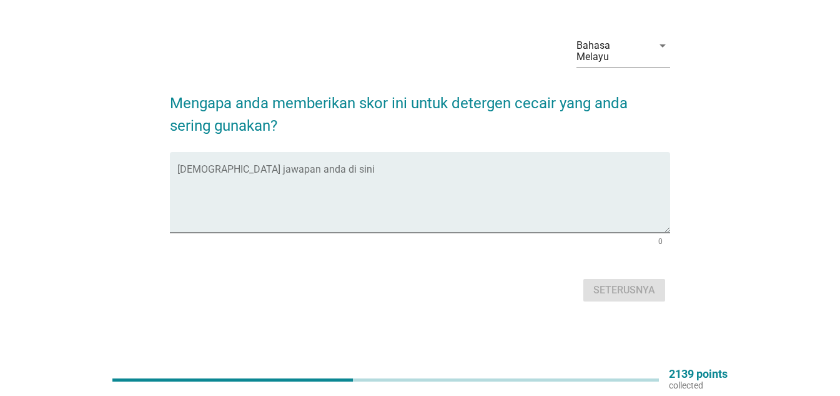
scroll to position [0, 0]
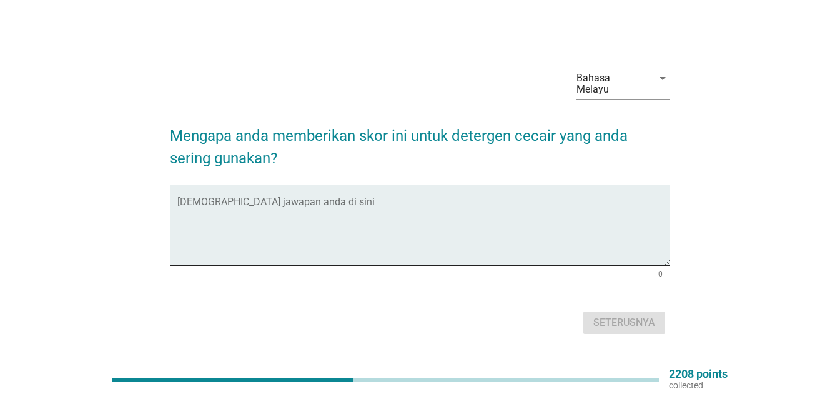
click at [281, 248] on textarea "Isikan jawapan anda di sini" at bounding box center [423, 232] width 493 height 66
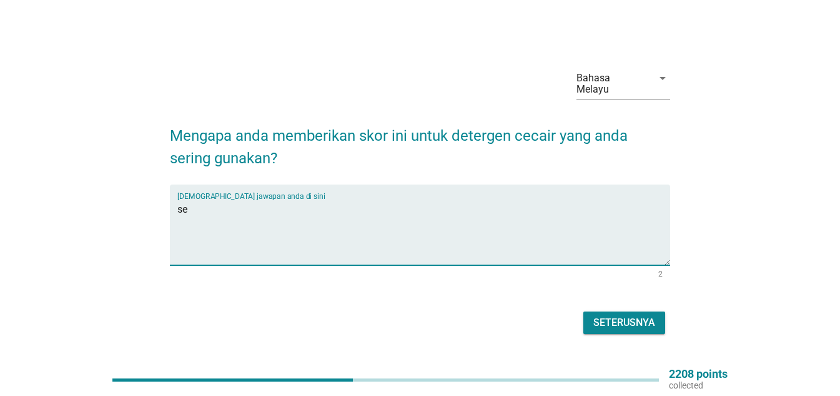
type textarea "s"
type textarea "mudah dikendali dan mudah didapati di semua pasaraya"
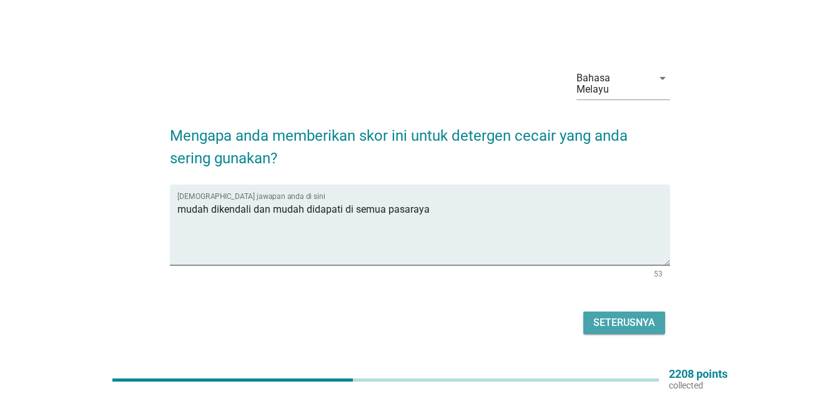
click at [641, 321] on div "Seterusnya" at bounding box center [625, 322] width 62 height 15
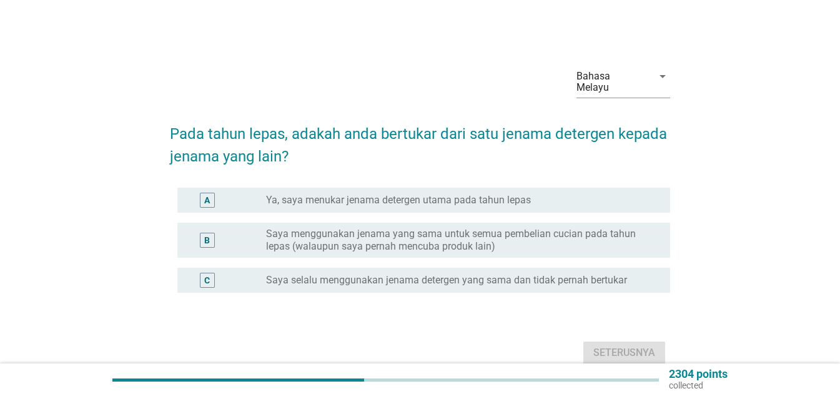
click at [347, 227] on label "Saya menggunakan jenama yang sama untuk semua pembelian cucian pada tahun lepas…" at bounding box center [458, 239] width 384 height 25
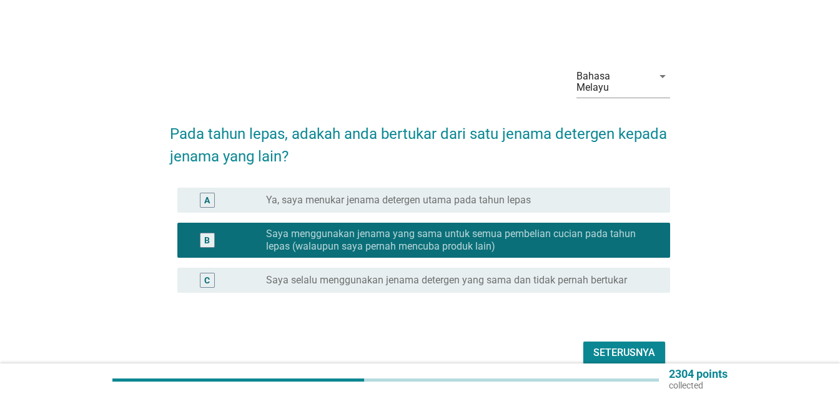
click at [635, 345] on div "Seterusnya" at bounding box center [625, 352] width 62 height 15
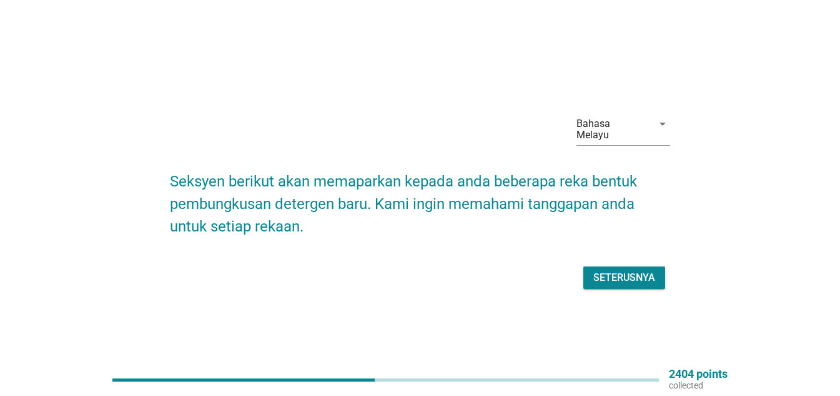
scroll to position [32, 0]
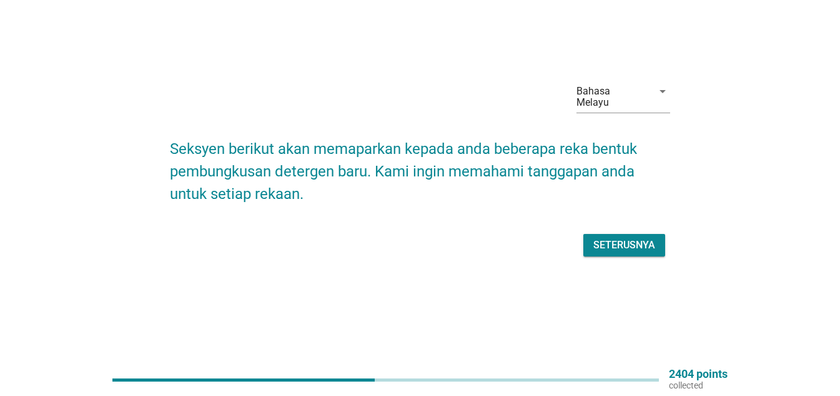
click at [609, 240] on div "Seterusnya" at bounding box center [625, 244] width 62 height 15
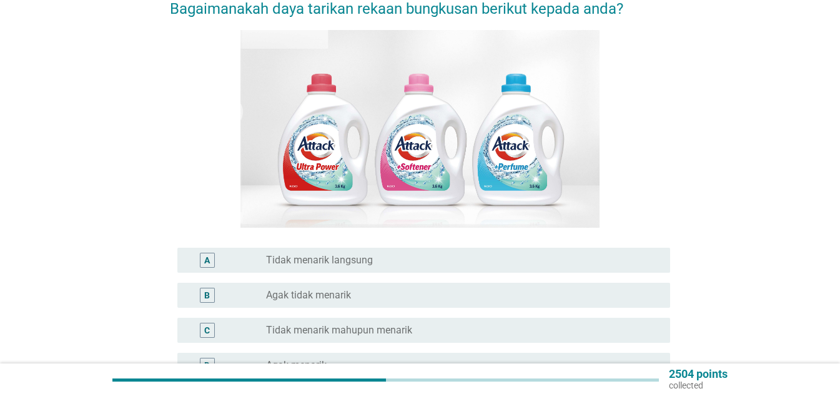
scroll to position [187, 0]
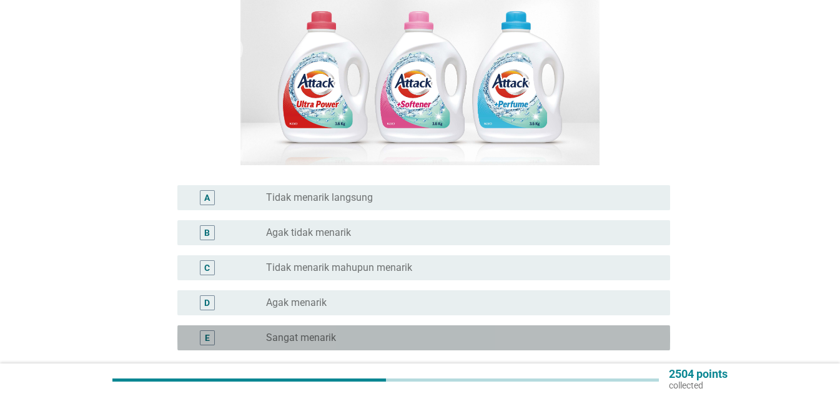
click at [341, 331] on div "radio_button_unchecked Sangat menarik" at bounding box center [458, 337] width 384 height 12
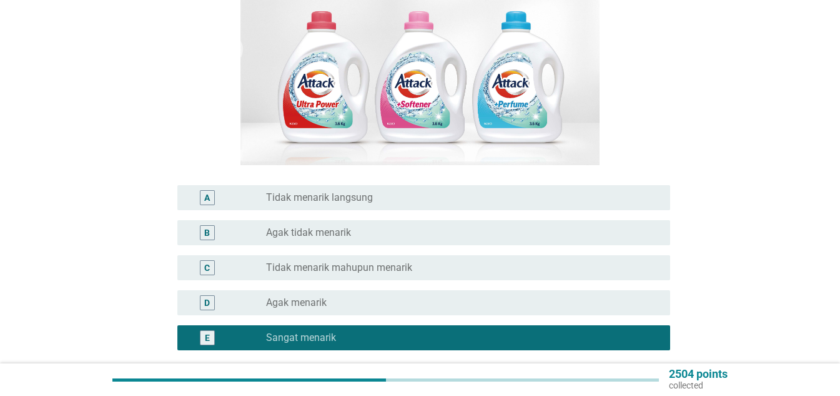
scroll to position [250, 0]
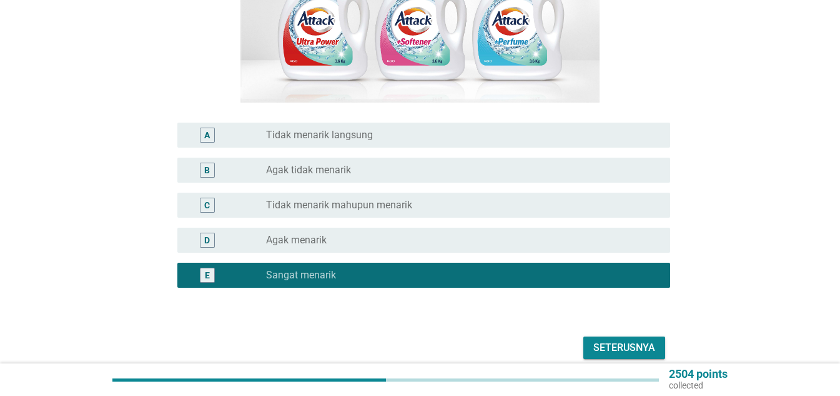
click at [639, 346] on button "Seterusnya" at bounding box center [625, 347] width 82 height 22
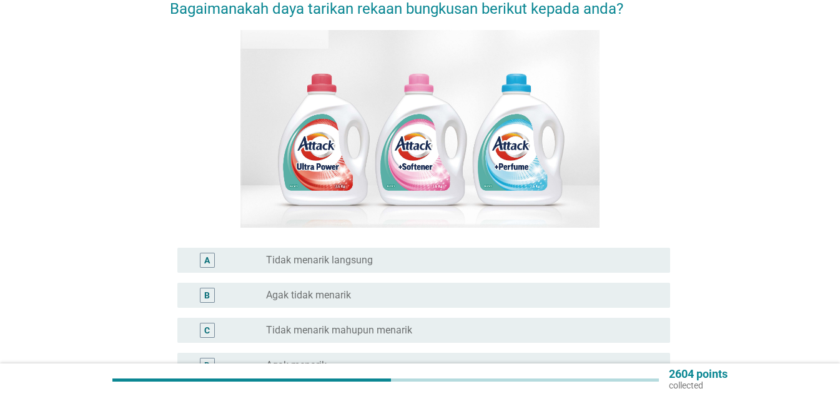
scroll to position [187, 0]
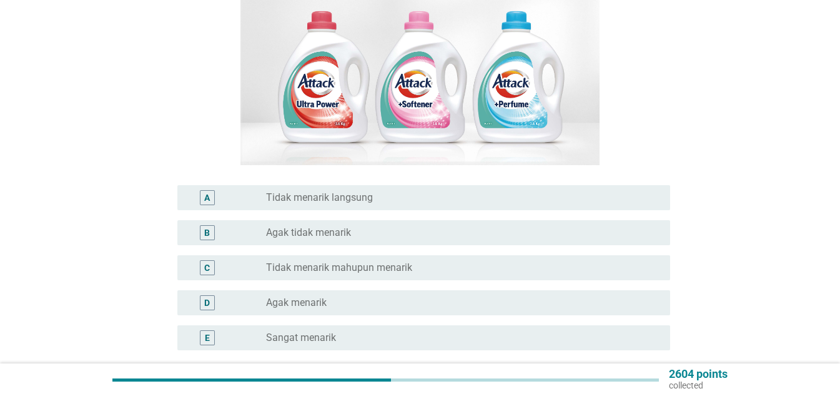
click at [384, 331] on div "radio_button_unchecked Sangat menarik" at bounding box center [458, 337] width 384 height 12
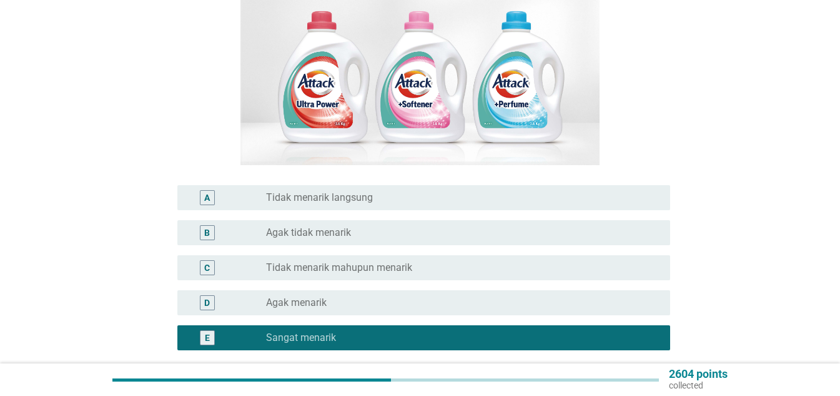
scroll to position [294, 0]
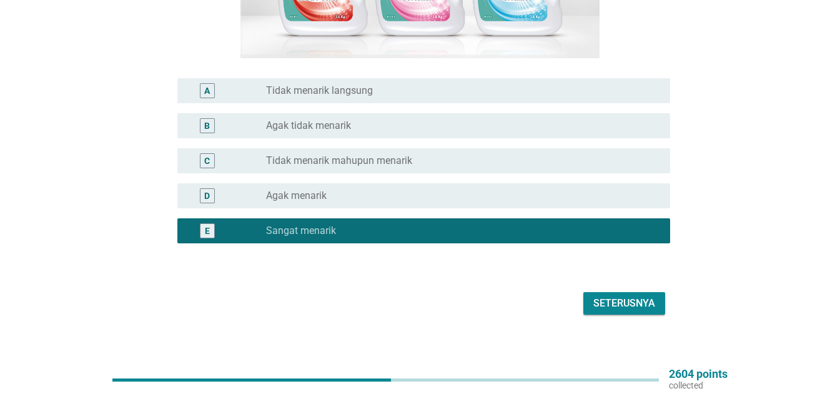
click at [614, 296] on div "Seterusnya" at bounding box center [625, 303] width 62 height 15
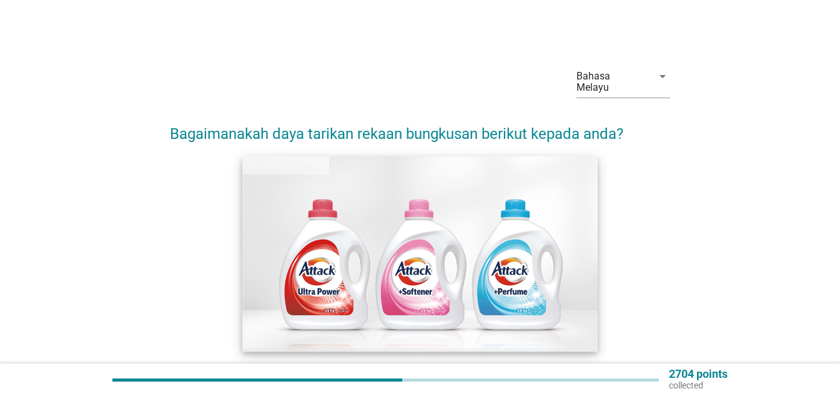
scroll to position [187, 0]
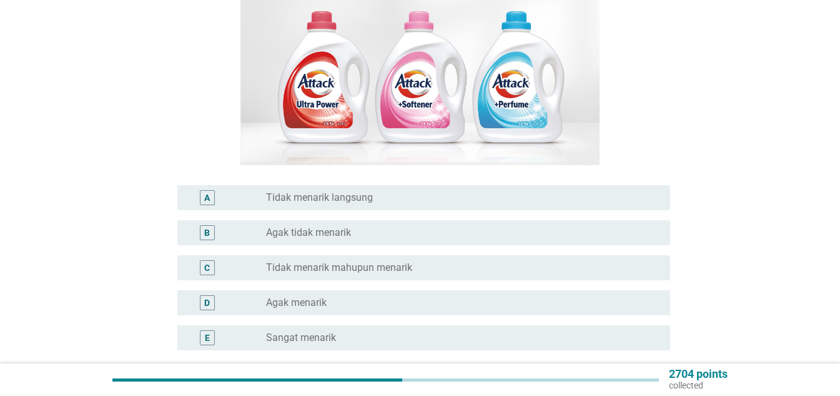
click at [364, 331] on div "radio_button_unchecked Sangat menarik" at bounding box center [458, 337] width 384 height 12
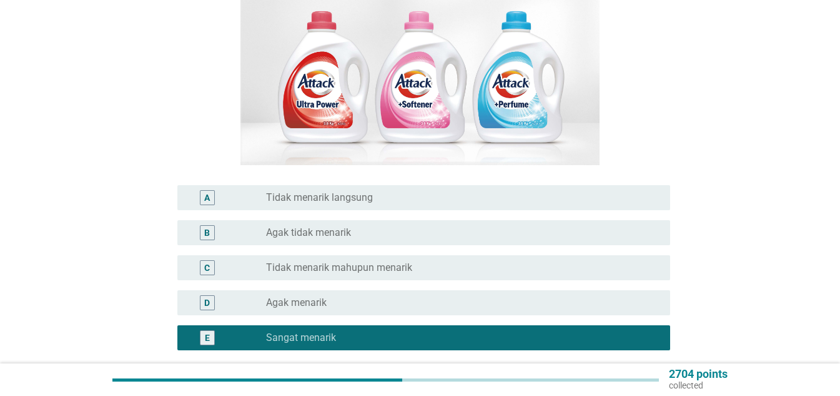
scroll to position [294, 0]
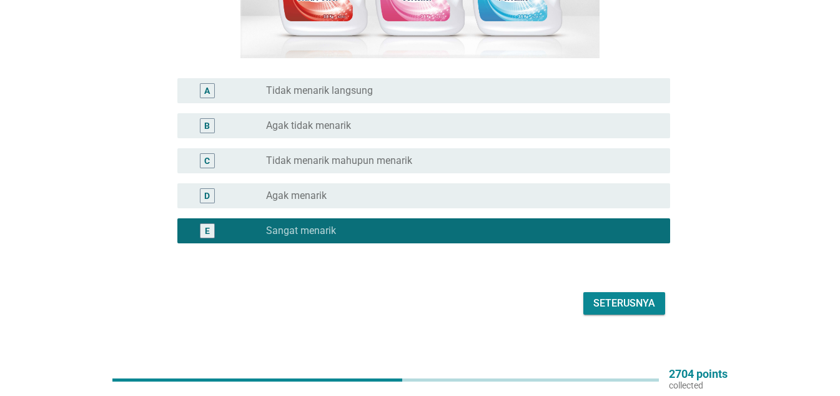
click at [617, 296] on div "Seterusnya" at bounding box center [625, 303] width 62 height 15
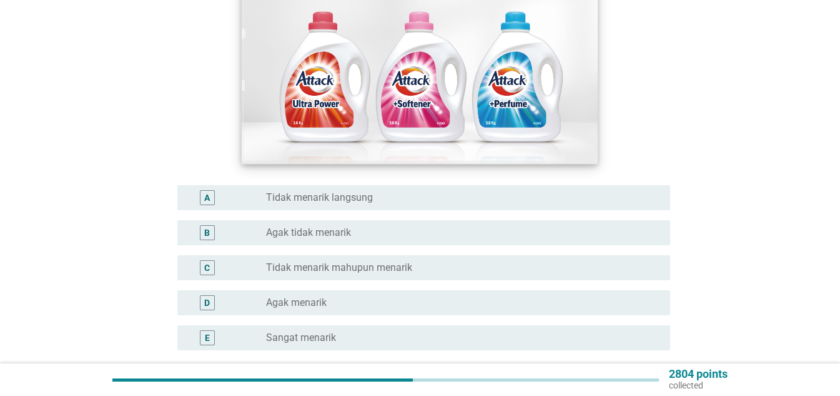
scroll to position [250, 0]
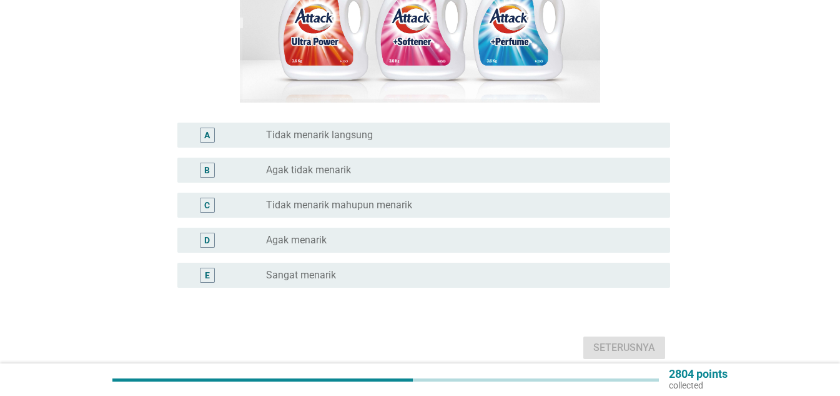
click at [337, 269] on div "radio_button_unchecked Sangat menarik" at bounding box center [458, 275] width 384 height 12
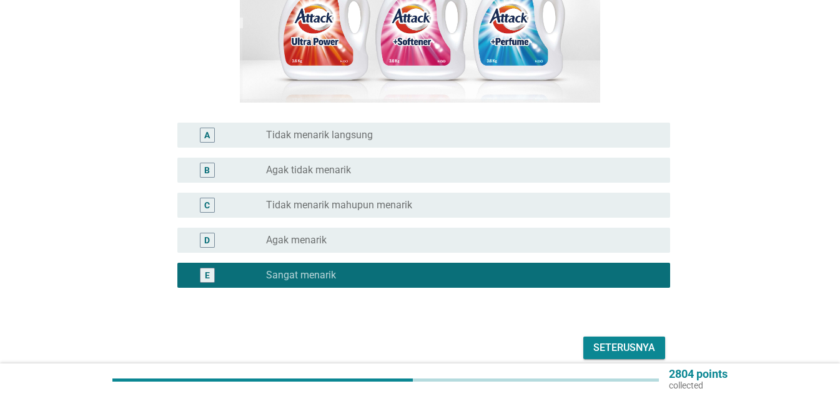
click at [617, 340] on div "Seterusnya" at bounding box center [625, 347] width 62 height 15
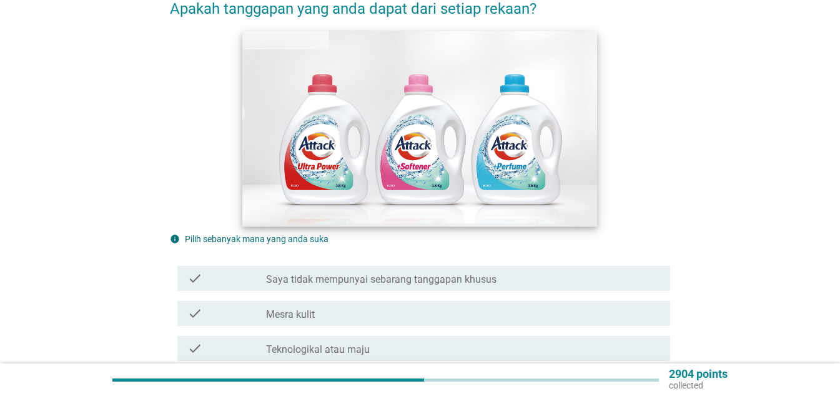
scroll to position [187, 0]
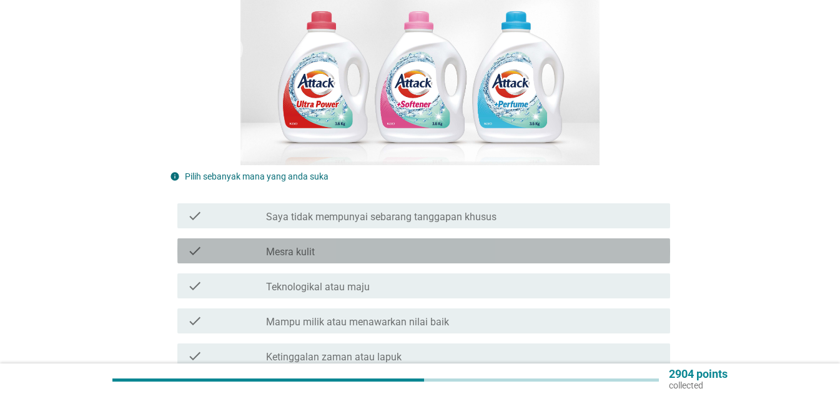
click at [297, 246] on label "Mesra kulit" at bounding box center [290, 252] width 49 height 12
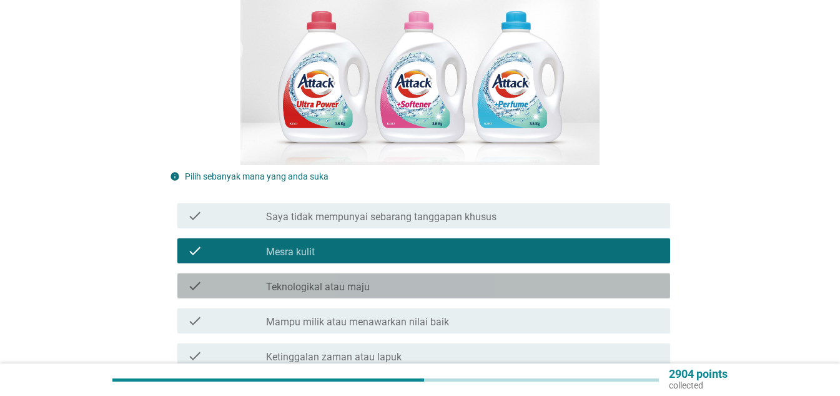
click at [310, 278] on div "check_box_outline_blank Teknologikal atau maju" at bounding box center [463, 285] width 394 height 15
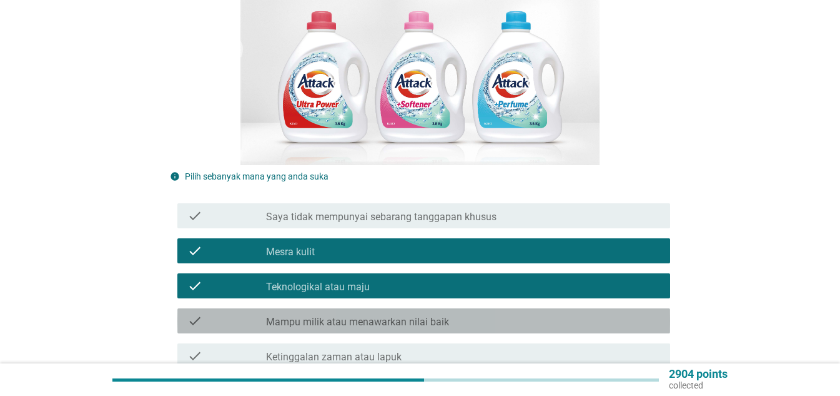
click at [347, 316] on label "Mampu milik atau menawarkan nilai baik" at bounding box center [357, 322] width 183 height 12
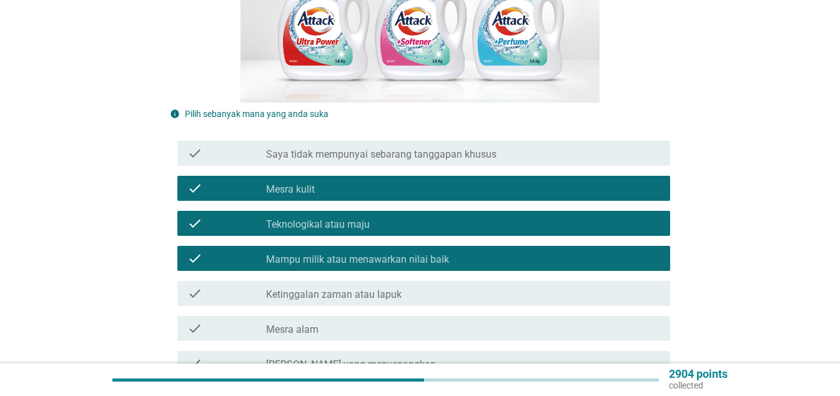
scroll to position [312, 0]
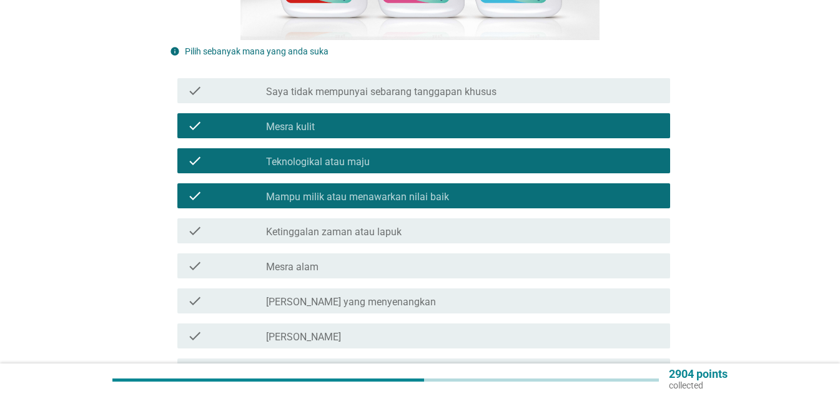
click at [326, 260] on div "check_box_outline_blank Mesra alam" at bounding box center [463, 265] width 394 height 15
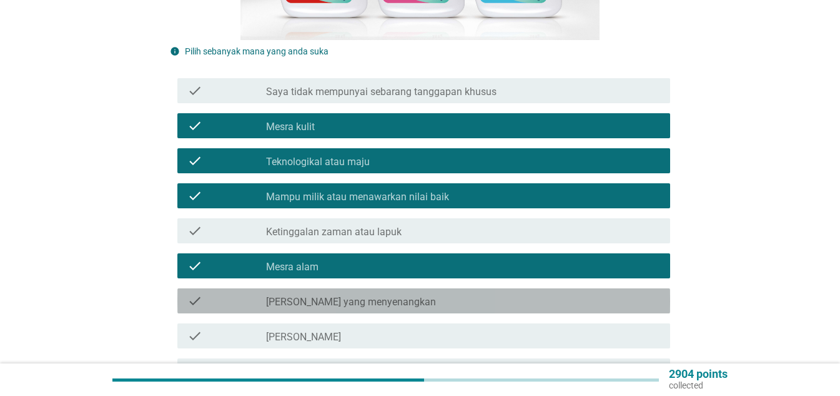
click at [330, 296] on label "[PERSON_NAME] yang menyenangkan" at bounding box center [351, 302] width 170 height 12
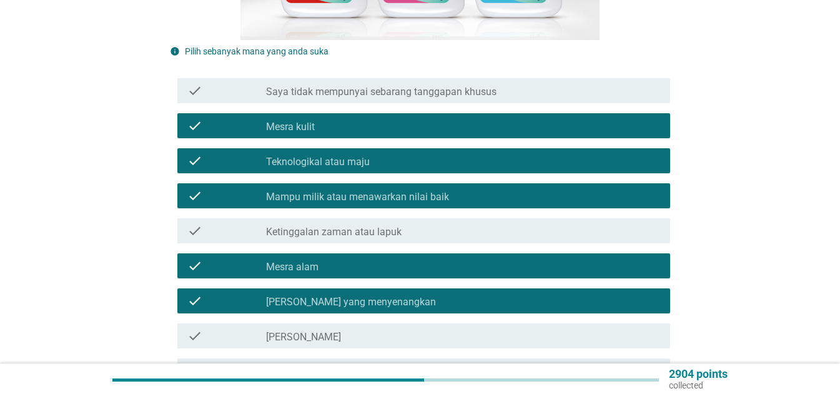
scroll to position [437, 0]
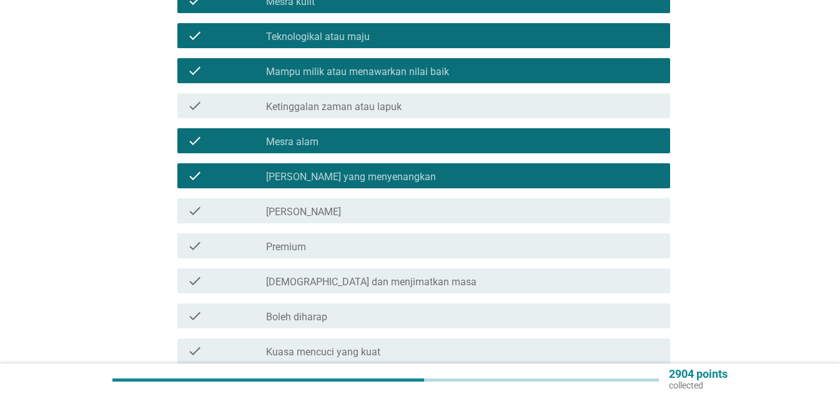
click at [329, 206] on label "[PERSON_NAME]" at bounding box center [303, 212] width 75 height 12
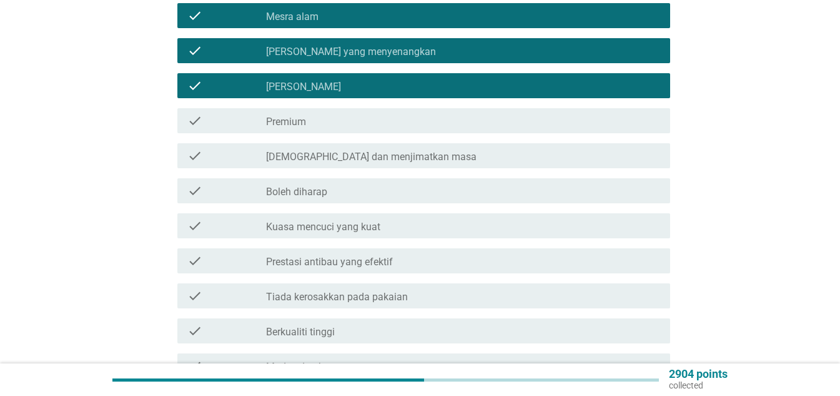
scroll to position [625, 0]
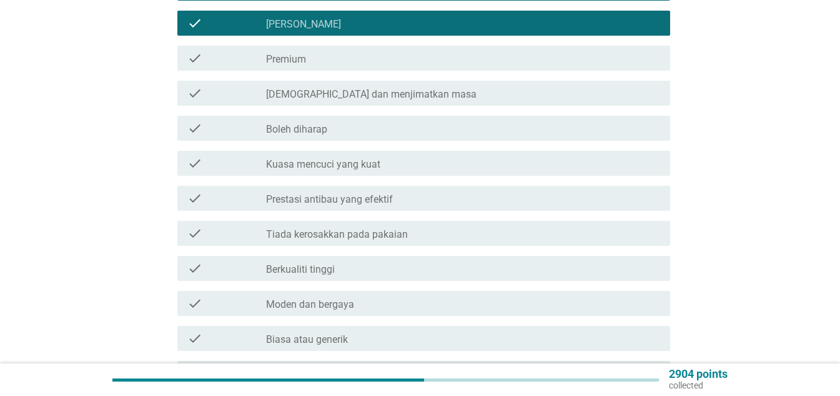
click at [349, 228] on label "Tiada kerosakkan pada pakaian" at bounding box center [337, 234] width 142 height 12
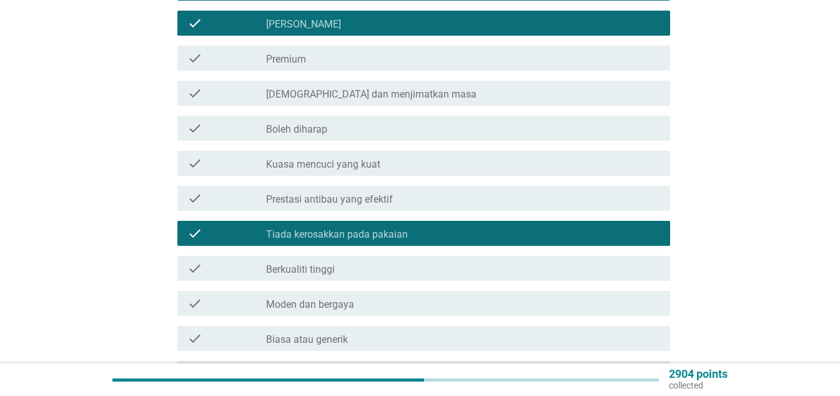
scroll to position [687, 0]
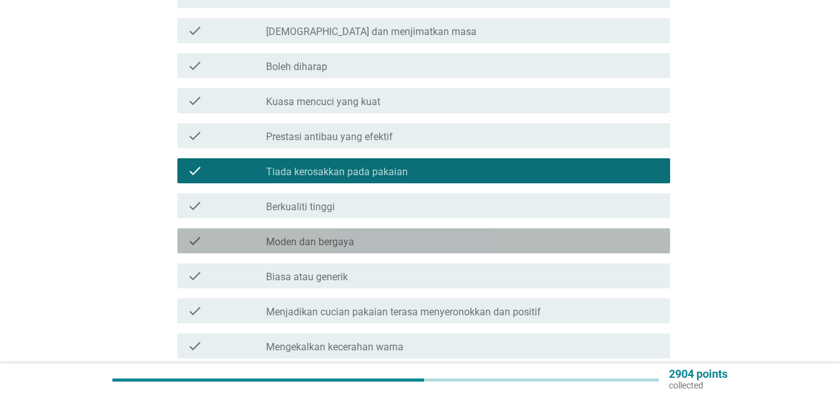
click at [327, 236] on label "Moden dan bergaya" at bounding box center [310, 242] width 88 height 12
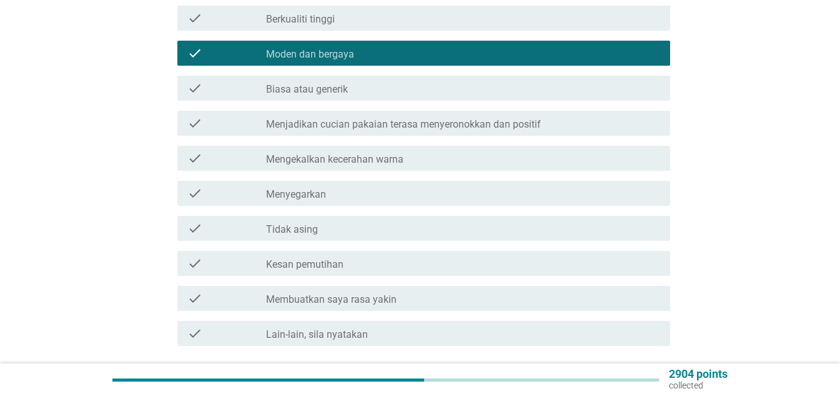
scroll to position [937, 0]
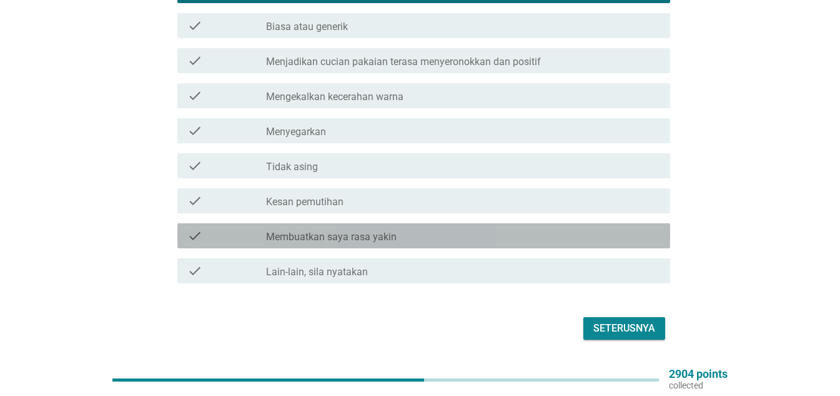
click at [371, 231] on label "Membuatkan saya rasa yakin" at bounding box center [331, 237] width 131 height 12
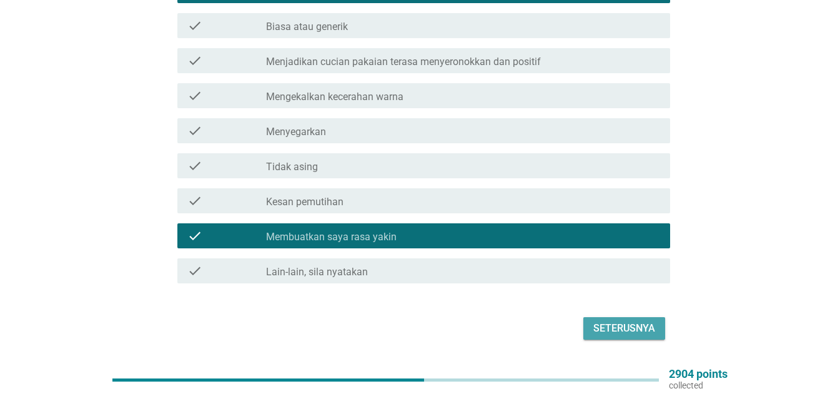
click at [614, 321] on div "Seterusnya" at bounding box center [625, 328] width 62 height 15
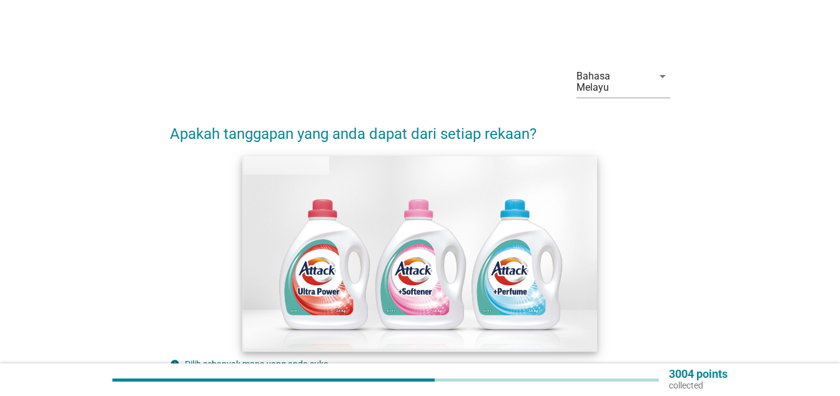
scroll to position [125, 0]
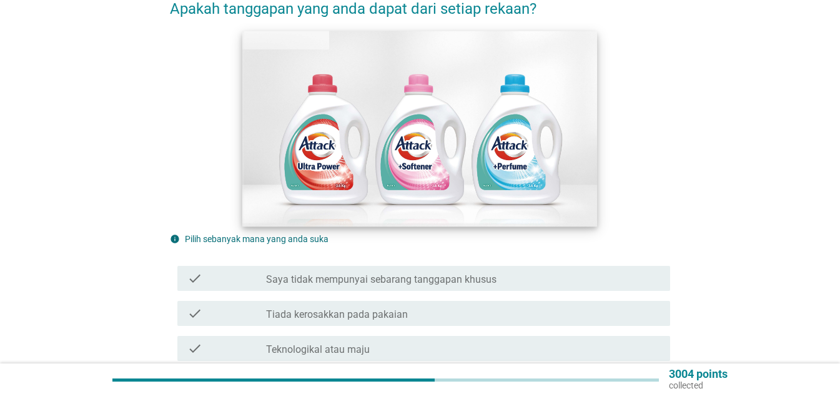
click at [346, 148] on img at bounding box center [420, 129] width 356 height 196
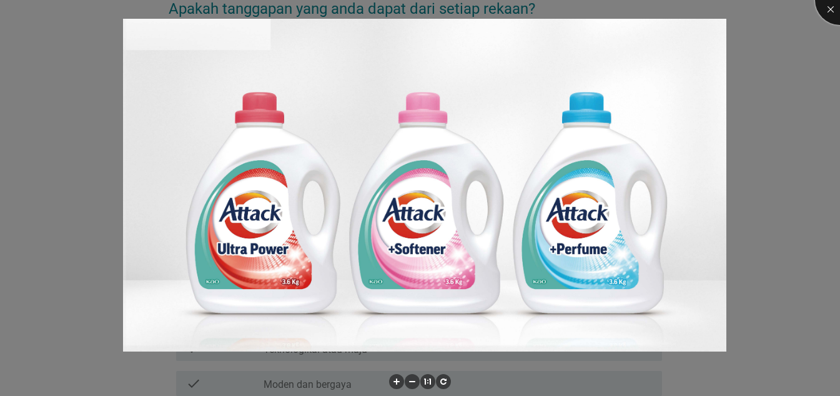
click at [833, 9] on div at bounding box center [840, 0] width 50 height 50
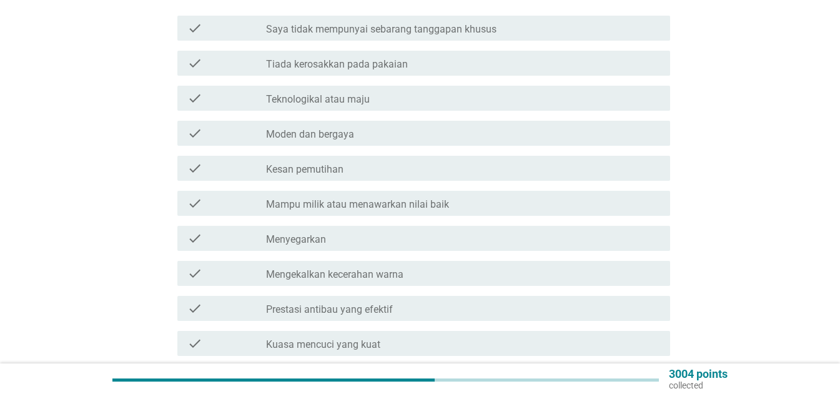
scroll to position [250, 0]
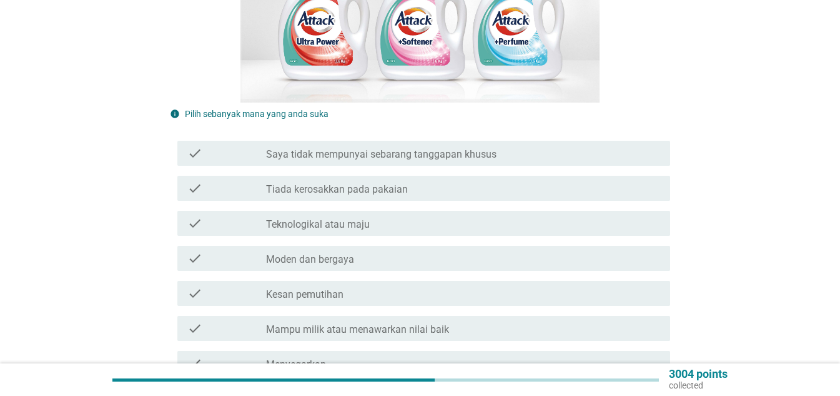
click at [347, 218] on label "Teknologikal atau maju" at bounding box center [318, 224] width 104 height 12
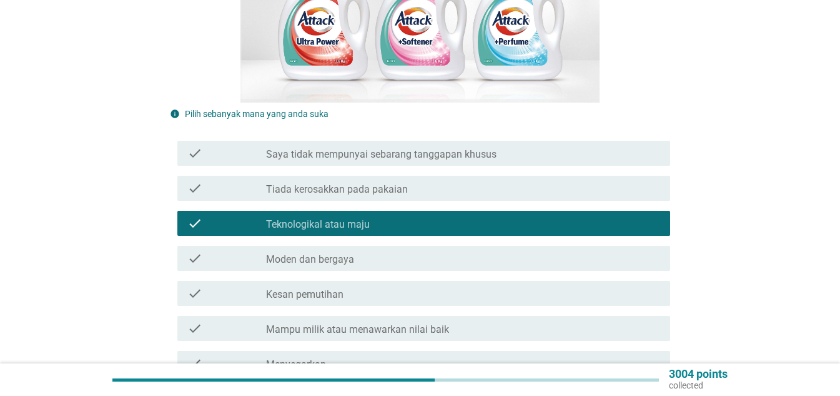
scroll to position [375, 0]
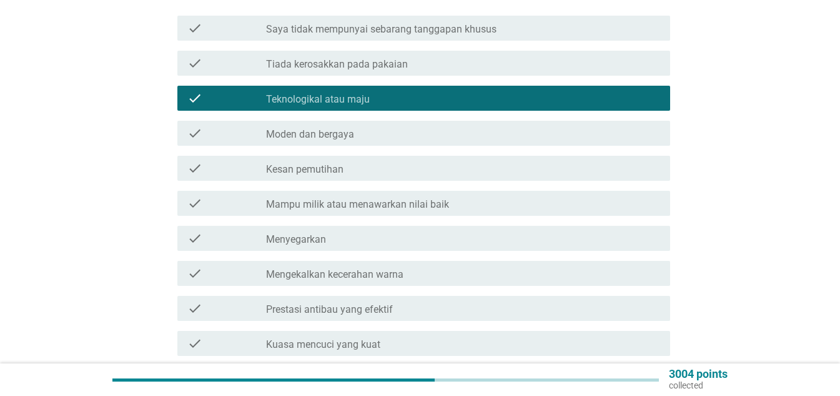
click at [353, 268] on label "Mengekalkan kecerahan warna" at bounding box center [334, 274] width 137 height 12
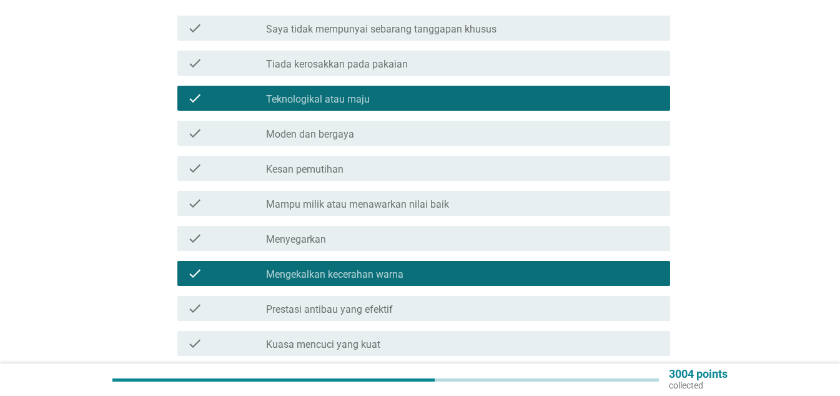
scroll to position [500, 0]
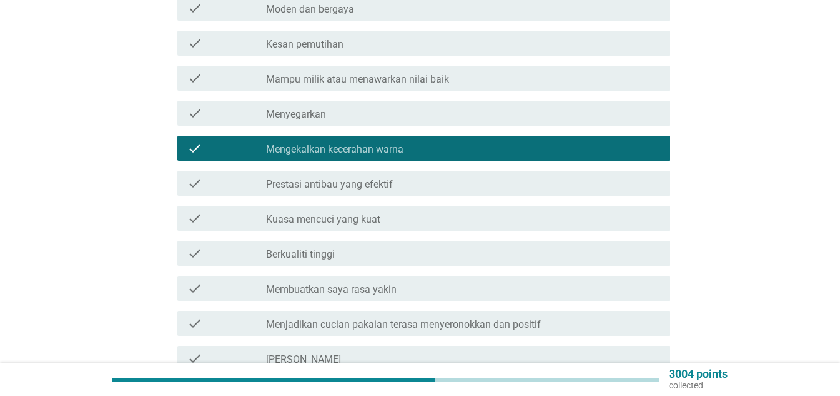
click at [347, 283] on label "Membuatkan saya rasa yakin" at bounding box center [331, 289] width 131 height 12
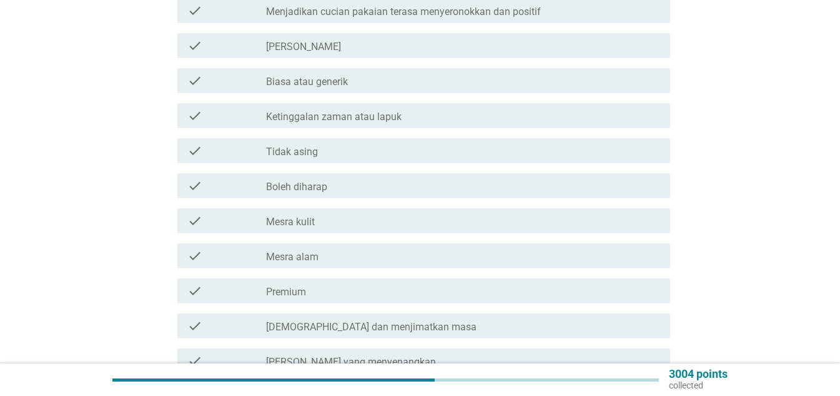
scroll to position [937, 0]
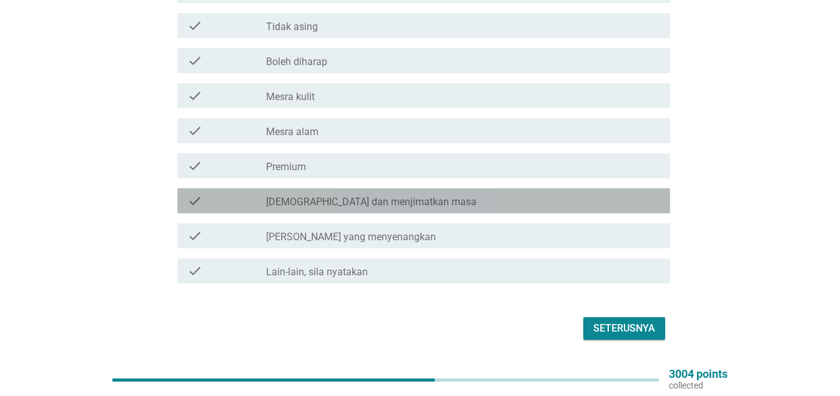
click at [332, 196] on label "[DEMOGRAPHIC_DATA] dan menjimatkan masa" at bounding box center [371, 202] width 211 height 12
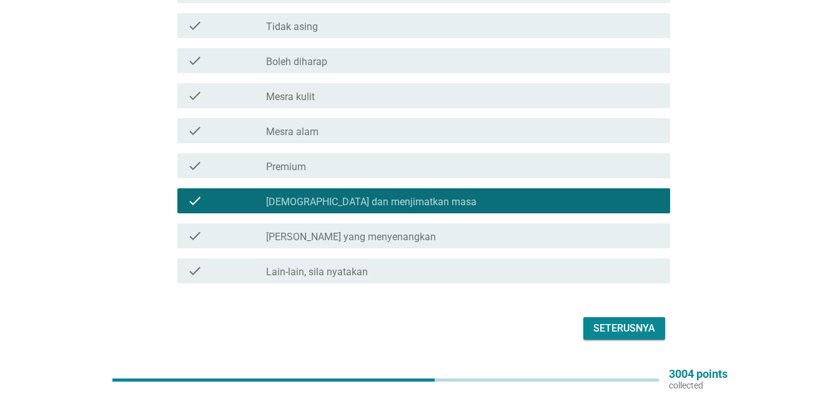
click at [402, 228] on div "check_box_outline_blank [PERSON_NAME] yang menyenangkan" at bounding box center [463, 235] width 394 height 15
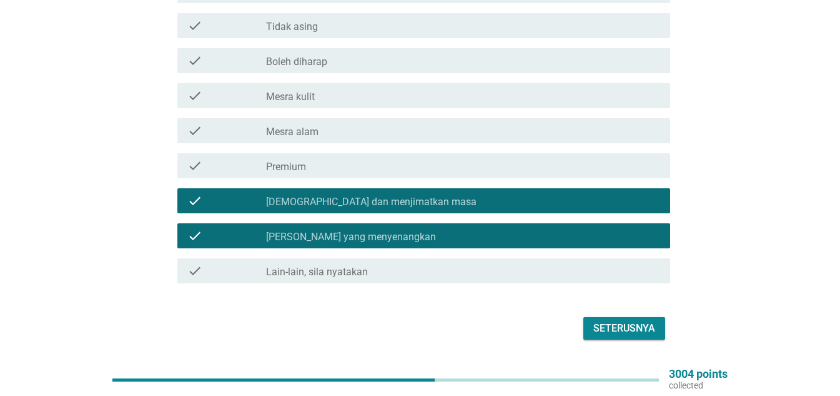
click at [599, 321] on div "Seterusnya" at bounding box center [625, 328] width 62 height 15
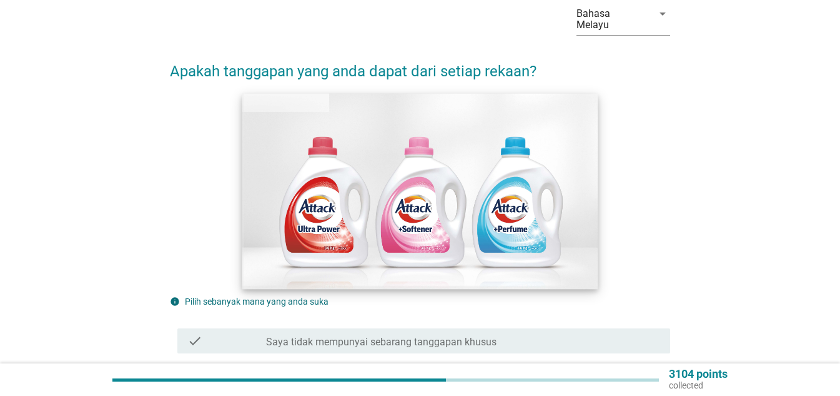
scroll to position [187, 0]
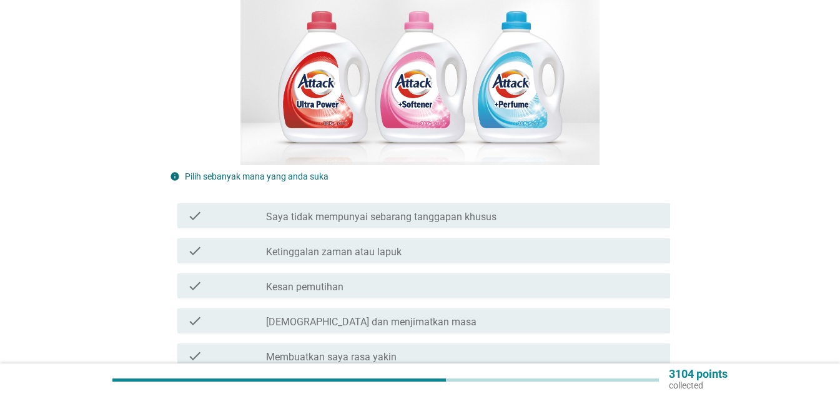
click at [374, 248] on div "check check_box_outline_blank Ketinggalan zaman atau lapuk" at bounding box center [423, 250] width 493 height 25
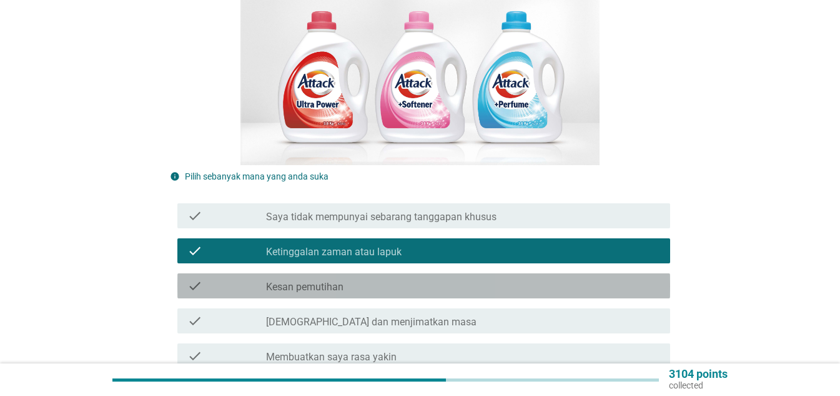
click at [354, 278] on div "check_box_outline_blank Kesan pemutihan" at bounding box center [463, 285] width 394 height 15
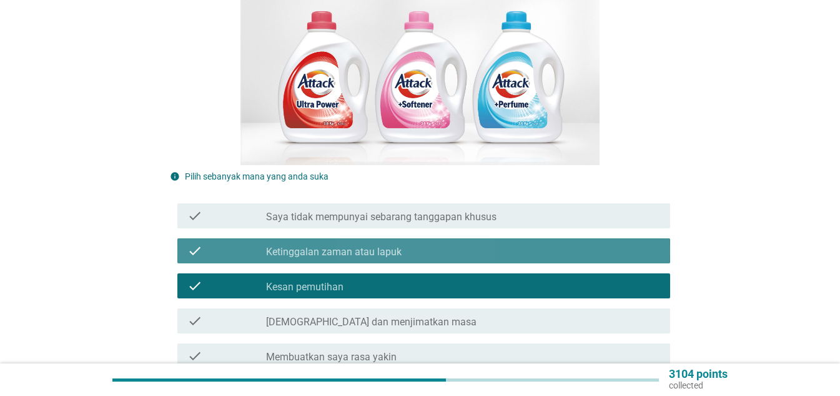
click at [355, 246] on label "Ketinggalan zaman atau lapuk" at bounding box center [334, 252] width 136 height 12
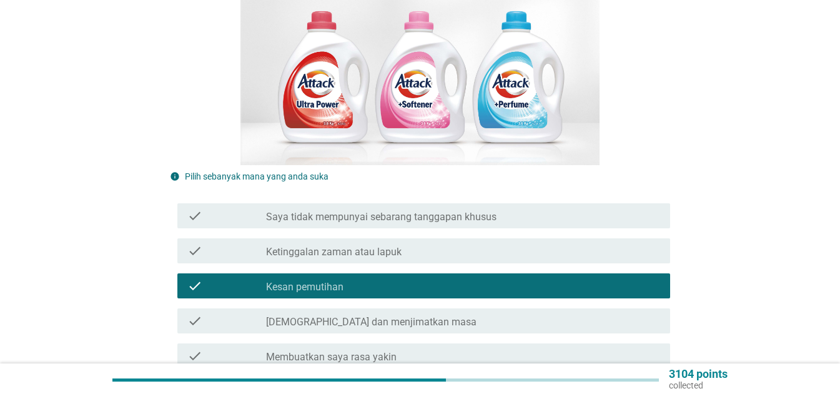
scroll to position [250, 0]
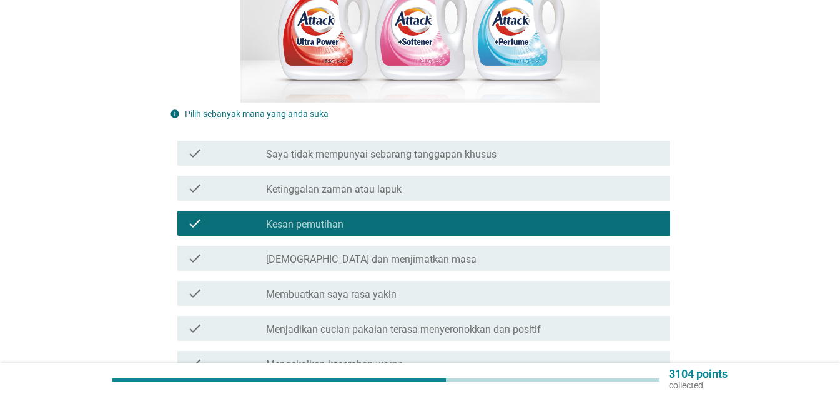
click at [339, 288] on label "Membuatkan saya rasa yakin" at bounding box center [331, 294] width 131 height 12
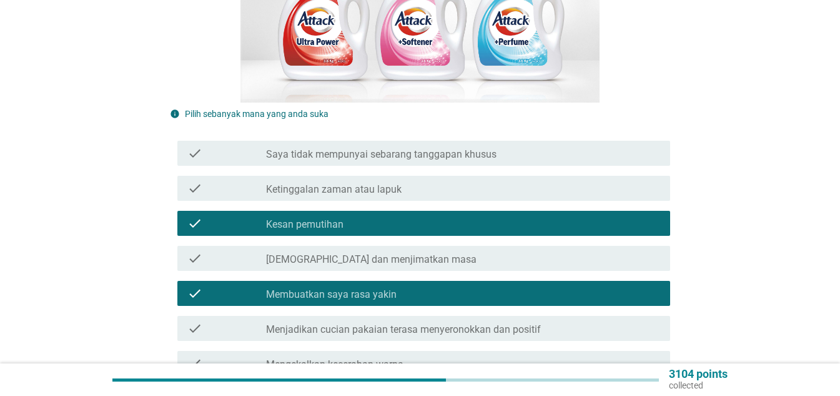
scroll to position [312, 0]
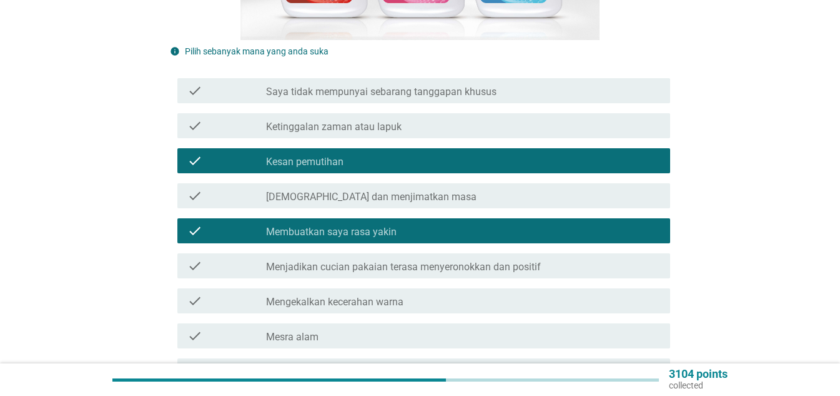
click at [345, 296] on label "Mengekalkan kecerahan warna" at bounding box center [334, 302] width 137 height 12
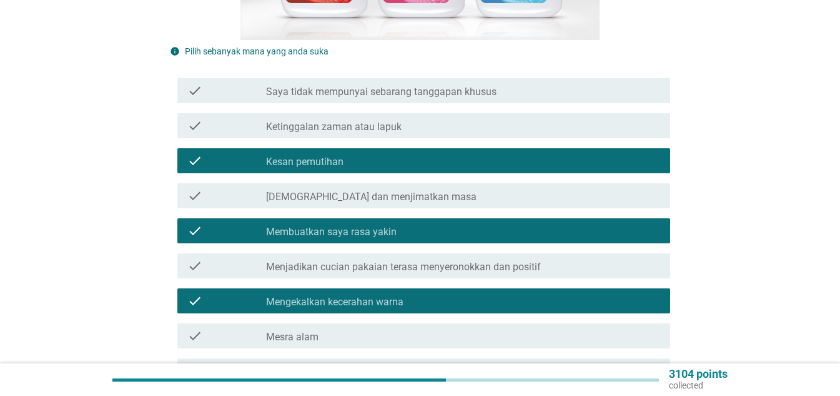
scroll to position [375, 0]
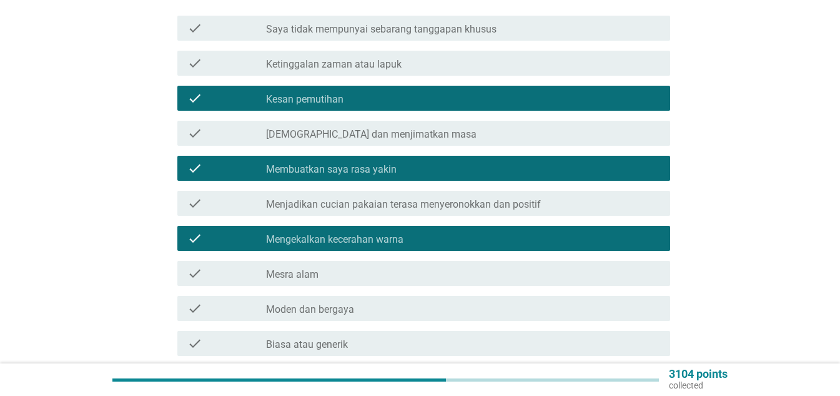
click at [329, 303] on label "Moden dan bergaya" at bounding box center [310, 309] width 88 height 12
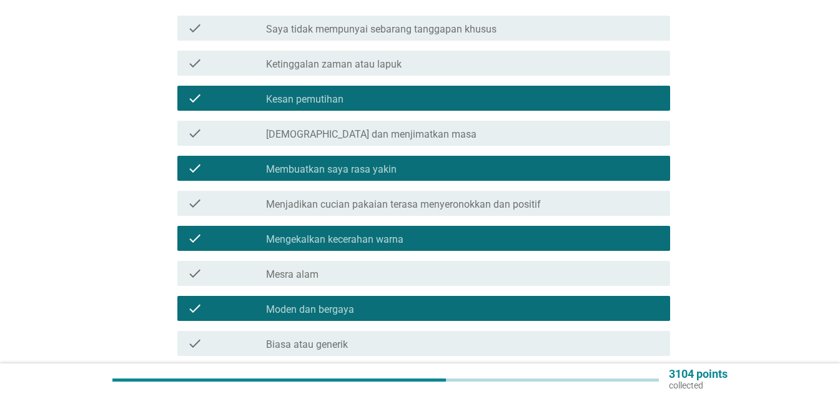
scroll to position [500, 0]
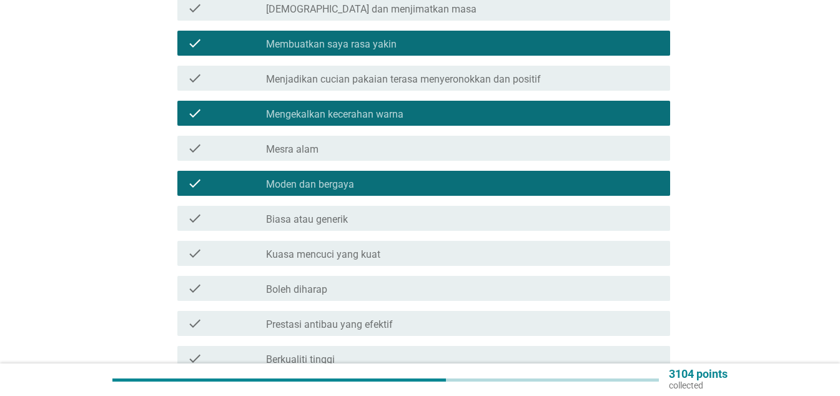
click at [332, 318] on label "Prestasi antibau yang efektif" at bounding box center [329, 324] width 127 height 12
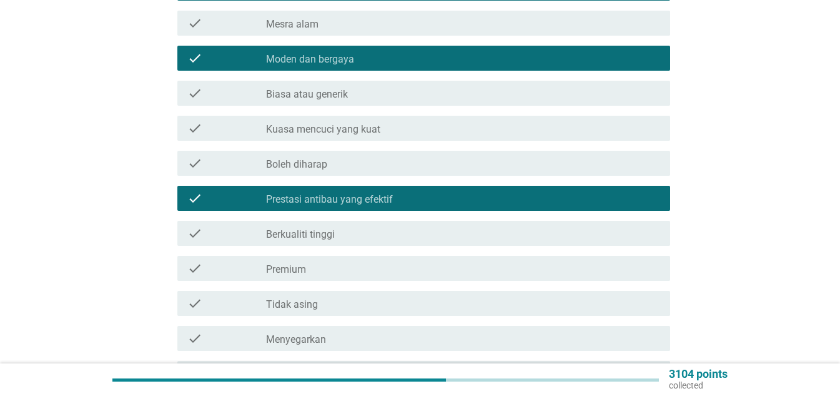
scroll to position [750, 0]
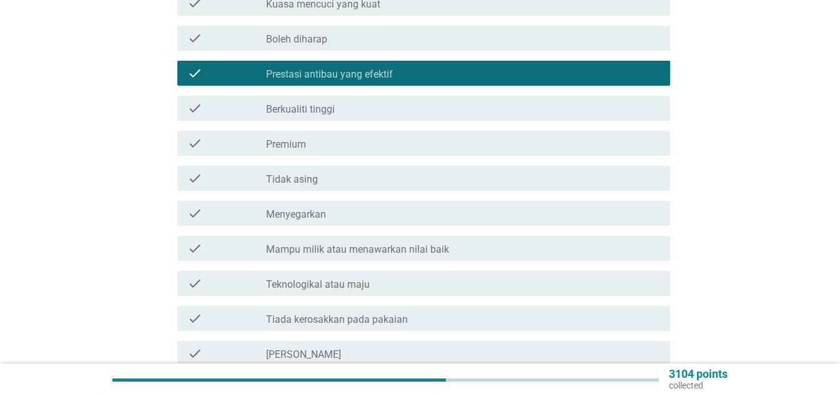
click at [324, 208] on label "Menyegarkan" at bounding box center [296, 214] width 60 height 12
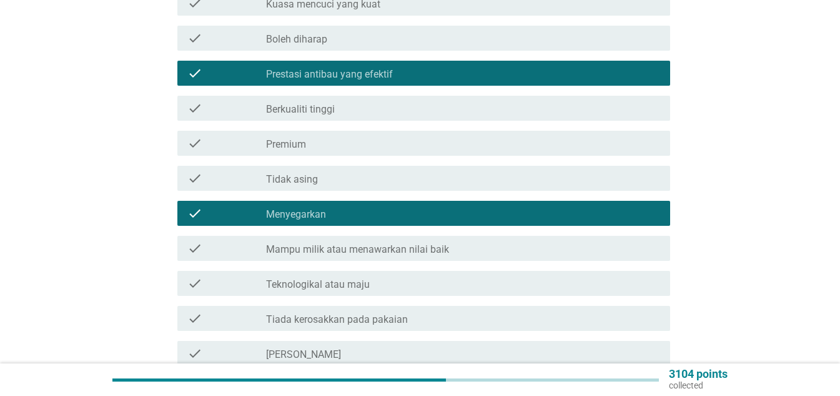
click at [341, 348] on label "[PERSON_NAME]" at bounding box center [303, 354] width 75 height 12
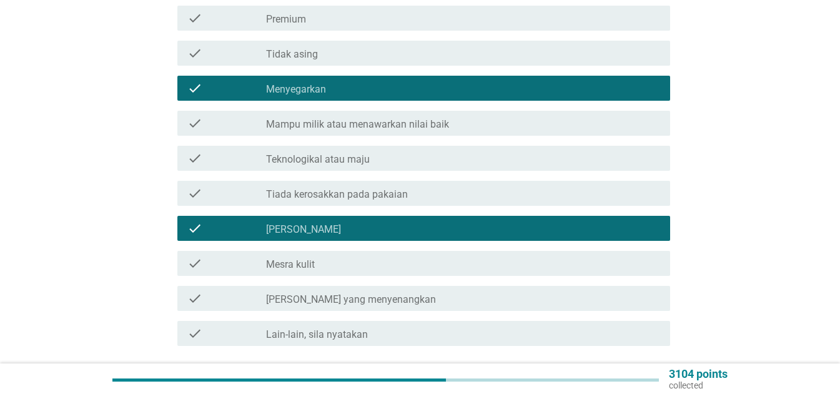
scroll to position [962, 0]
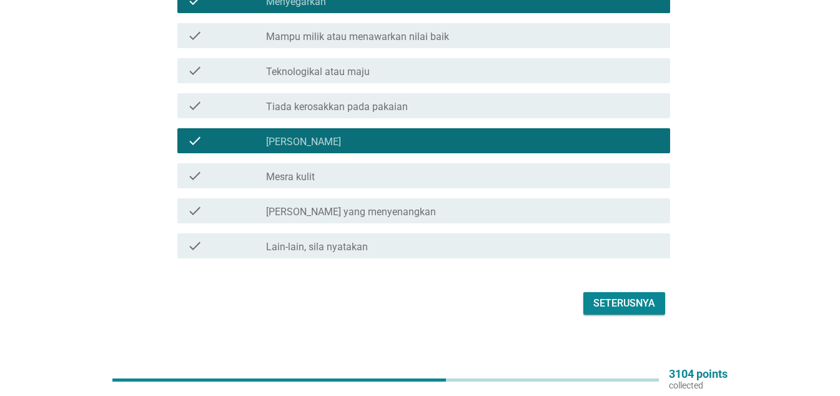
click at [615, 296] on div "Seterusnya" at bounding box center [625, 303] width 62 height 15
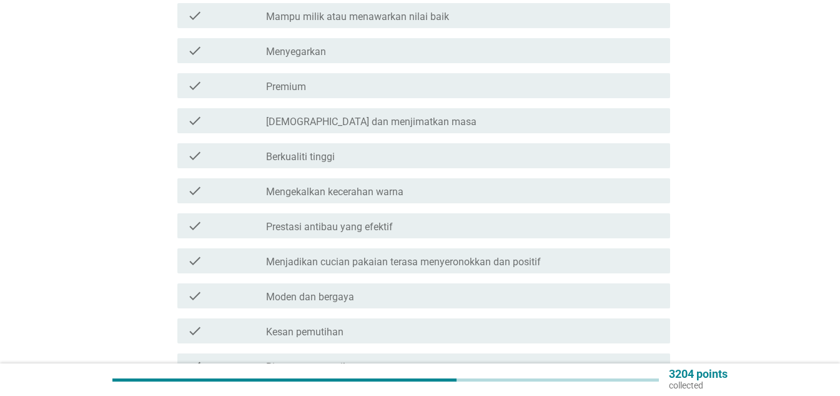
scroll to position [625, 0]
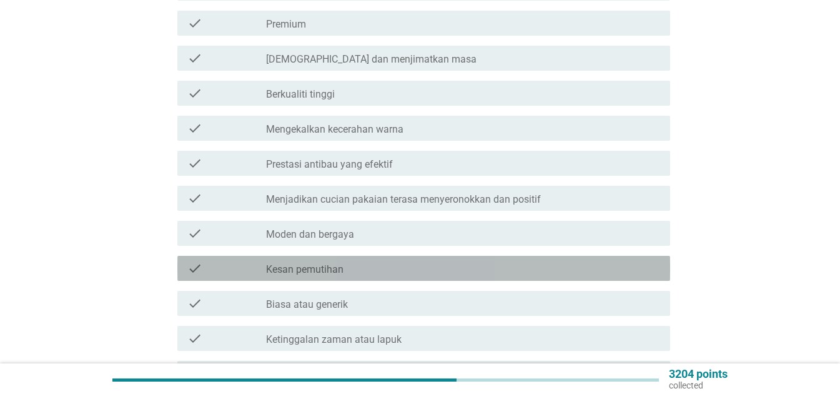
click at [340, 263] on label "Kesan pemutihan" at bounding box center [304, 269] width 77 height 12
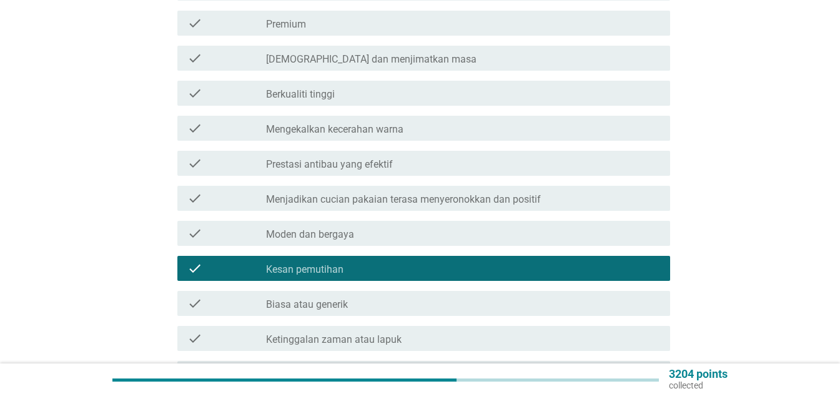
click at [327, 158] on label "Prestasi antibau yang efektif" at bounding box center [329, 164] width 127 height 12
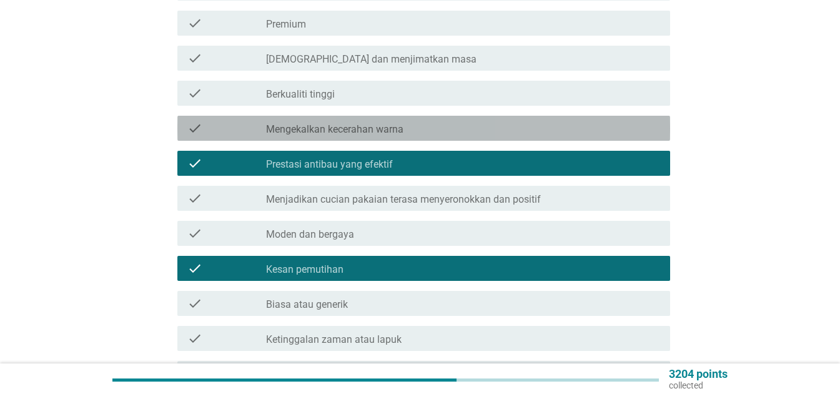
click at [324, 123] on label "Mengekalkan kecerahan warna" at bounding box center [334, 129] width 137 height 12
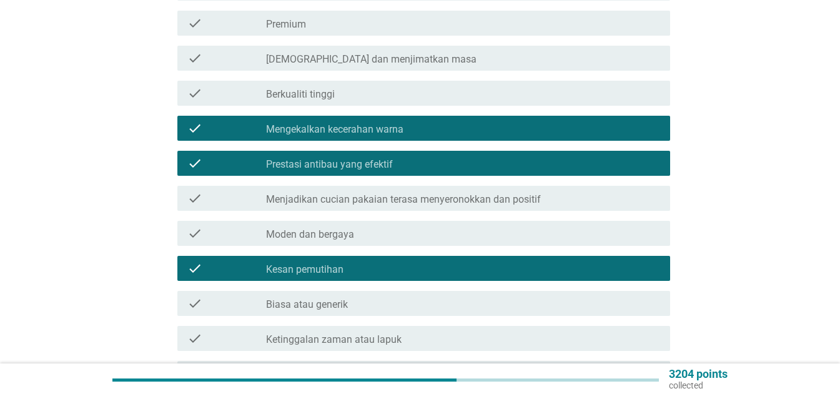
scroll to position [562, 0]
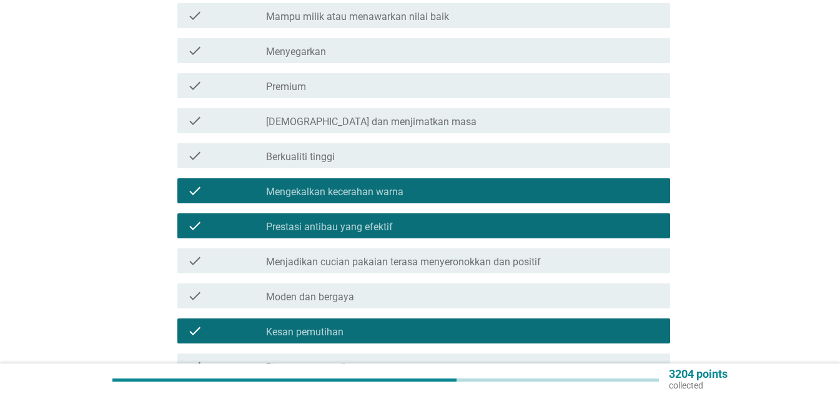
click at [312, 78] on div "check_box_outline_blank Premium" at bounding box center [463, 85] width 394 height 15
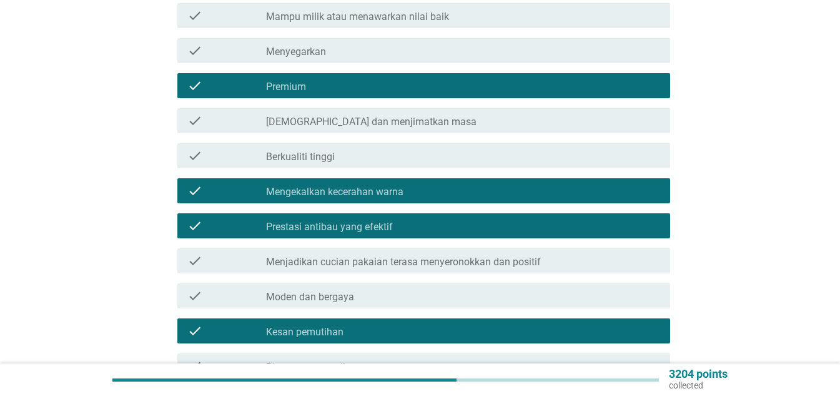
click at [327, 11] on label "Mampu milik atau menawarkan nilai baik" at bounding box center [357, 17] width 183 height 12
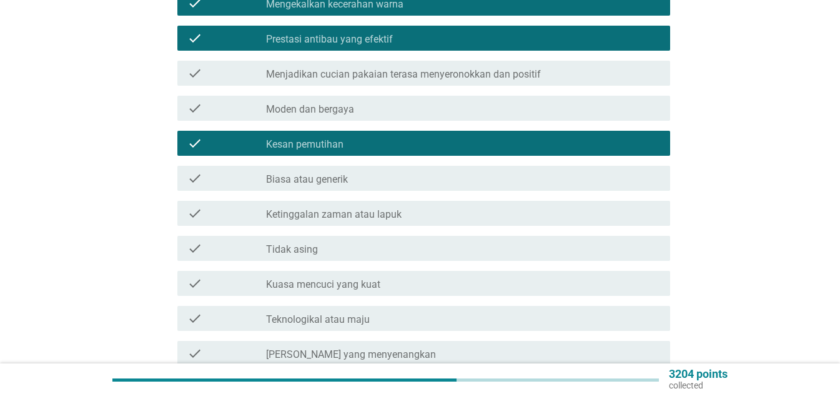
scroll to position [937, 0]
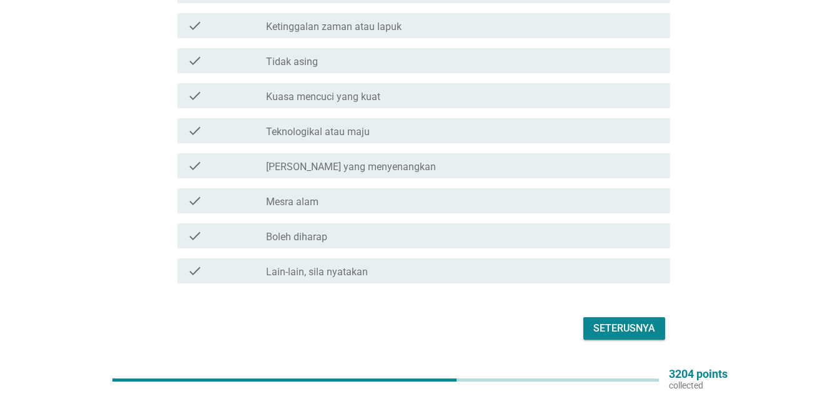
click at [323, 193] on div "check_box_outline_blank Mesra alam" at bounding box center [463, 200] width 394 height 15
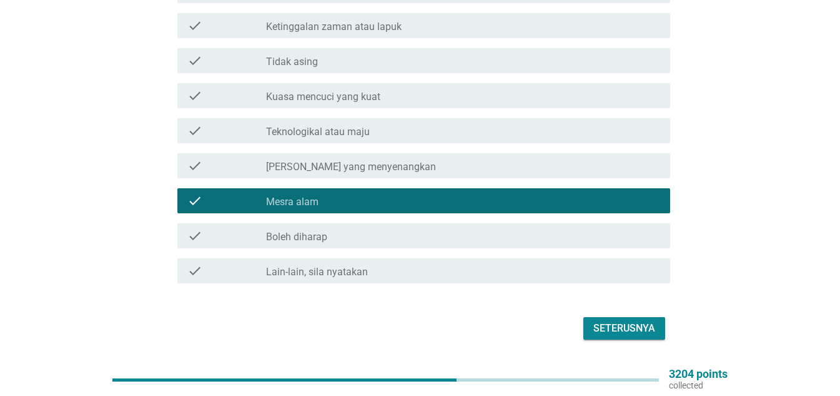
click at [610, 321] on div "Seterusnya" at bounding box center [625, 328] width 62 height 15
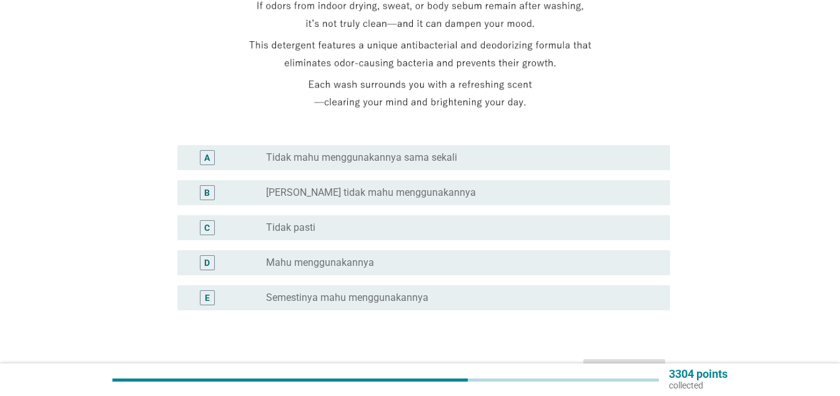
scroll to position [187, 0]
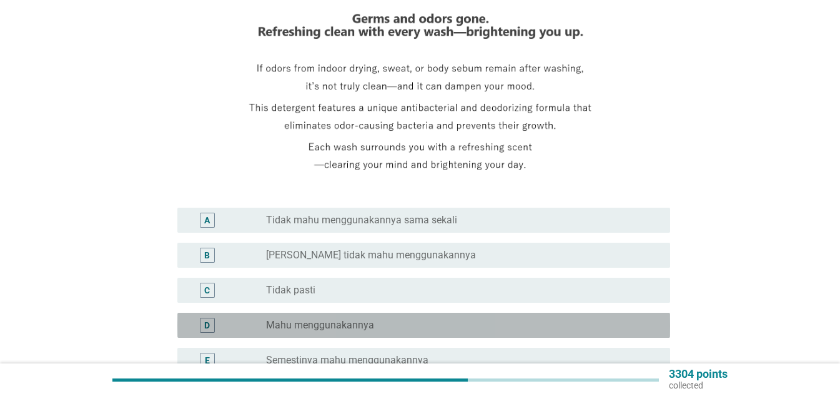
click at [384, 319] on div "radio_button_unchecked Mahu menggunakannya" at bounding box center [458, 325] width 384 height 12
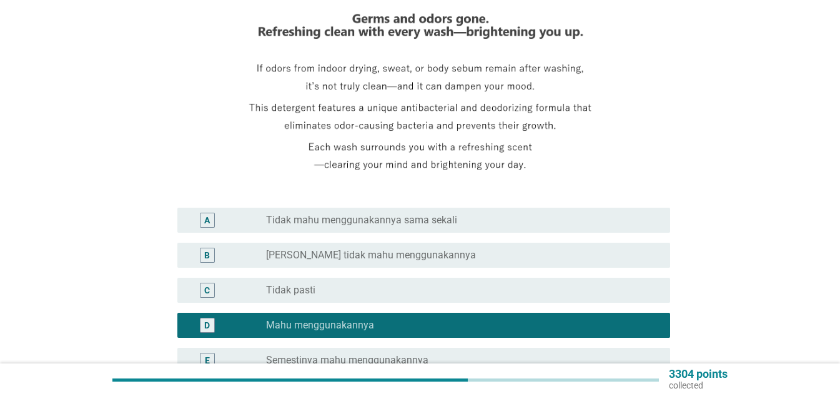
scroll to position [317, 0]
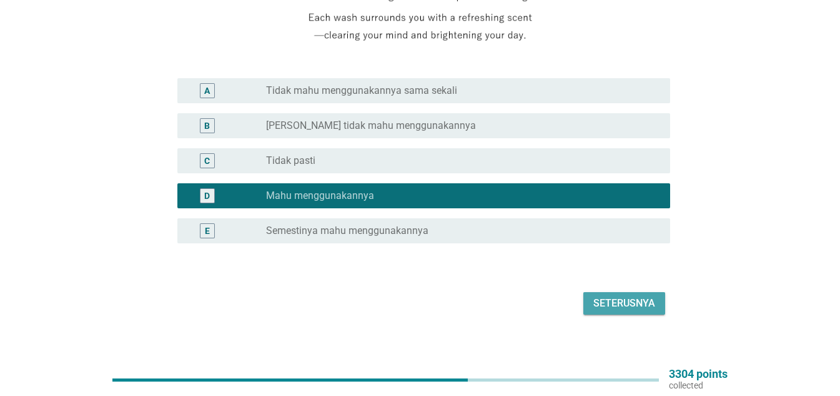
click at [638, 296] on div "Seterusnya" at bounding box center [625, 303] width 62 height 15
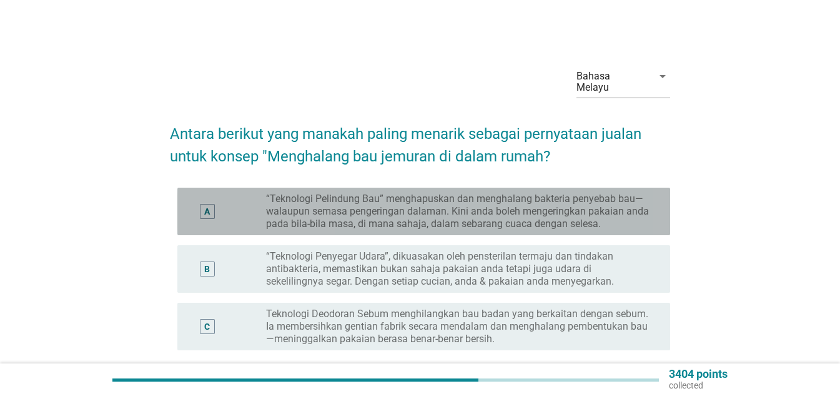
click at [297, 192] on label "“Teknologi Pelindung Bau” menghapuskan dan menghalang bakteria penyebab bau—wal…" at bounding box center [458, 210] width 384 height 37
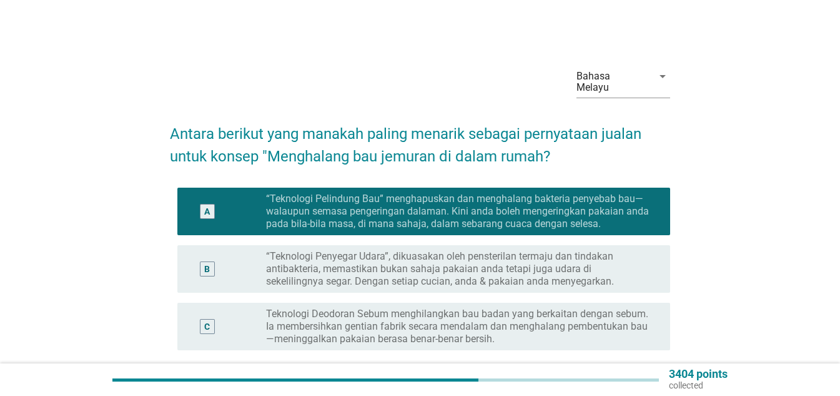
scroll to position [107, 0]
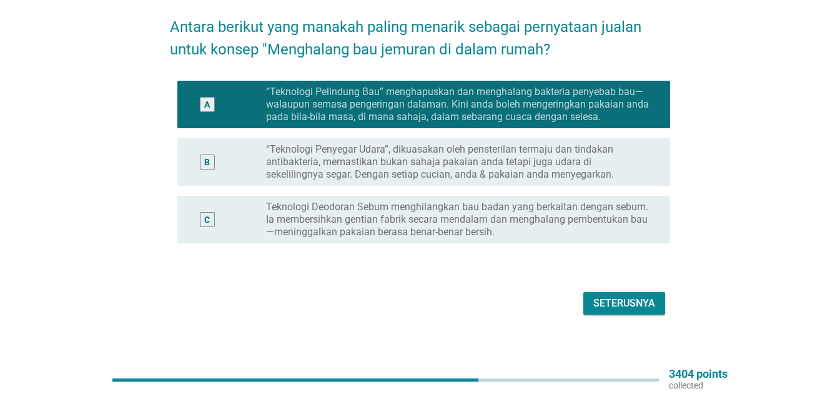
click at [650, 296] on div "Seterusnya" at bounding box center [625, 303] width 62 height 15
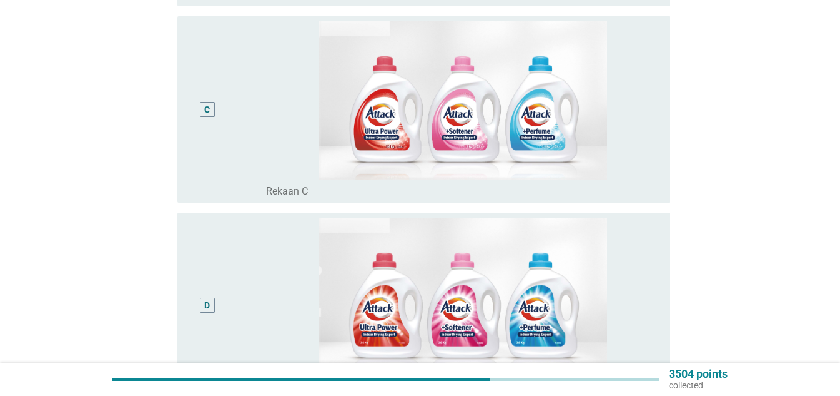
scroll to position [717, 0]
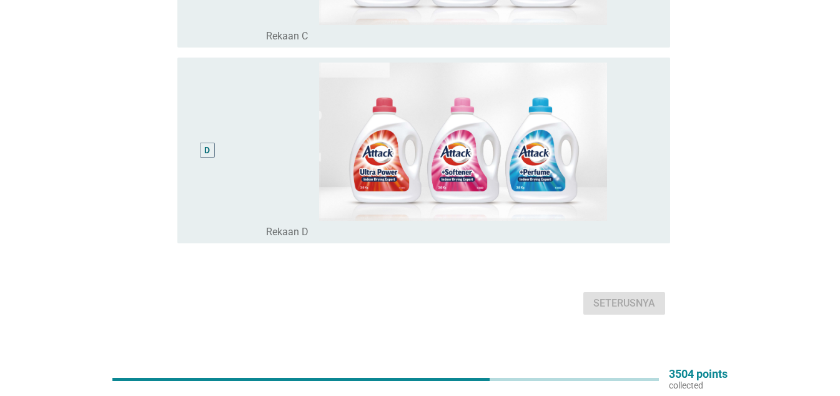
click at [634, 295] on div "Seterusnya" at bounding box center [420, 303] width 500 height 30
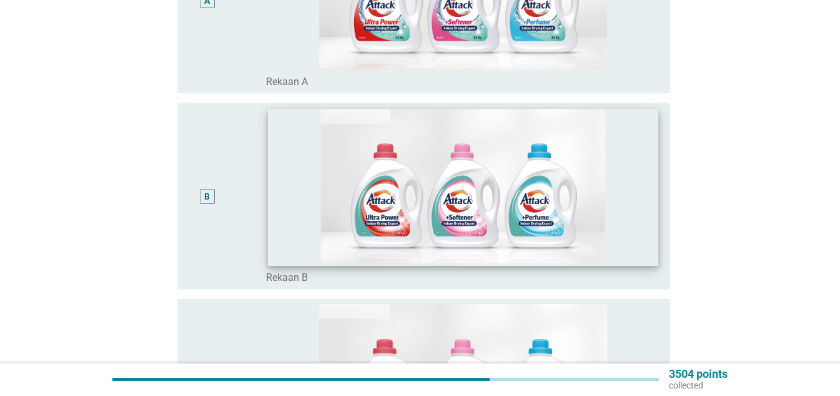
scroll to position [92, 0]
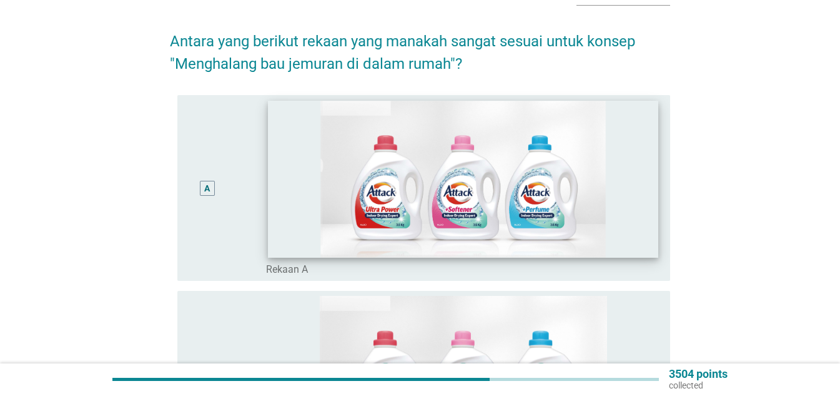
click at [296, 172] on img at bounding box center [463, 179] width 390 height 157
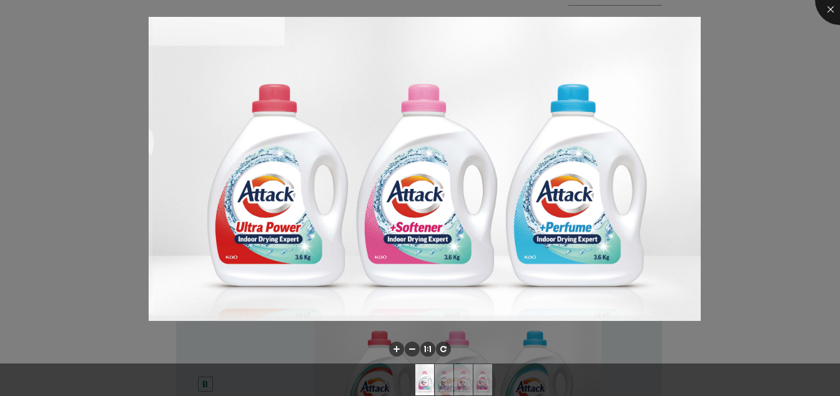
scroll to position [280, 0]
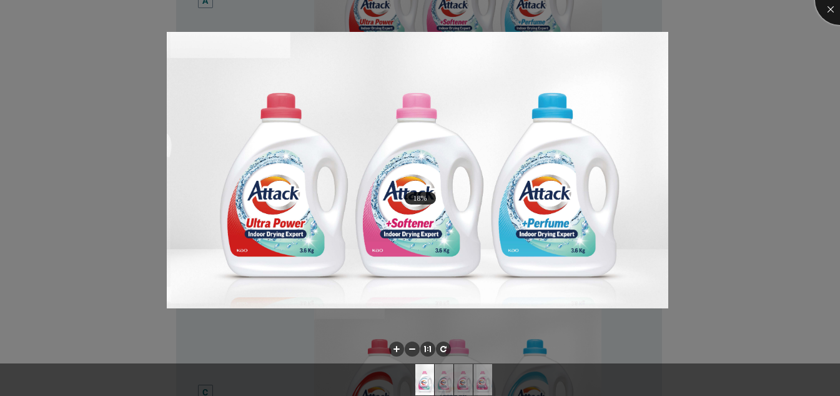
click at [839, 9] on div at bounding box center [840, 0] width 50 height 50
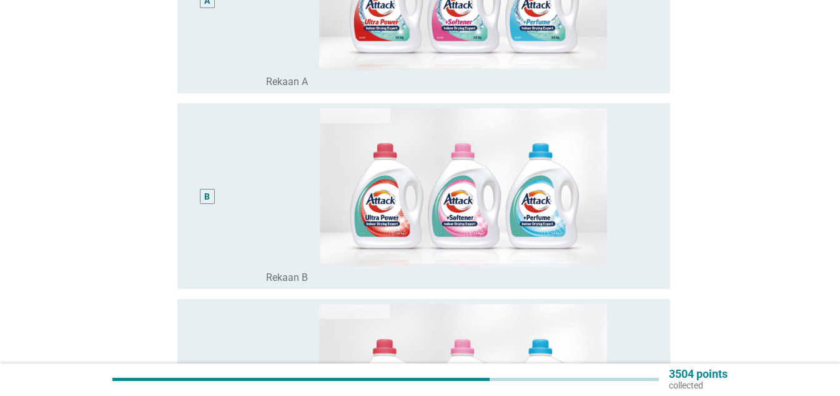
scroll to position [92, 0]
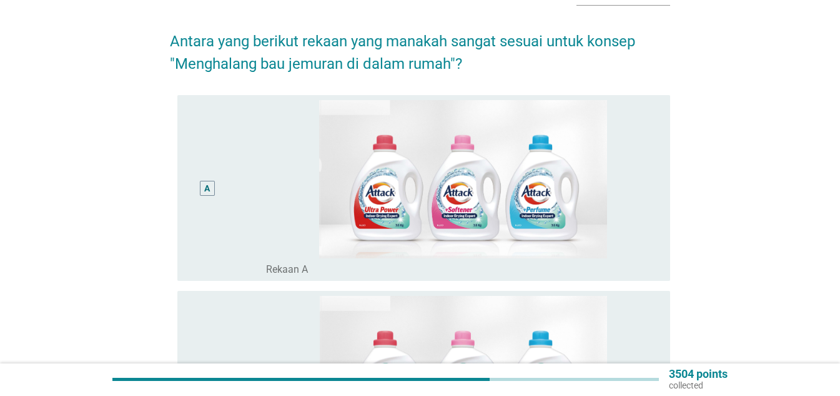
click at [207, 181] on div "A" at bounding box center [207, 187] width 6 height 13
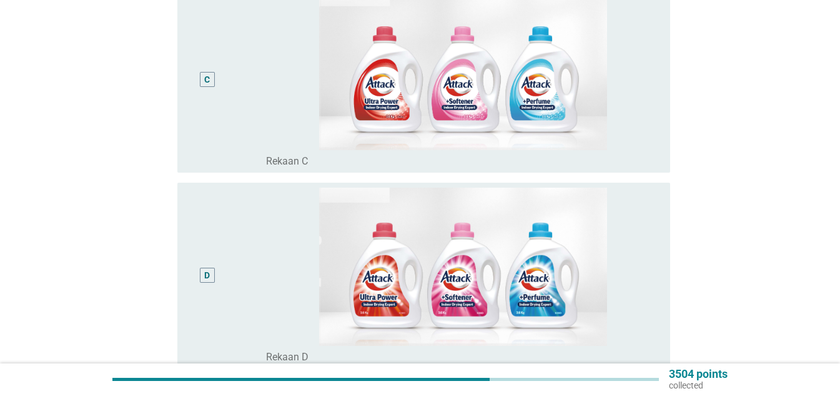
scroll to position [717, 0]
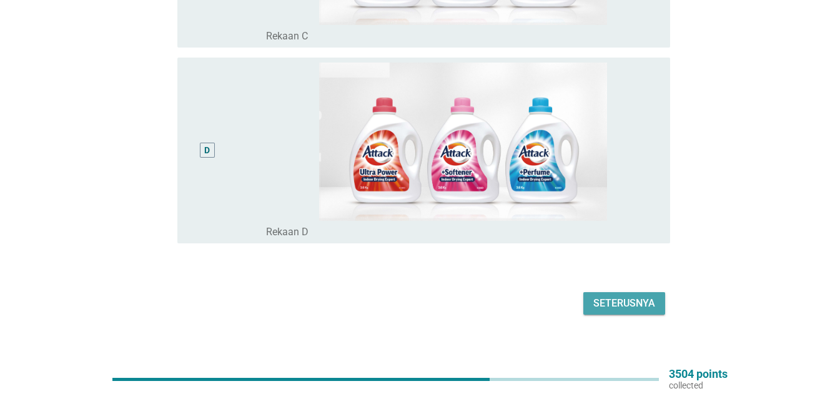
click at [603, 296] on div "Seterusnya" at bounding box center [625, 303] width 62 height 15
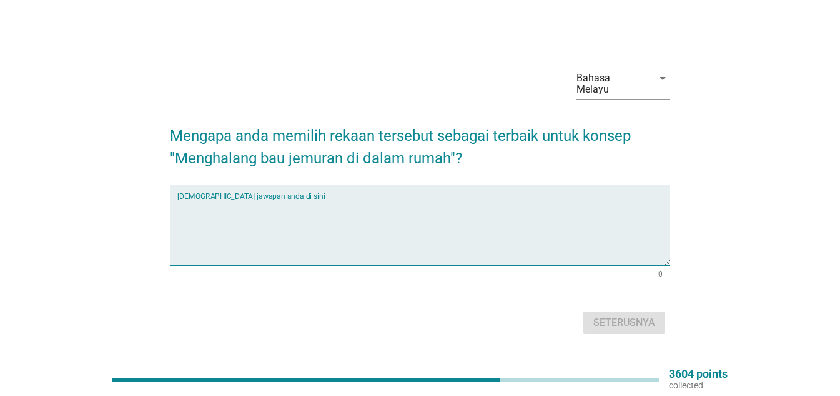
click at [257, 247] on textarea "Isikan jawapan anda di sini" at bounding box center [423, 232] width 493 height 66
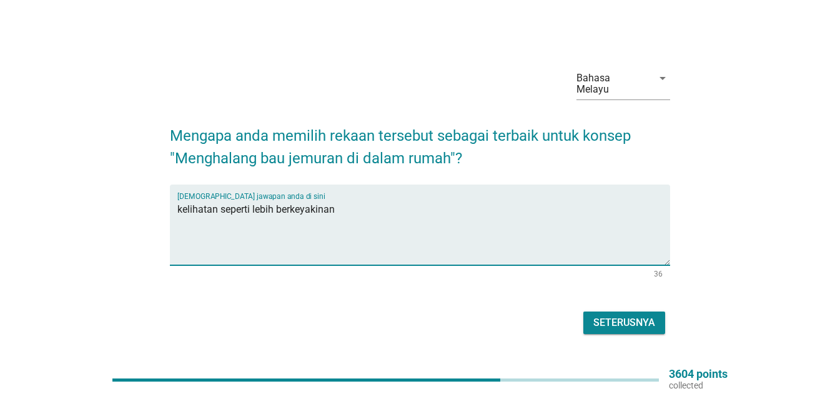
type textarea "kelihatan seperti lebih berkeyakinan"
click at [647, 320] on div "Seterusnya" at bounding box center [625, 322] width 62 height 15
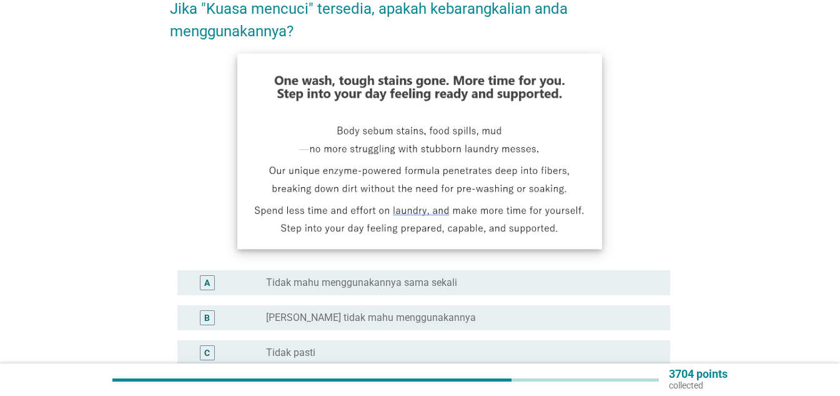
scroll to position [250, 0]
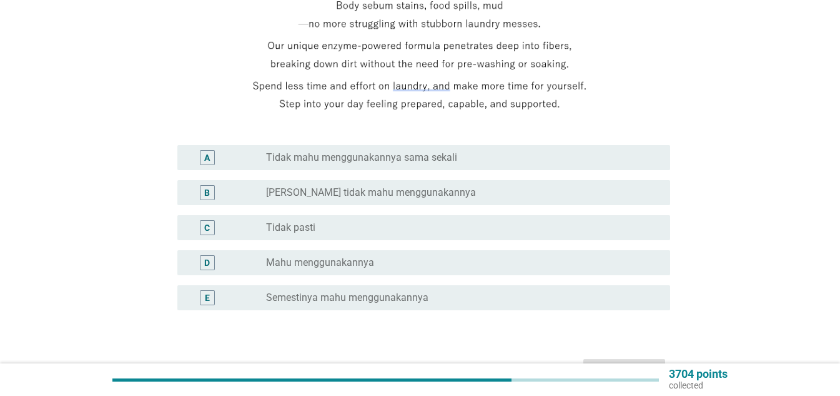
click at [314, 256] on label "Mahu menggunakannya" at bounding box center [320, 262] width 108 height 12
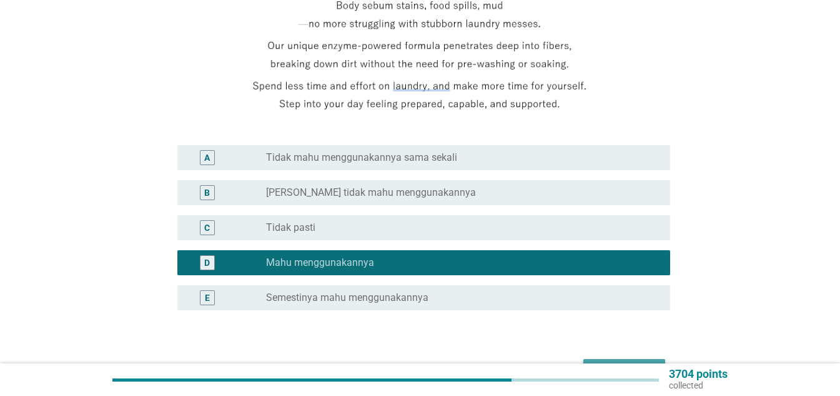
click at [637, 362] on div "Seterusnya" at bounding box center [625, 369] width 62 height 15
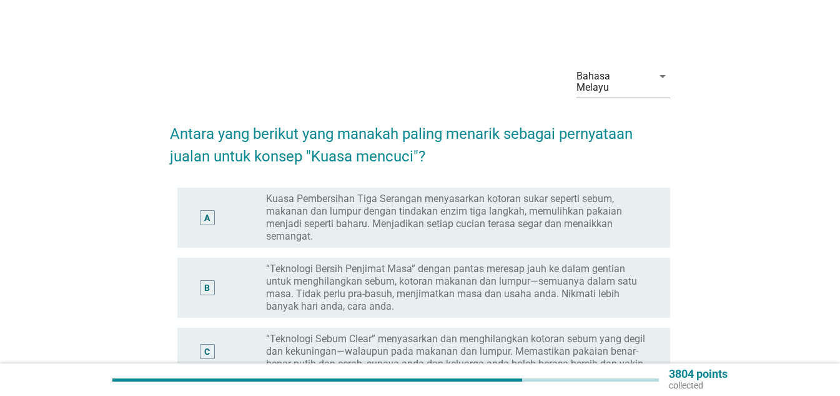
scroll to position [62, 0]
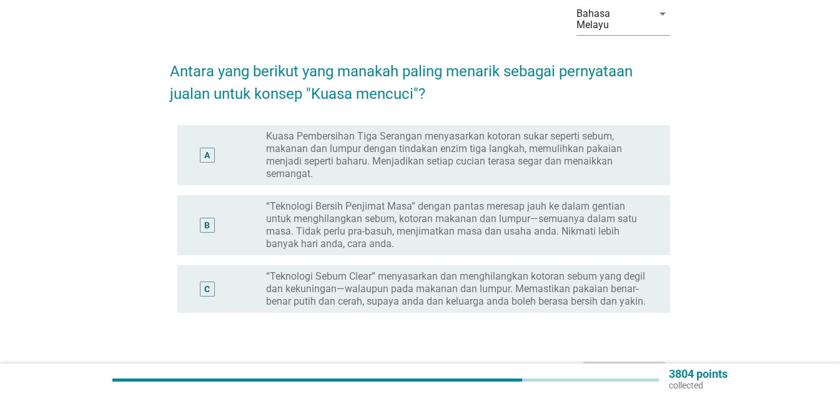
click at [289, 204] on label "“Teknologi Bersih Penjimat Masa” dengan pantas meresap jauh ke dalam gentian un…" at bounding box center [458, 225] width 384 height 50
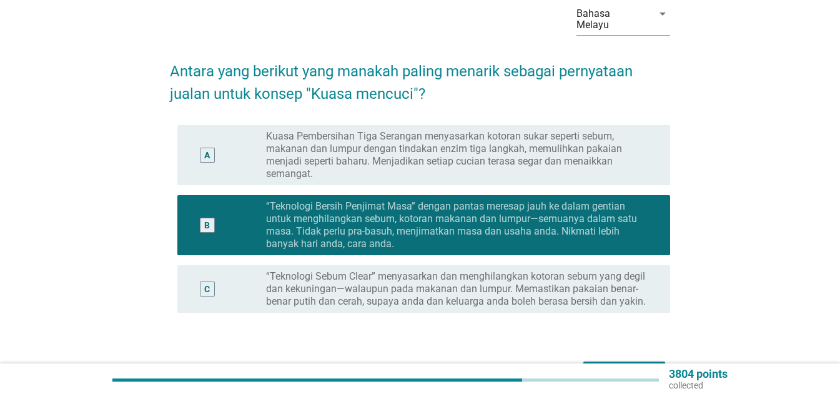
scroll to position [132, 0]
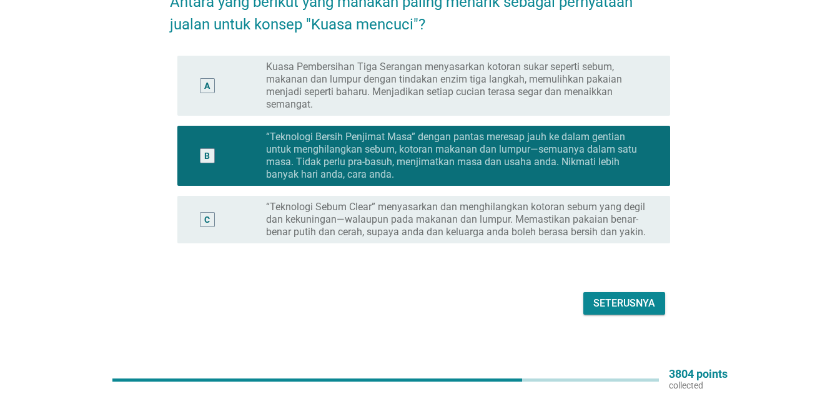
click at [608, 296] on div "Seterusnya" at bounding box center [625, 303] width 62 height 15
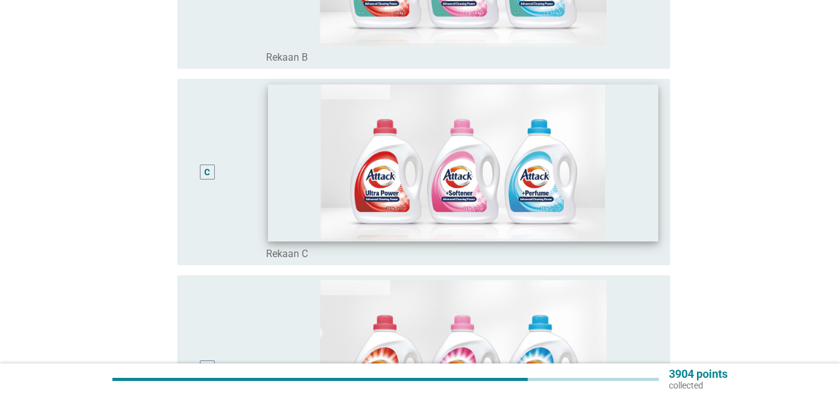
scroll to position [625, 0]
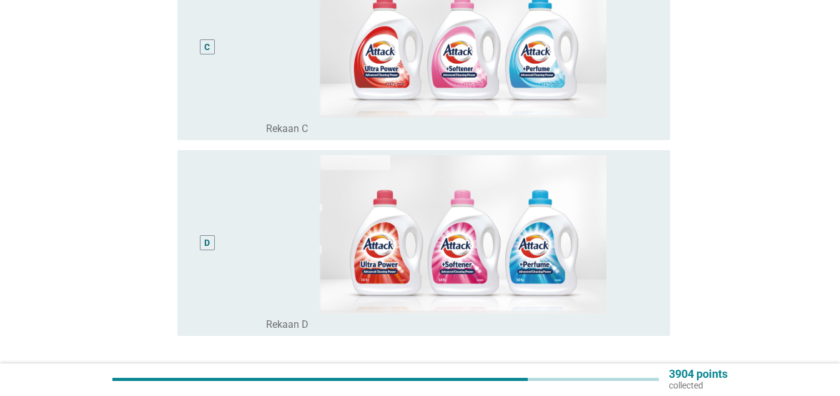
click at [206, 236] on div "D" at bounding box center [207, 242] width 6 height 13
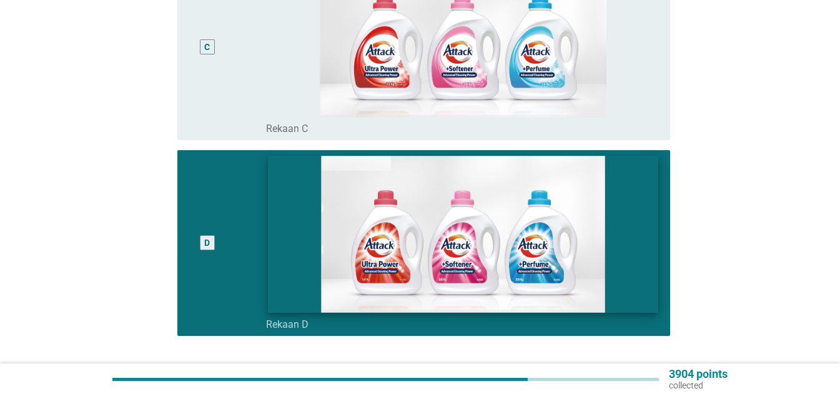
scroll to position [717, 0]
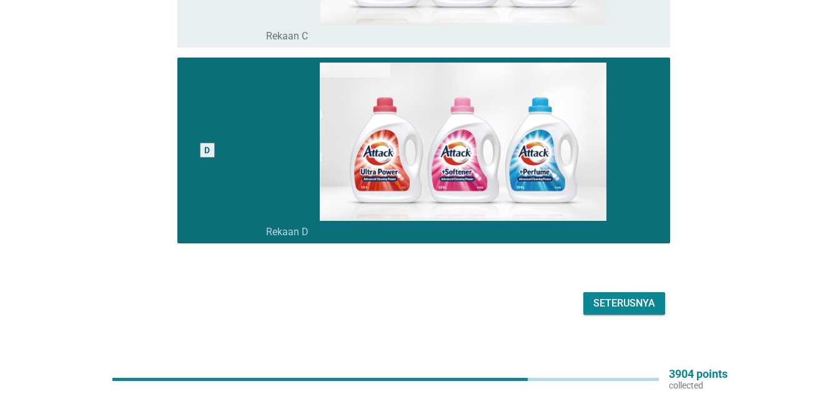
click at [629, 296] on div "Seterusnya" at bounding box center [625, 303] width 62 height 15
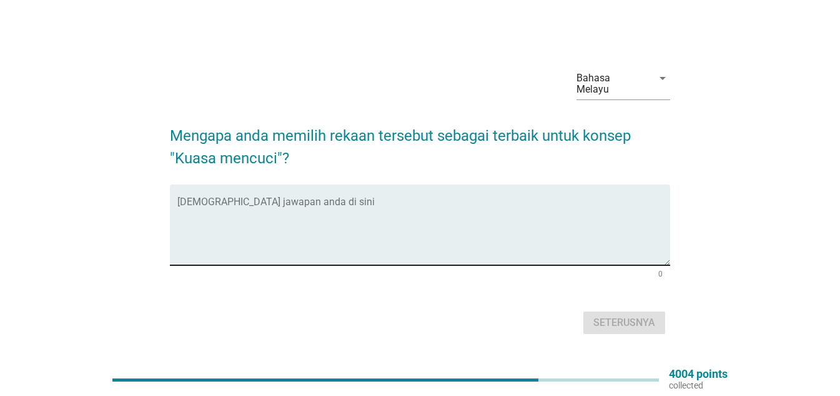
click at [284, 213] on textarea "Isikan jawapan anda di sini" at bounding box center [423, 232] width 493 height 66
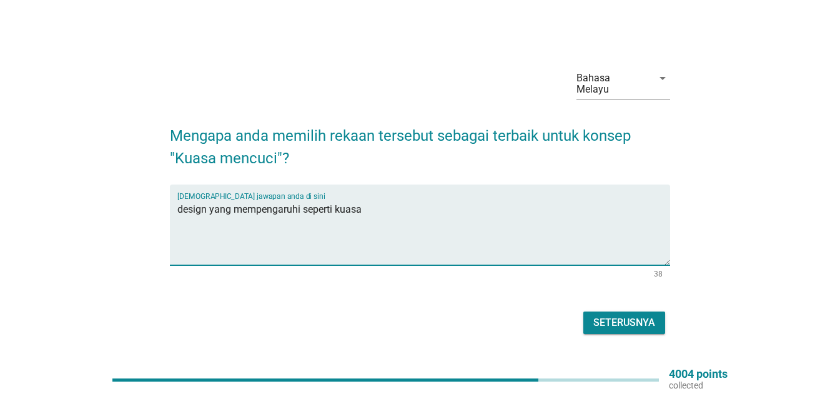
type textarea "design yang mempengaruhi seperti kuasa"
click at [605, 311] on button "Seterusnya" at bounding box center [625, 322] width 82 height 22
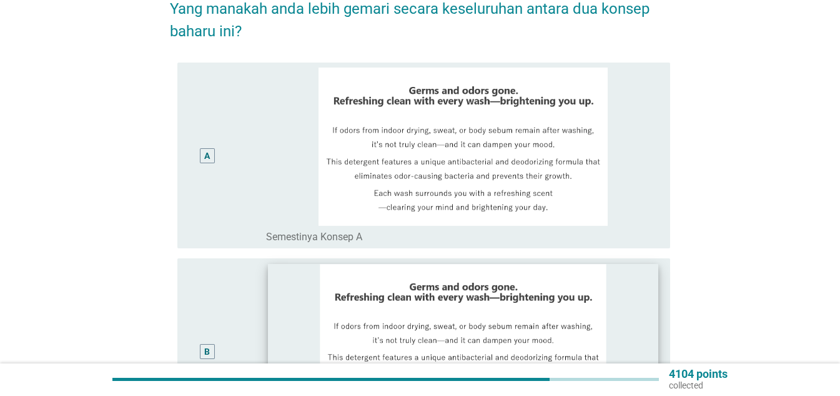
scroll to position [250, 0]
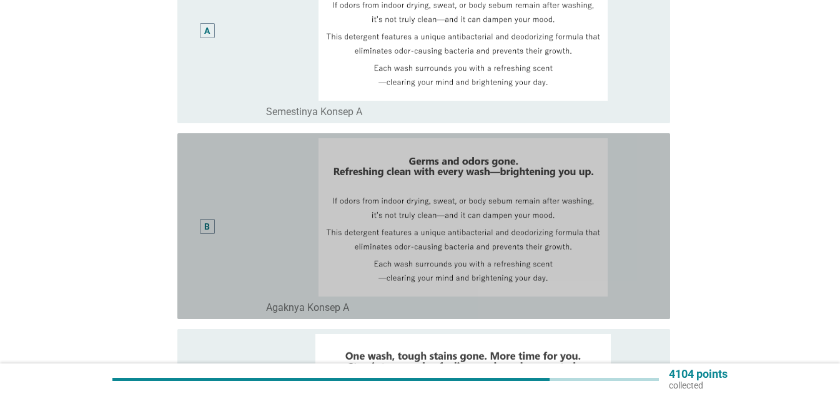
click at [209, 219] on div "B" at bounding box center [207, 225] width 6 height 13
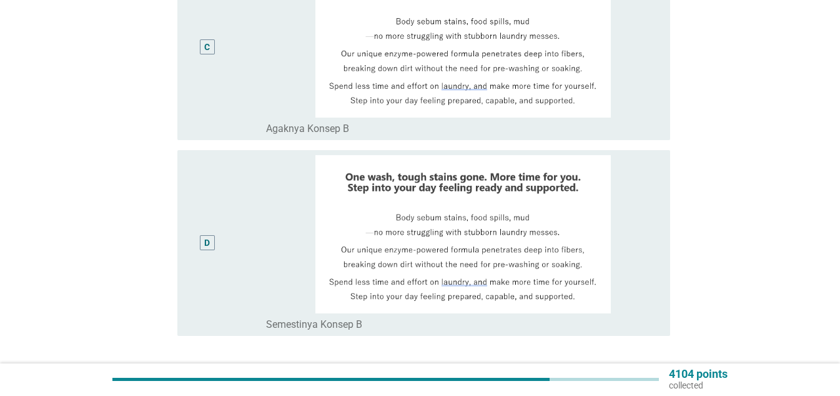
scroll to position [717, 0]
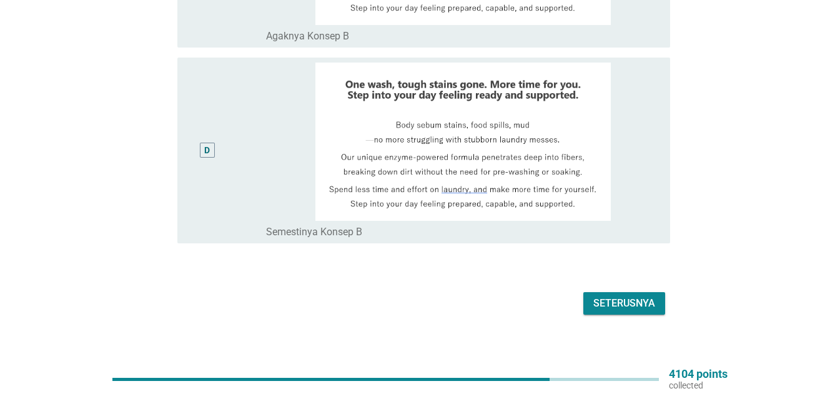
click at [629, 297] on div "Seterusnya" at bounding box center [625, 303] width 62 height 15
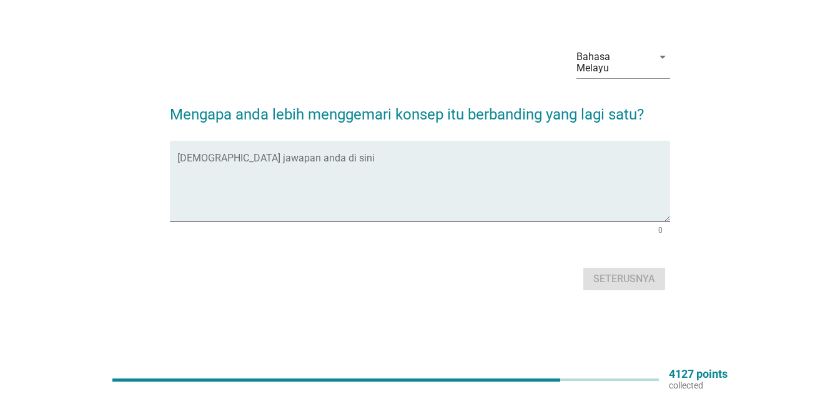
scroll to position [0, 0]
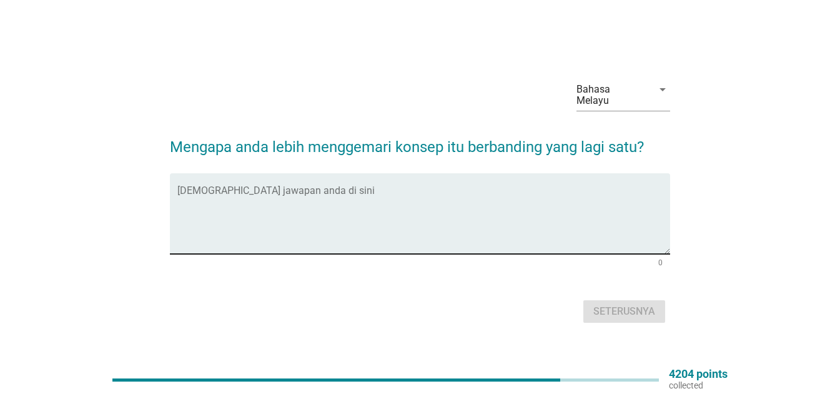
click at [307, 232] on textarea "Isikan jawapan anda di sini" at bounding box center [423, 221] width 493 height 66
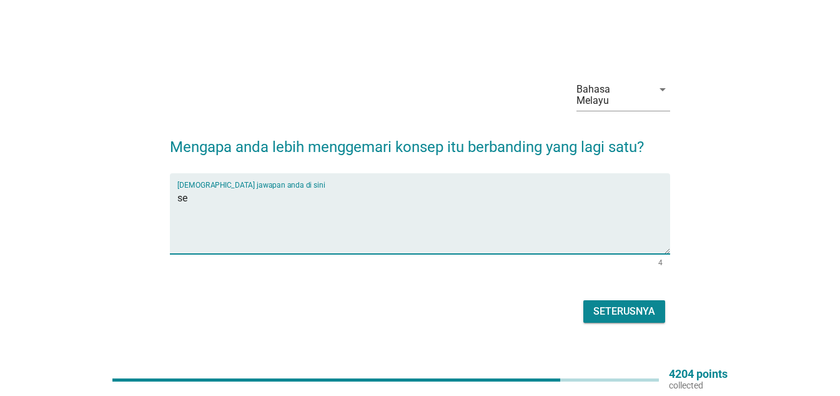
type textarea "s"
type textarea "mudah difahami"
click at [619, 304] on div "Seterusnya" at bounding box center [625, 311] width 62 height 15
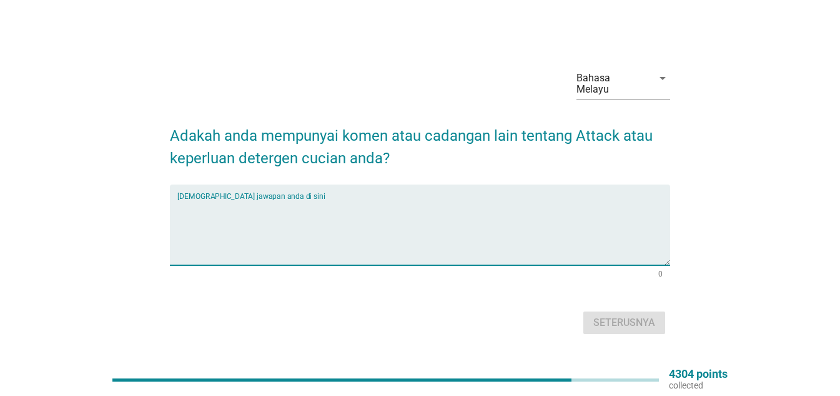
click at [301, 203] on textarea "Isikan jawapan anda di sini" at bounding box center [423, 232] width 493 height 66
type textarea "tiada"
click at [611, 315] on div "Seterusnya" at bounding box center [625, 322] width 62 height 15
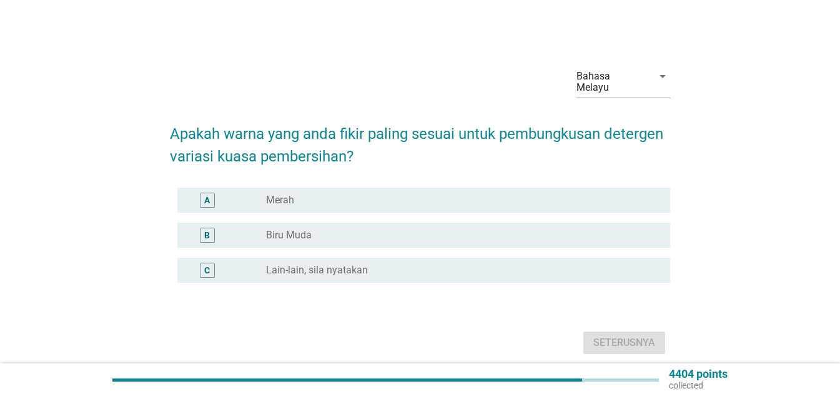
click at [286, 229] on label "Biru Muda" at bounding box center [289, 235] width 46 height 12
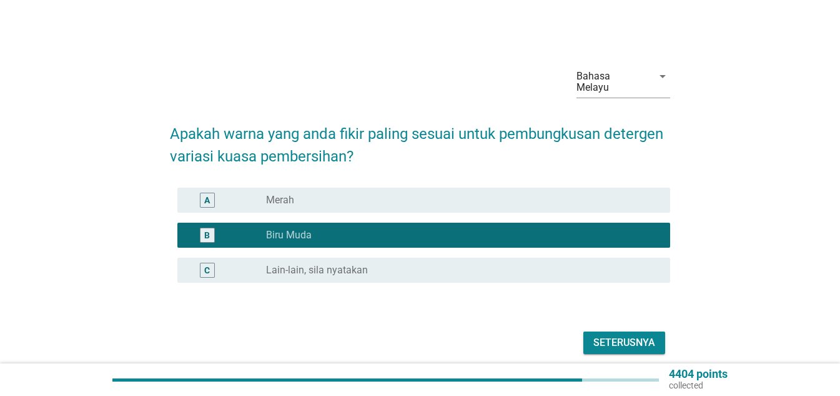
click at [640, 336] on div "Seterusnya" at bounding box center [625, 342] width 62 height 15
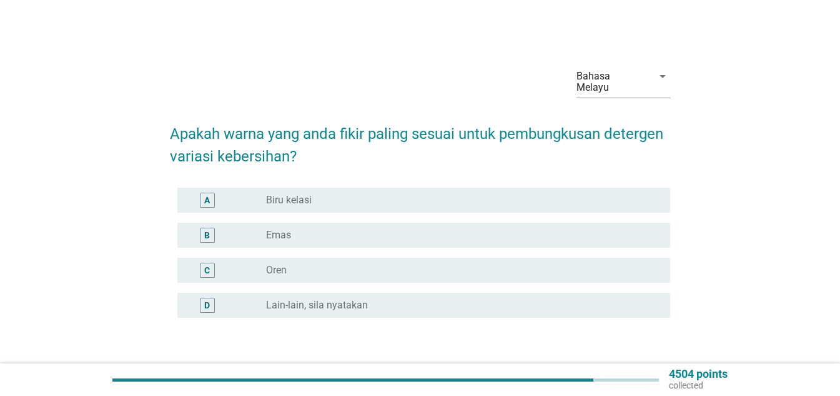
click at [290, 194] on label "Biru kelasi" at bounding box center [289, 200] width 46 height 12
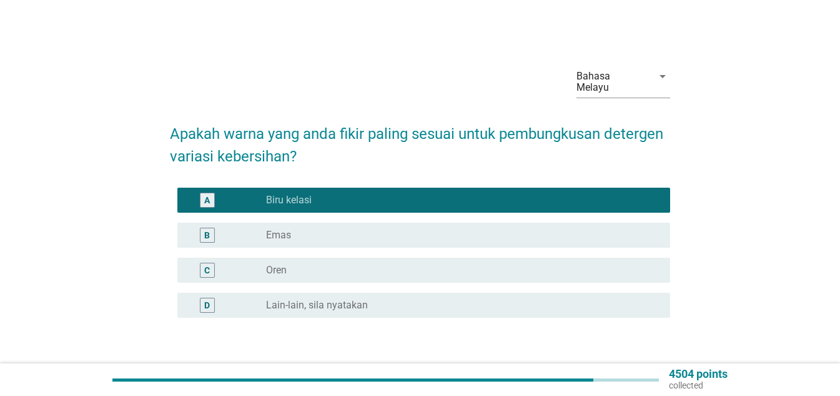
scroll to position [74, 0]
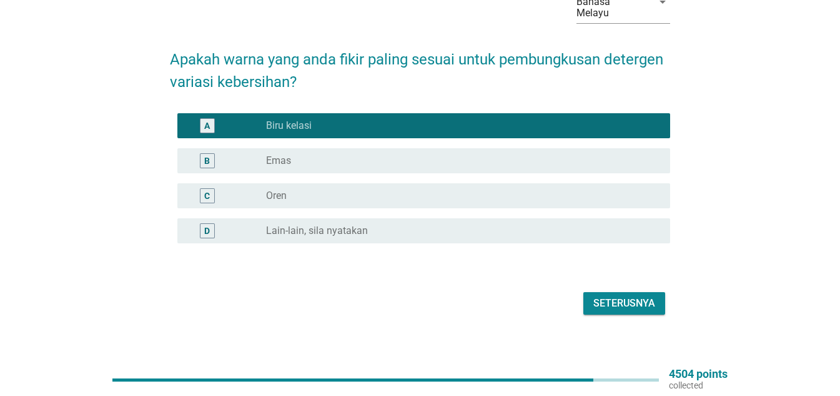
click at [612, 296] on div "Seterusnya" at bounding box center [625, 303] width 62 height 15
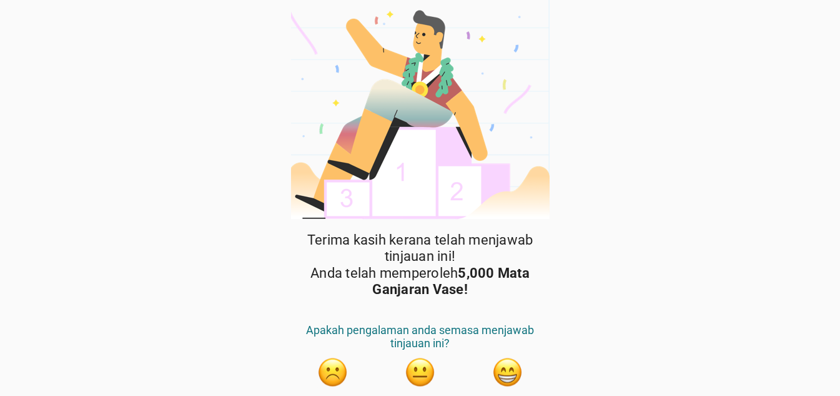
scroll to position [47, 0]
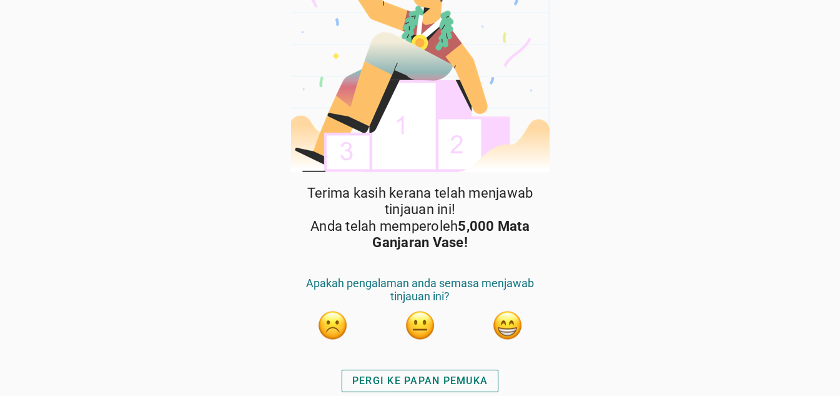
click at [426, 320] on button "button" at bounding box center [420, 324] width 31 height 31
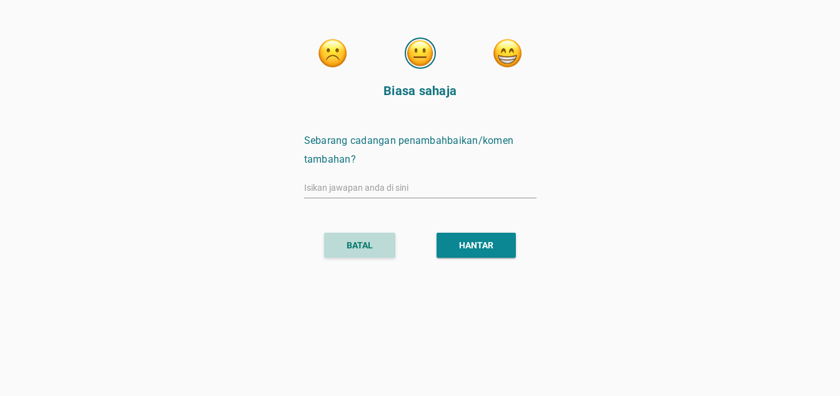
click at [376, 246] on button "BATAL" at bounding box center [359, 244] width 71 height 25
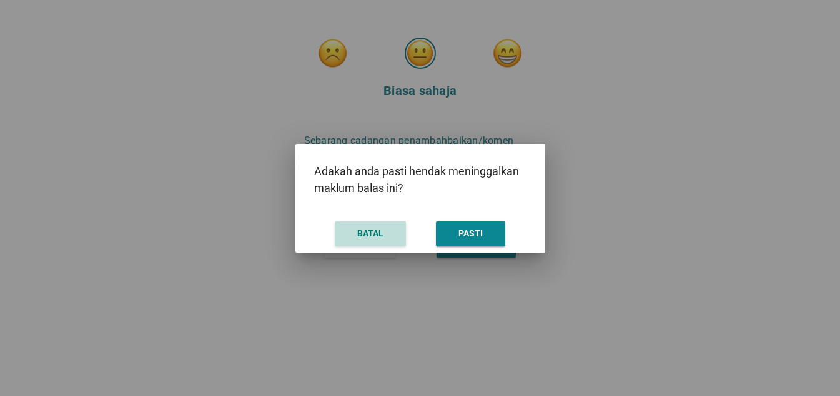
click at [393, 236] on button "BATAL" at bounding box center [370, 233] width 71 height 25
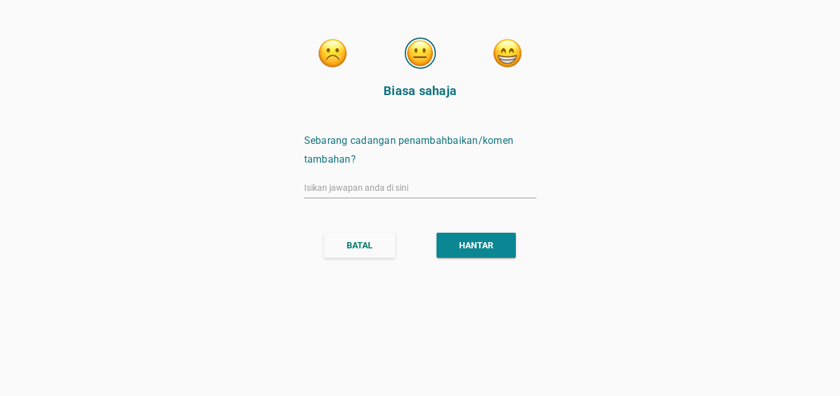
click at [381, 246] on button "BATAL" at bounding box center [359, 244] width 71 height 25
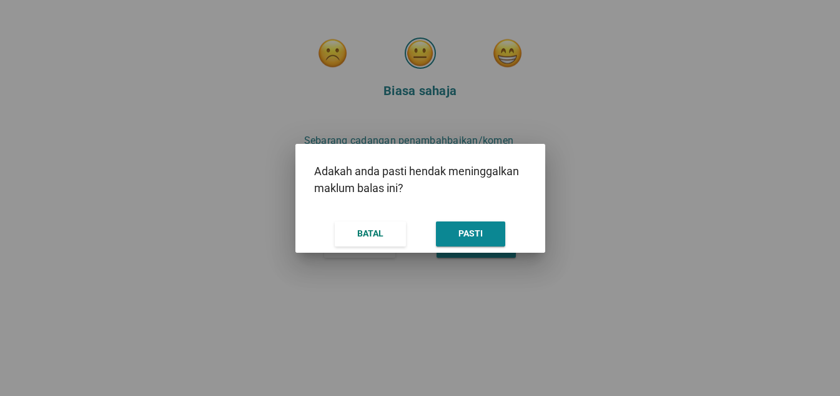
click at [463, 240] on button "PASTI" at bounding box center [470, 233] width 69 height 25
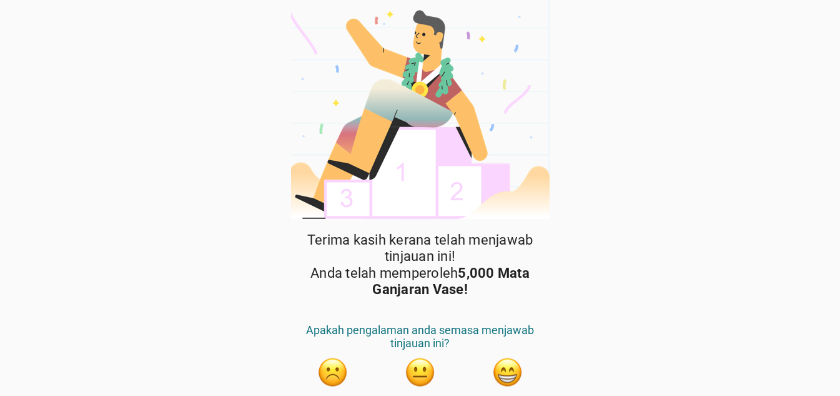
scroll to position [47, 0]
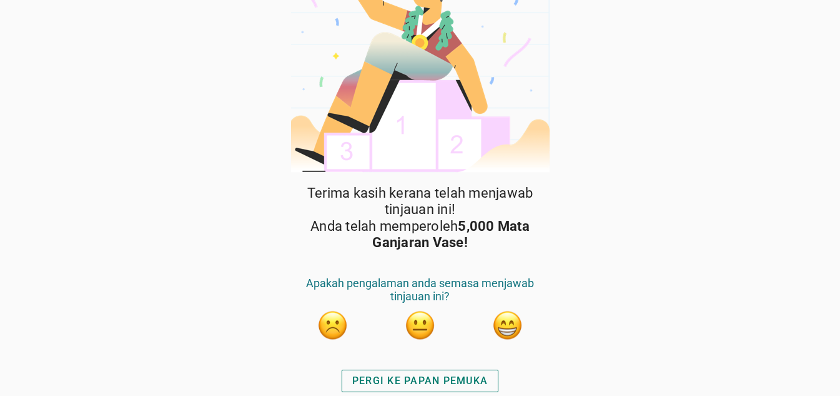
click at [424, 376] on div "PERGI KE PAPAN PEMUKA" at bounding box center [420, 380] width 136 height 15
